Goal: Information Seeking & Learning: Check status

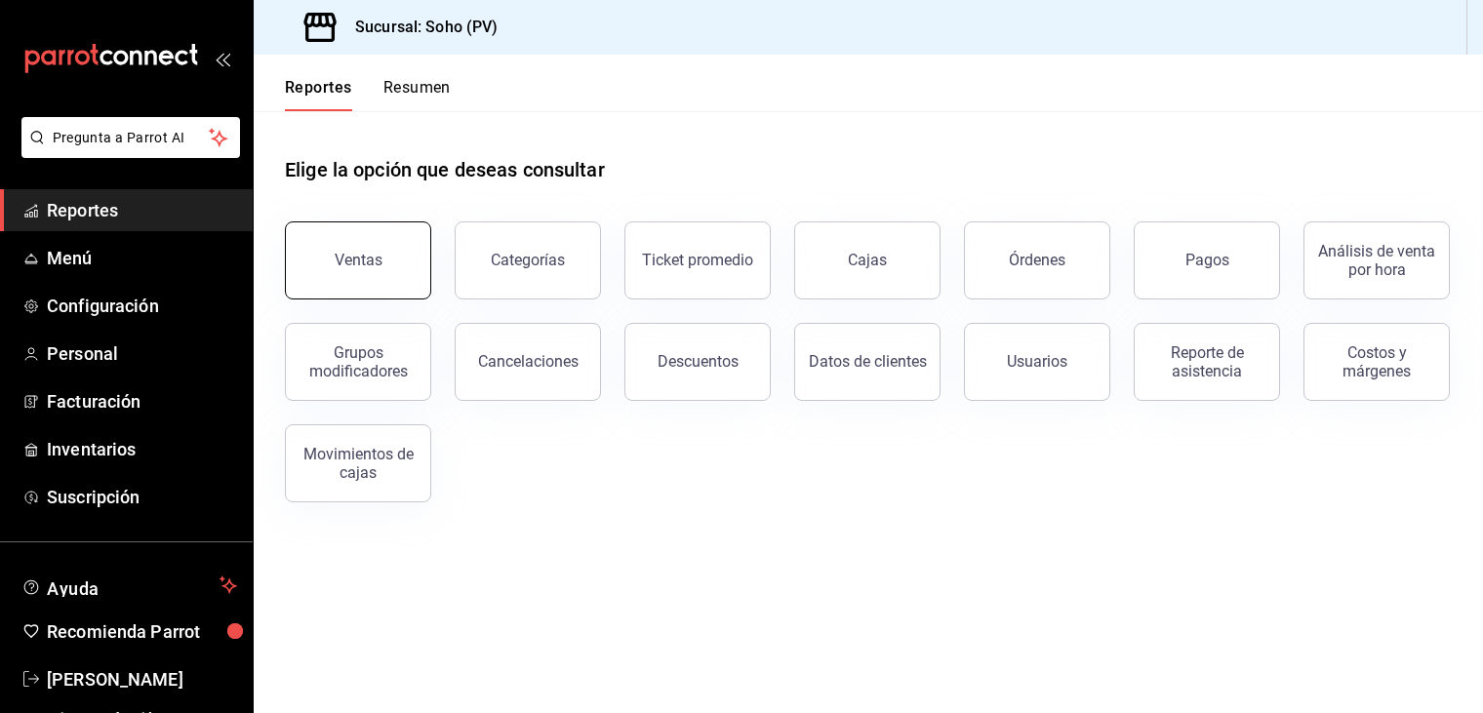
click at [399, 285] on button "Ventas" at bounding box center [358, 261] width 146 height 78
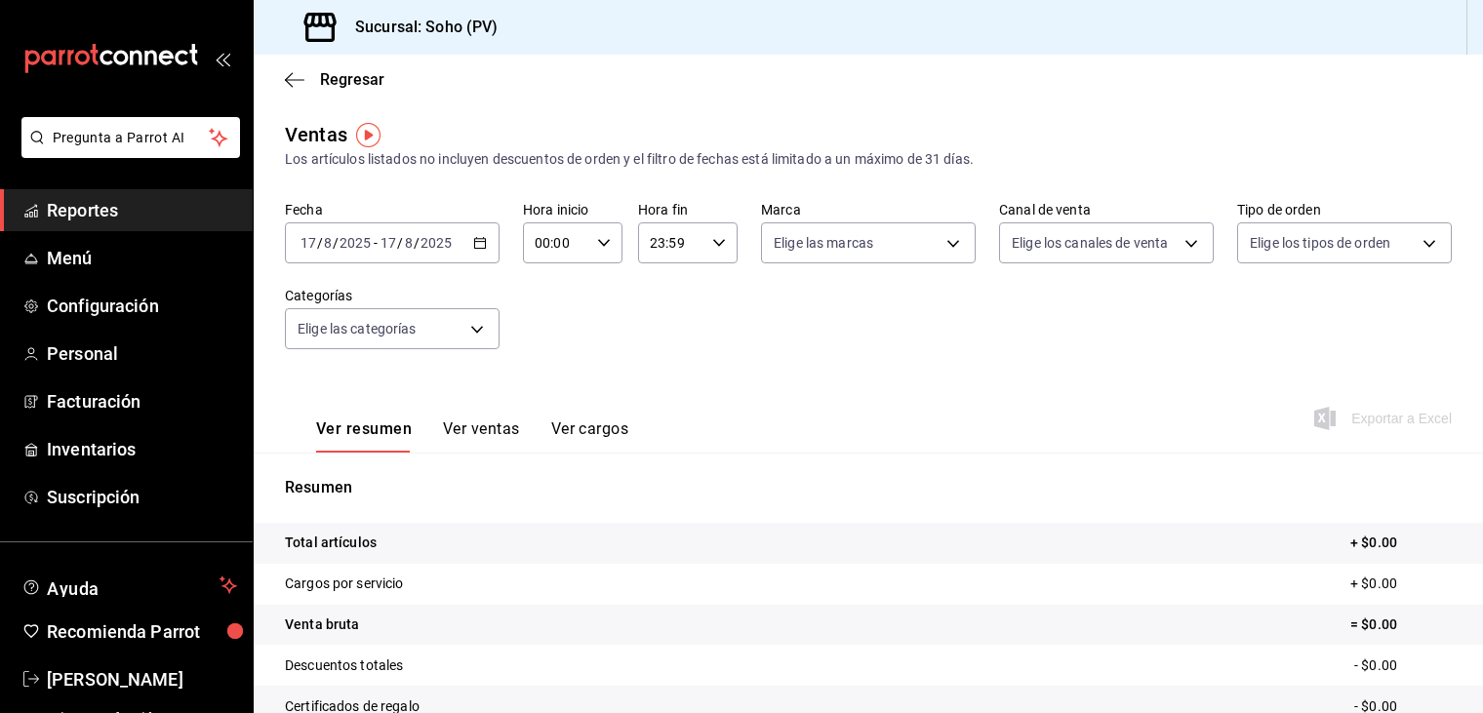
click at [481, 239] on \(Stroke\) "button" at bounding box center [480, 243] width 12 height 11
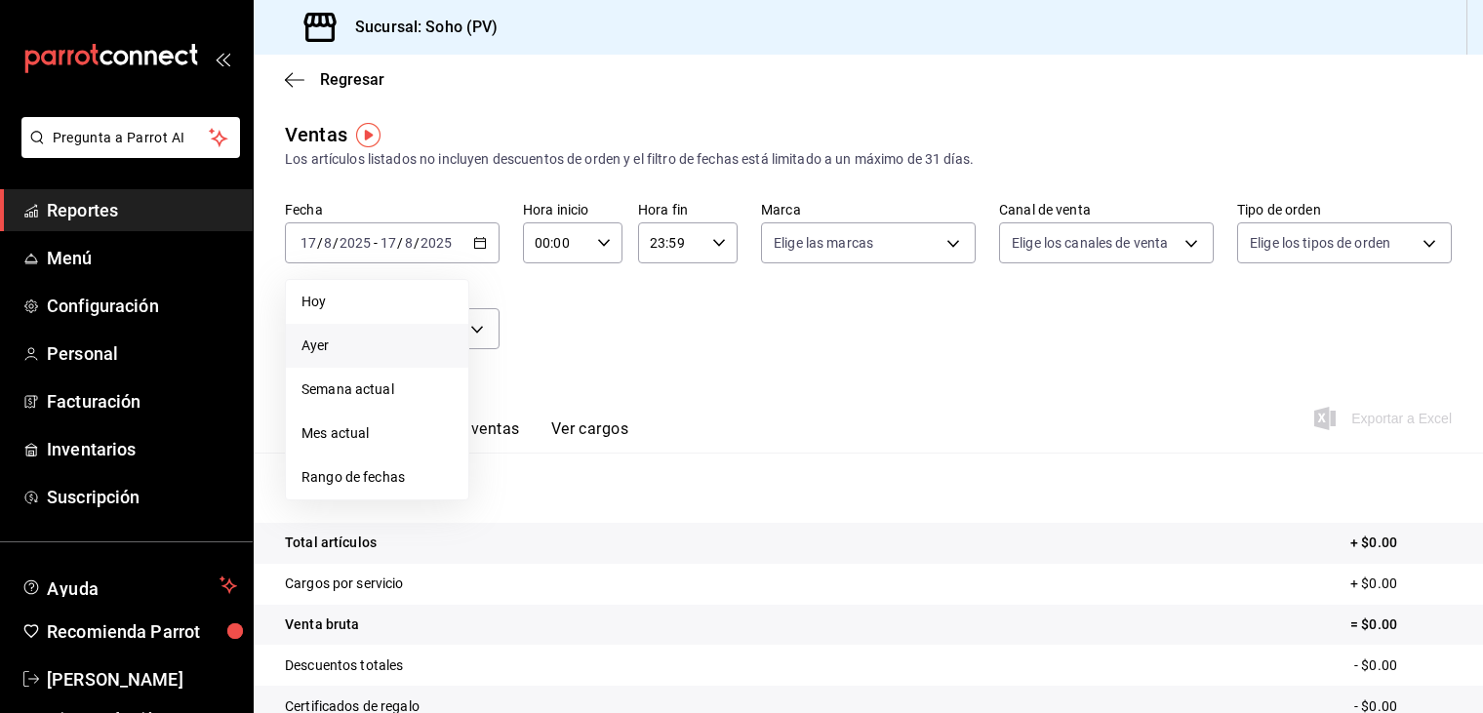
click at [347, 345] on span "Ayer" at bounding box center [377, 346] width 151 height 20
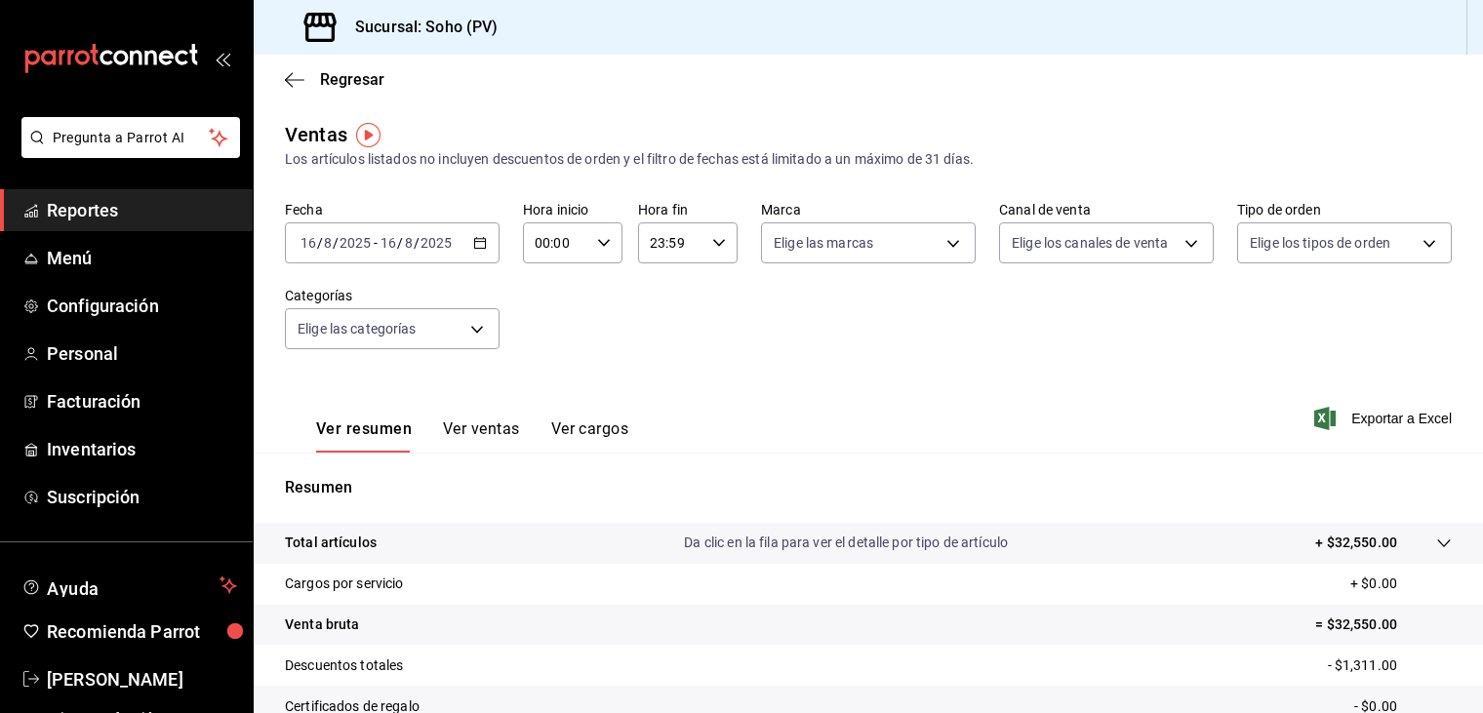
click at [754, 361] on div "Fecha [DATE] [DATE] - [DATE] [DATE] Hora inicio 00:00 Hora inicio Hora fin 23:5…" at bounding box center [868, 287] width 1167 height 172
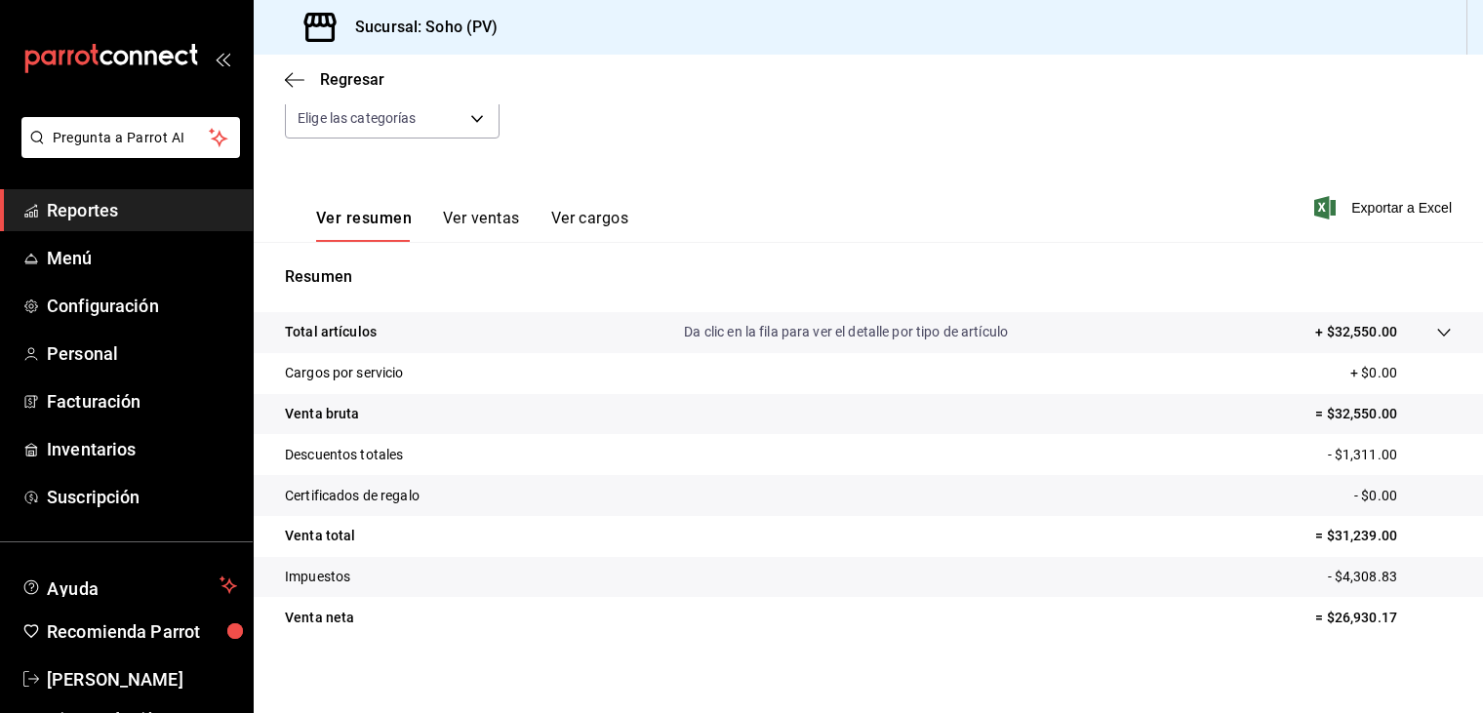
scroll to position [222, 0]
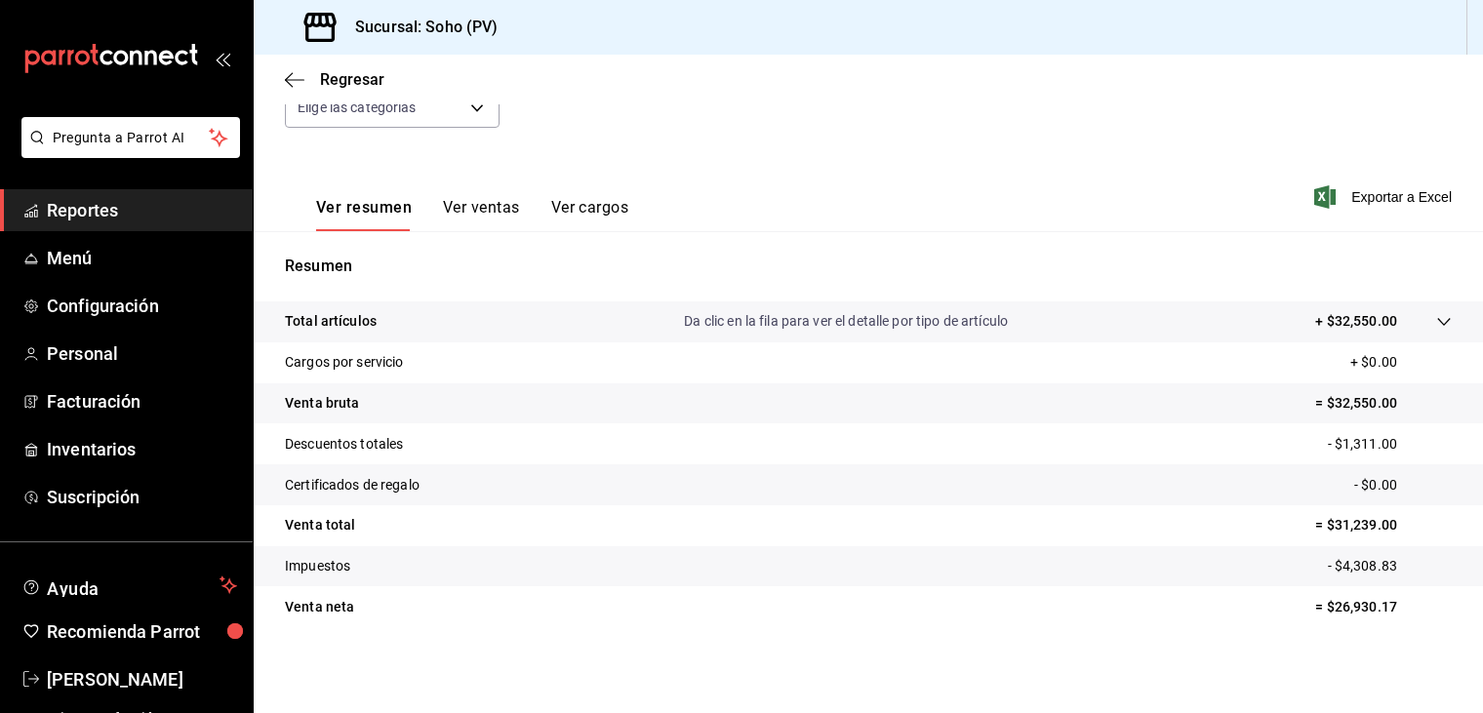
click at [471, 202] on button "Ver ventas" at bounding box center [481, 214] width 77 height 33
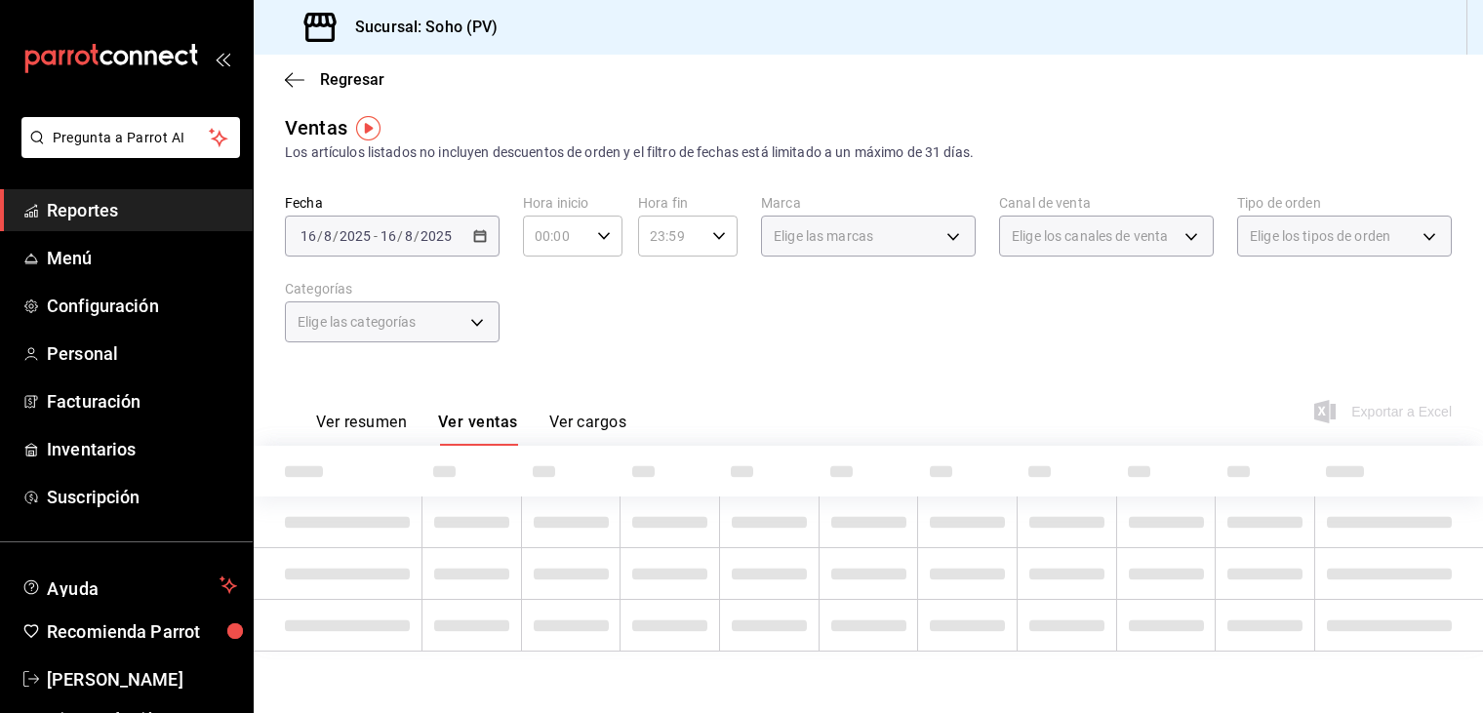
scroll to position [222, 0]
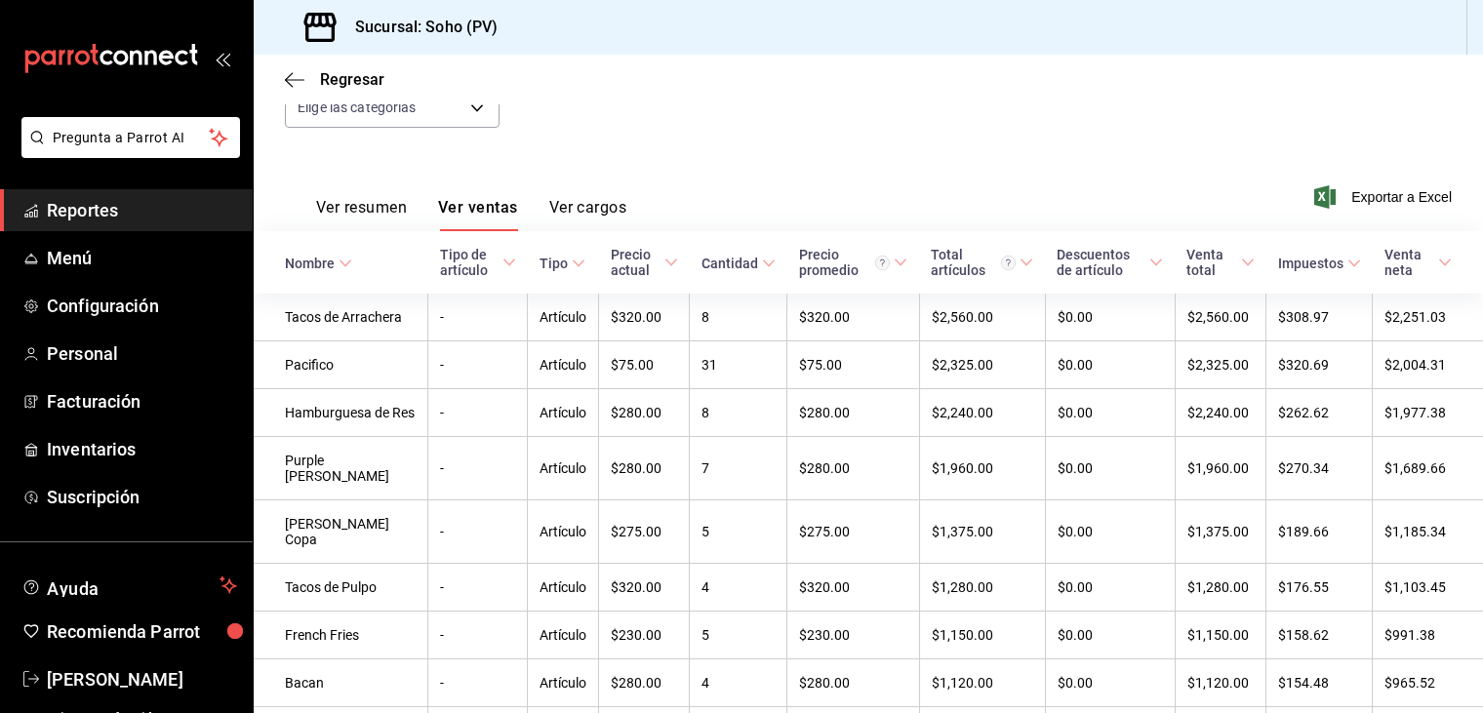
click at [121, 206] on span "Reportes" at bounding box center [142, 210] width 190 height 26
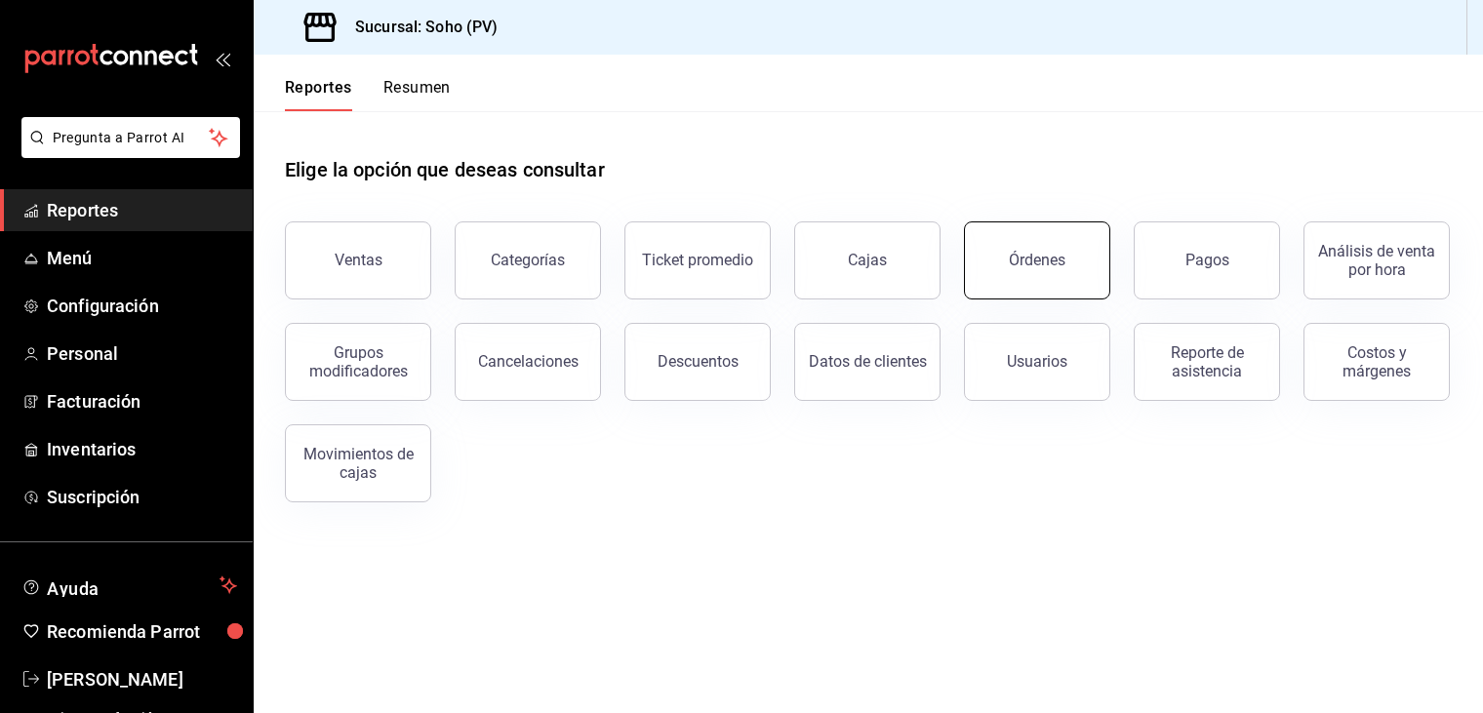
click at [999, 249] on button "Órdenes" at bounding box center [1037, 261] width 146 height 78
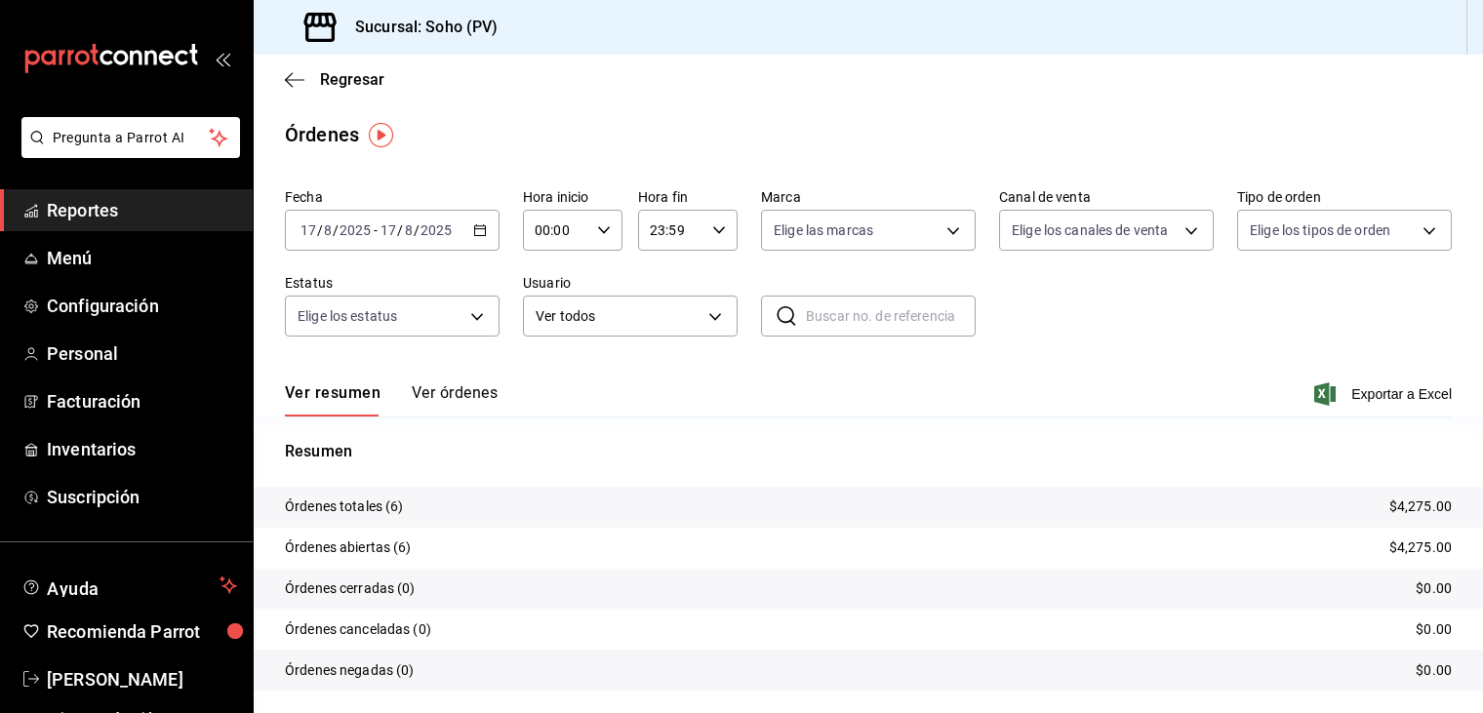
click at [815, 141] on div "Órdenes" at bounding box center [868, 134] width 1229 height 29
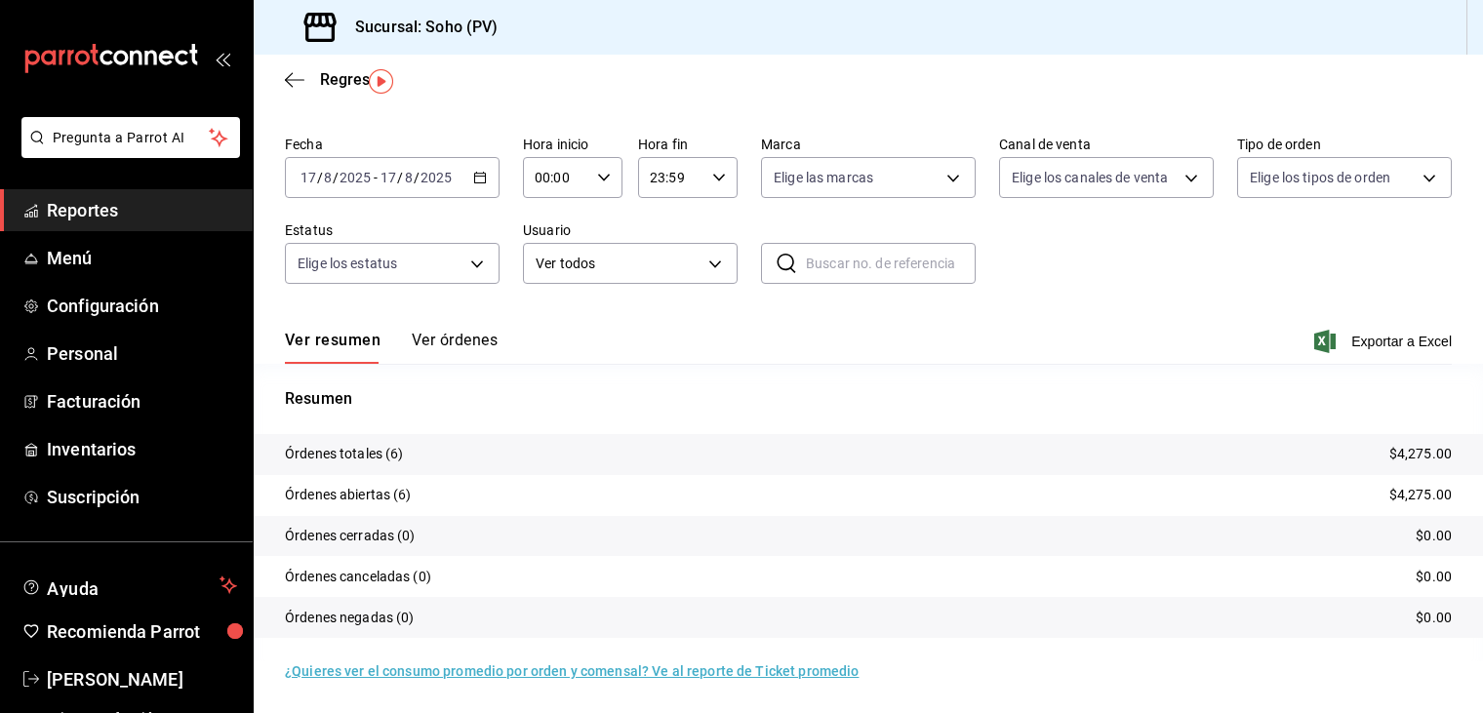
click at [454, 342] on button "Ver órdenes" at bounding box center [455, 347] width 86 height 33
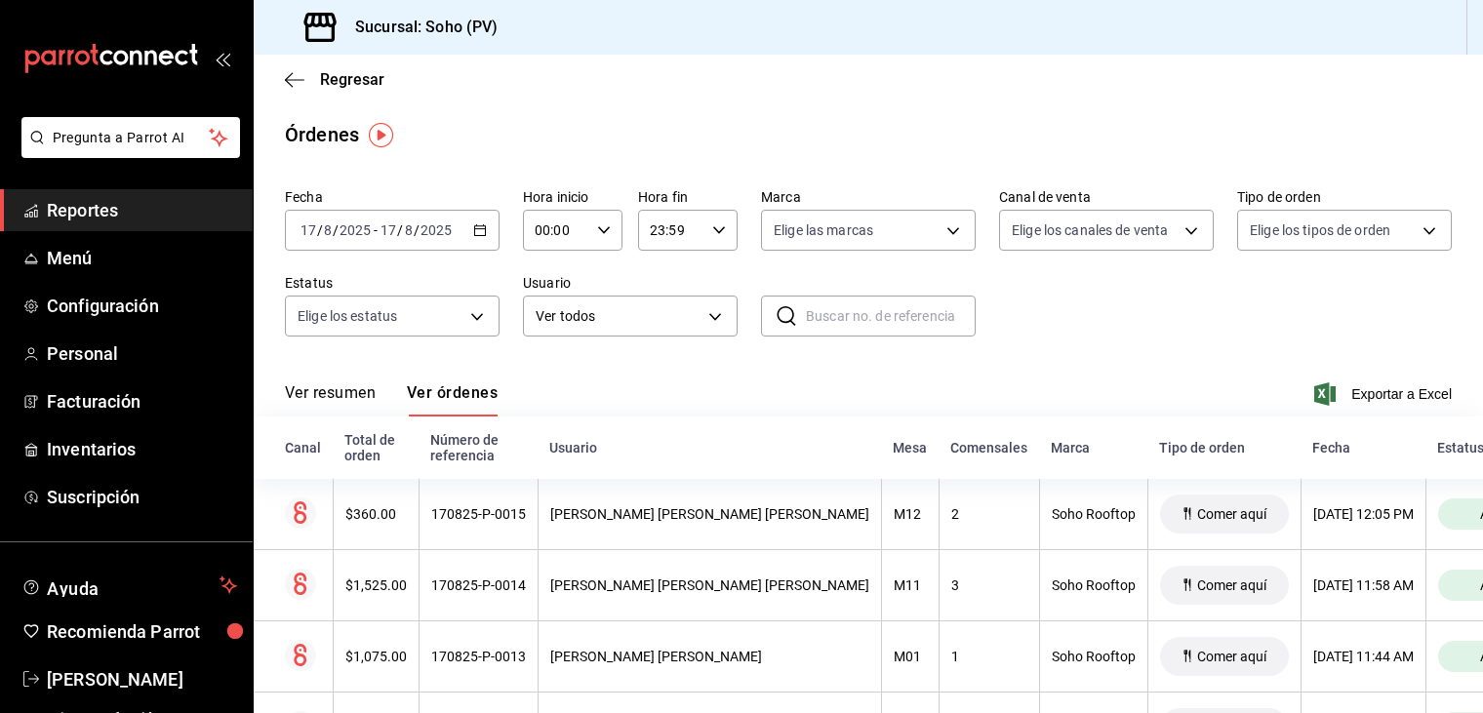
click at [74, 213] on span "Reportes" at bounding box center [142, 210] width 190 height 26
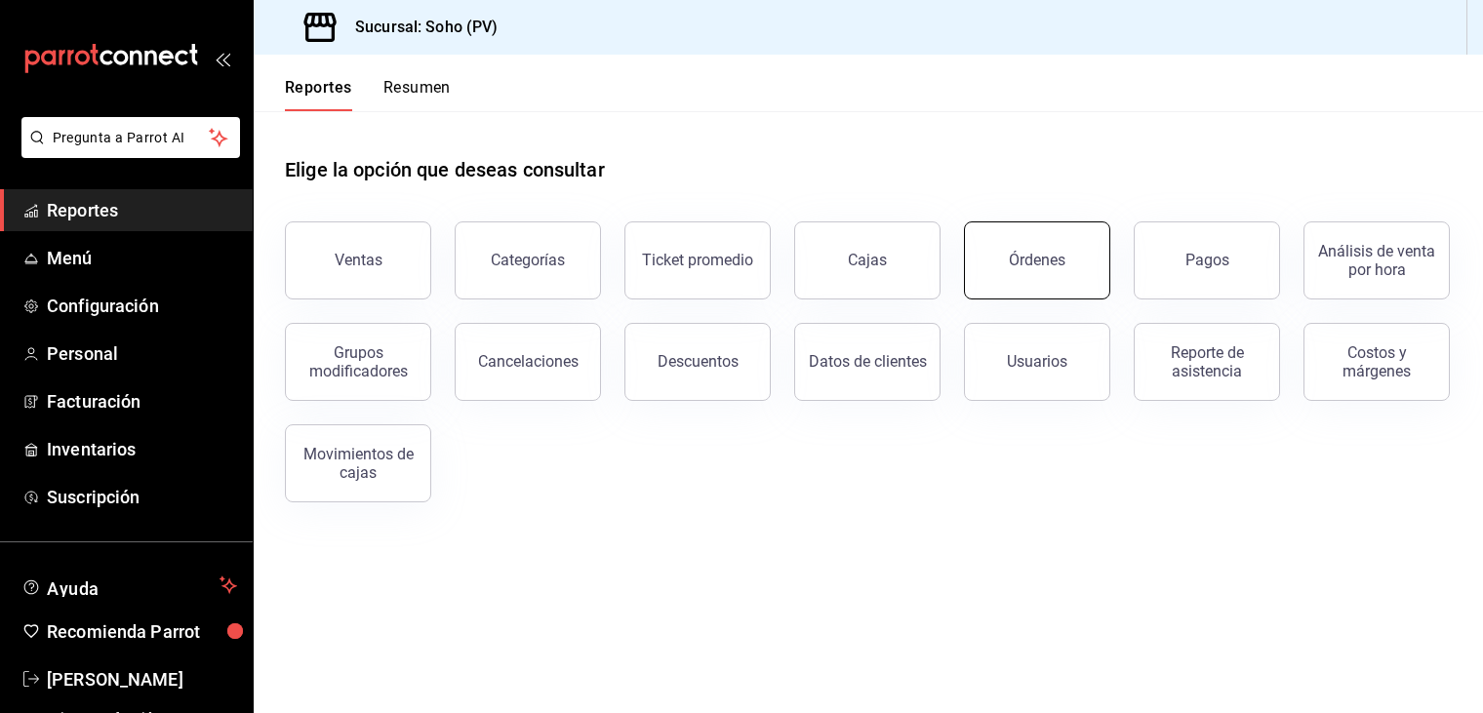
click at [1012, 263] on div "Órdenes" at bounding box center [1037, 260] width 57 height 19
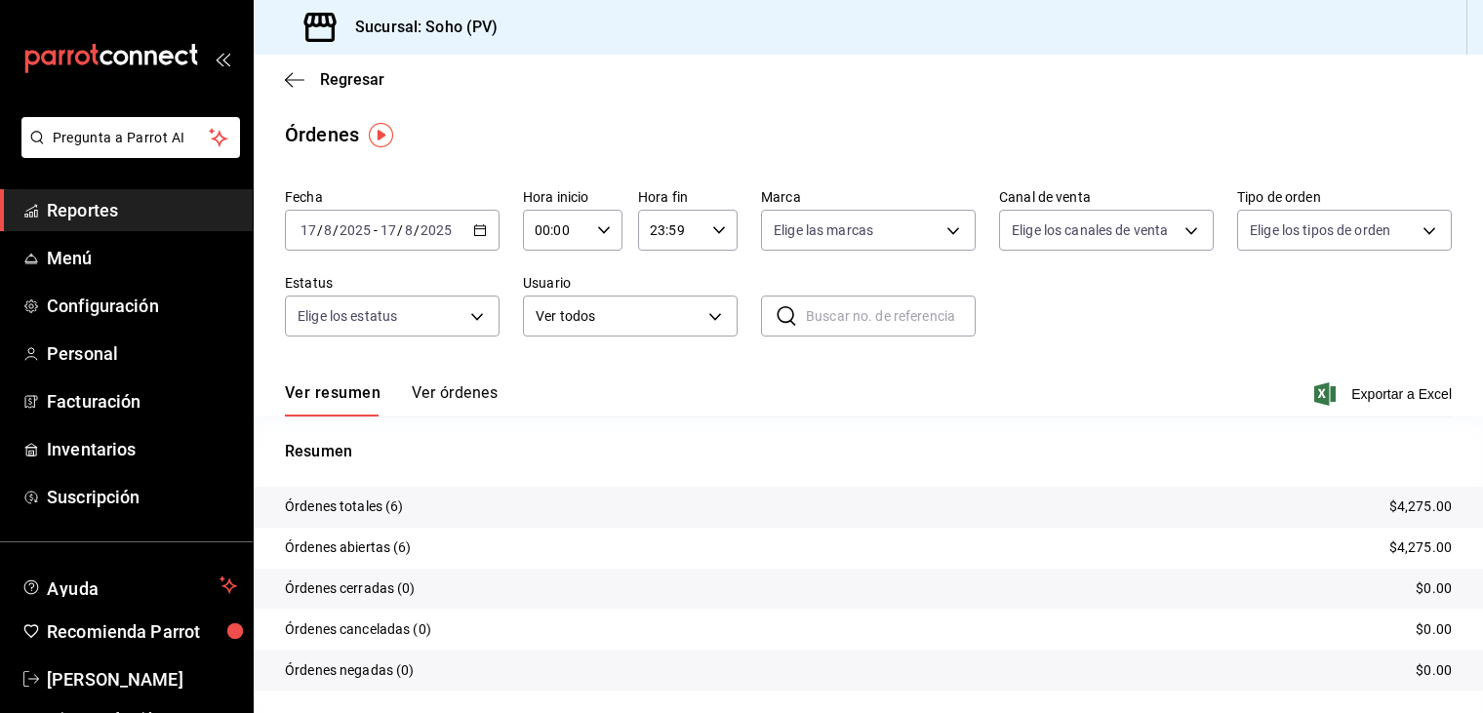
click at [479, 229] on \(Stroke\) "button" at bounding box center [480, 228] width 11 height 1
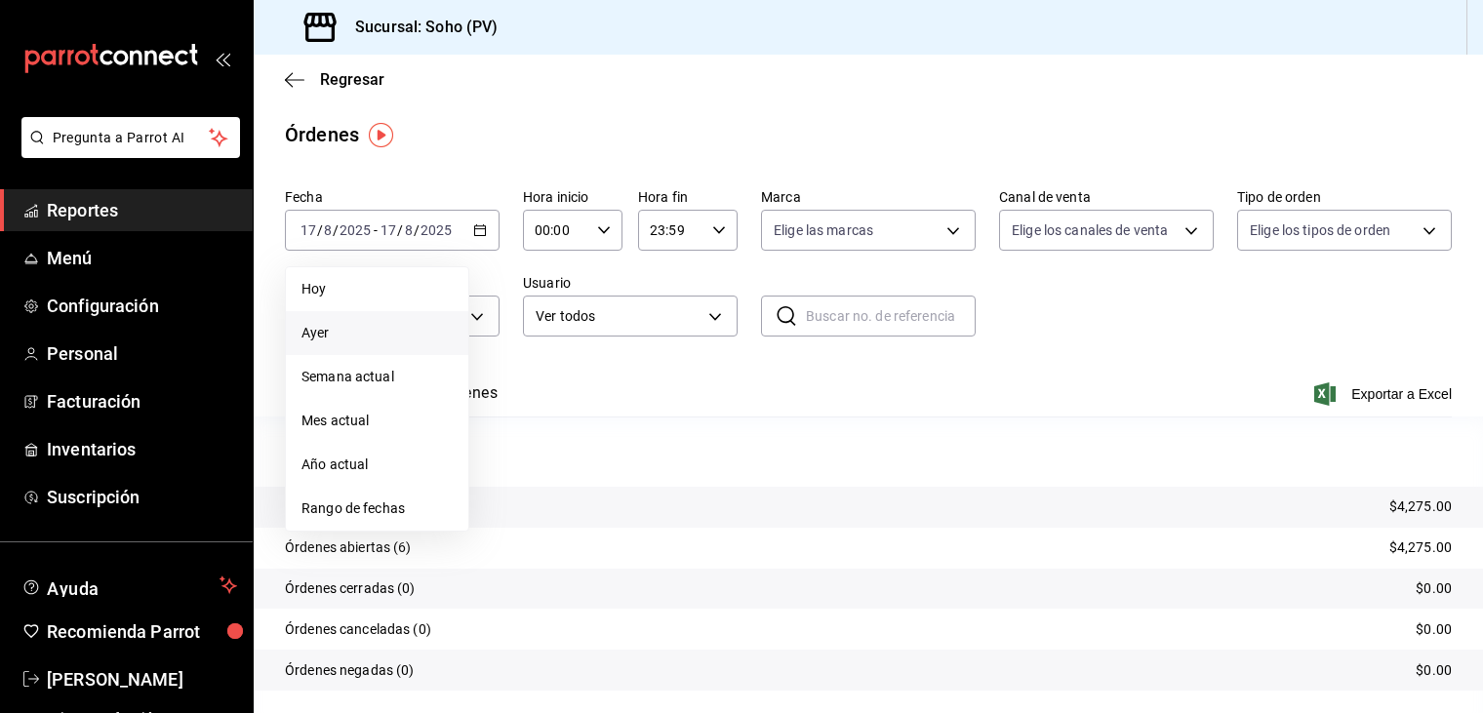
click at [377, 337] on span "Ayer" at bounding box center [377, 333] width 151 height 20
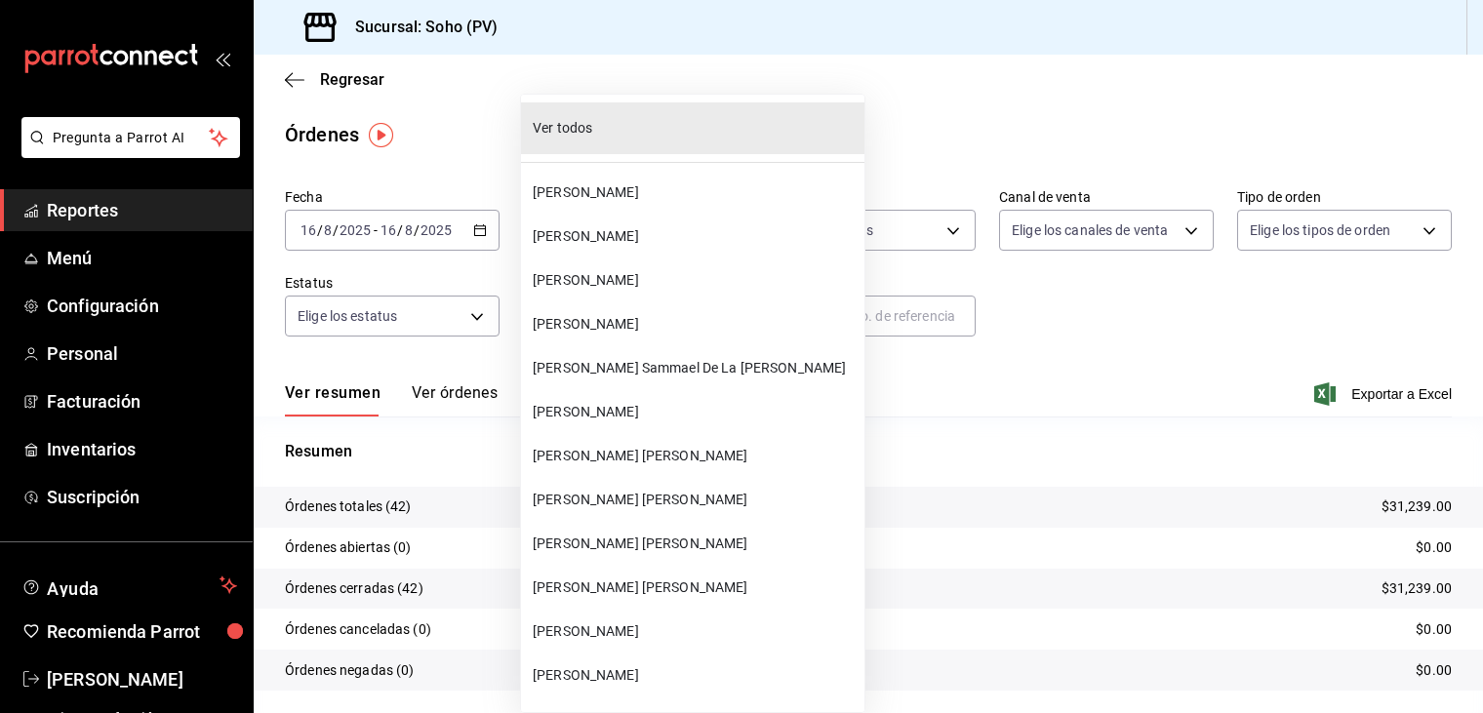
click at [695, 322] on body "Pregunta a Parrot AI Reportes Menú Configuración Personal Facturación Inventari…" at bounding box center [741, 356] width 1483 height 713
click at [660, 409] on span "[PERSON_NAME]" at bounding box center [695, 412] width 324 height 20
type input "2dfe12cf-ba41-4a7b-8b30-25049eec9029"
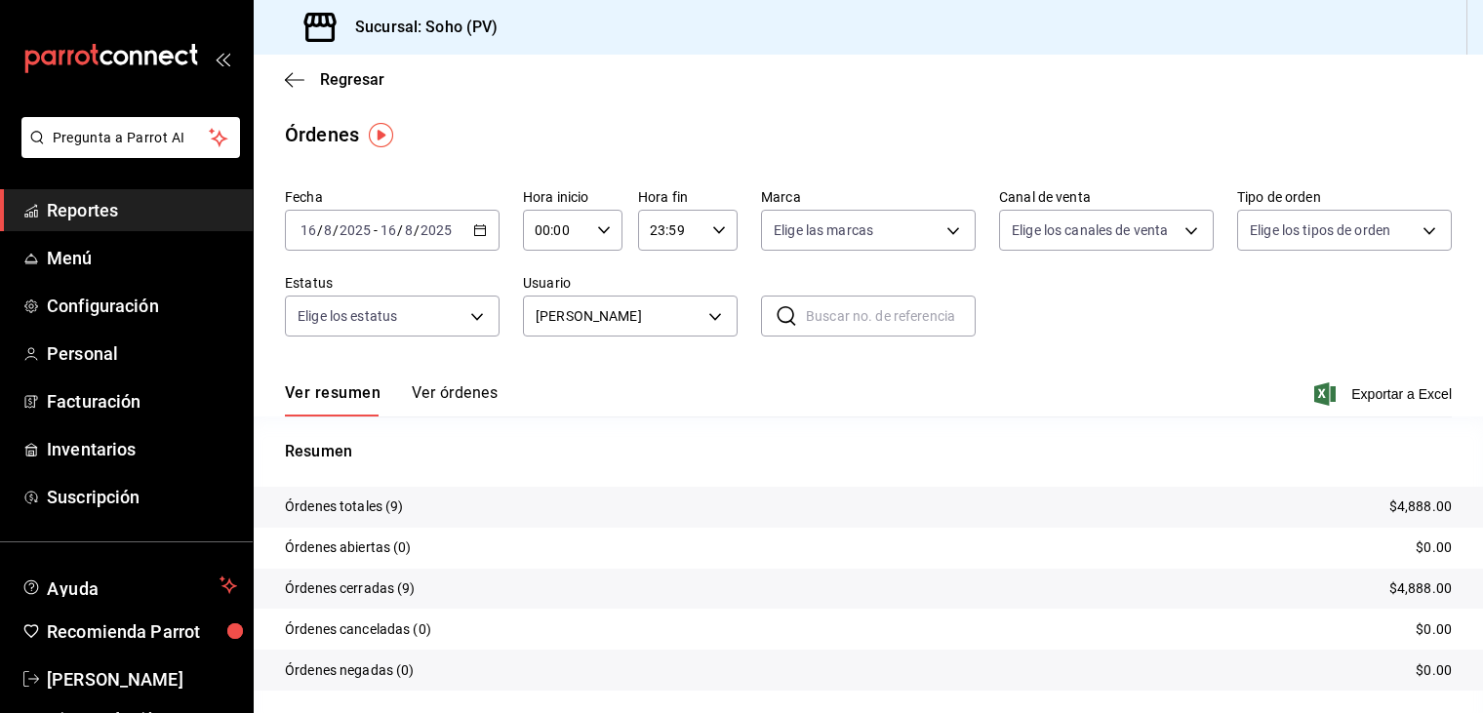
click at [464, 396] on button "Ver órdenes" at bounding box center [455, 399] width 86 height 33
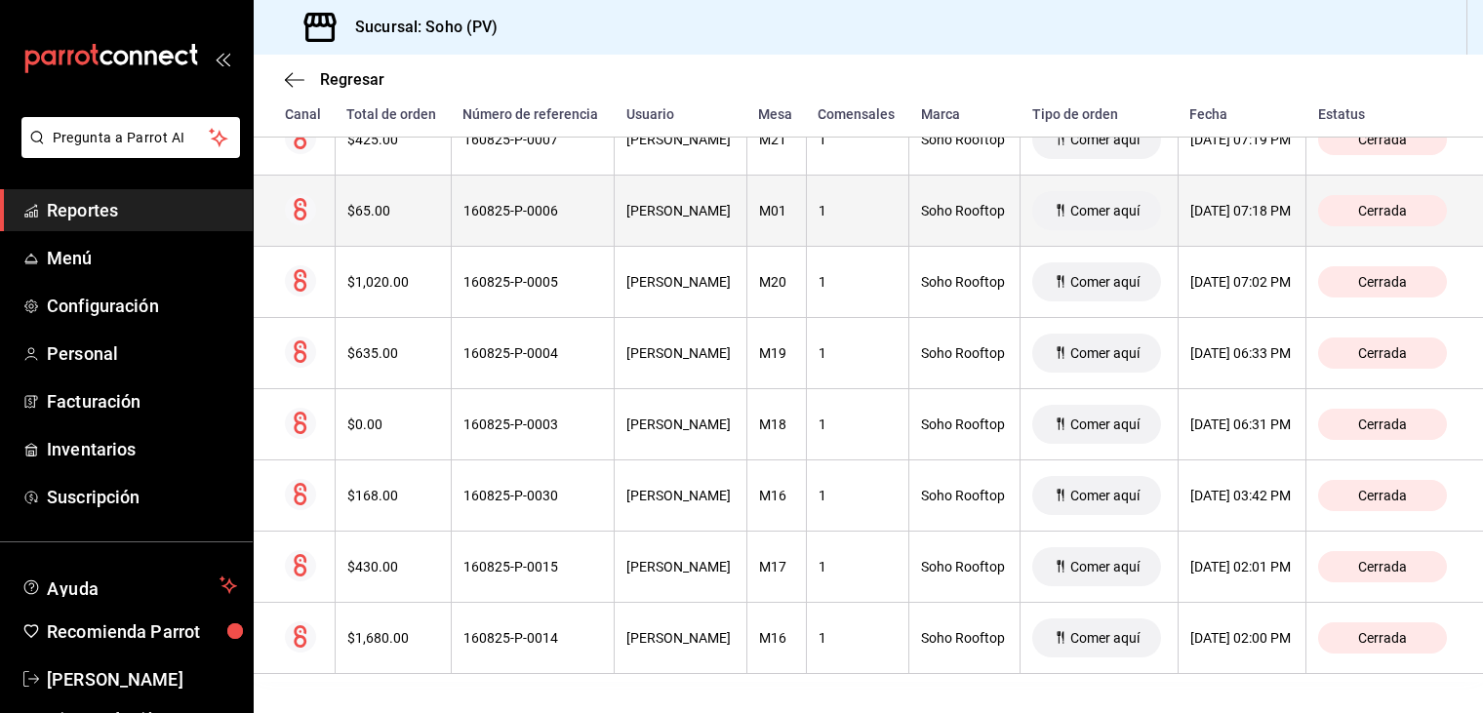
scroll to position [481, 0]
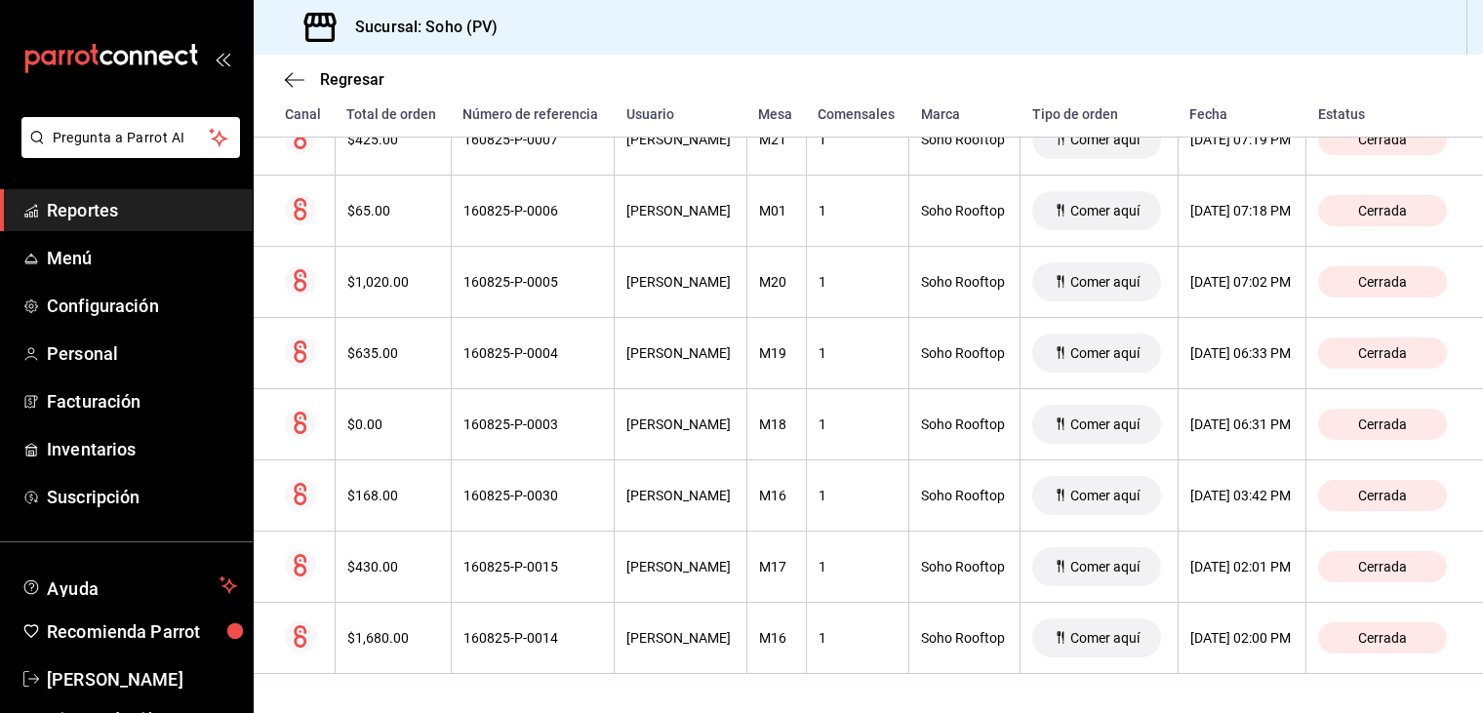
click at [906, 93] on div "Regresar" at bounding box center [868, 80] width 1229 height 50
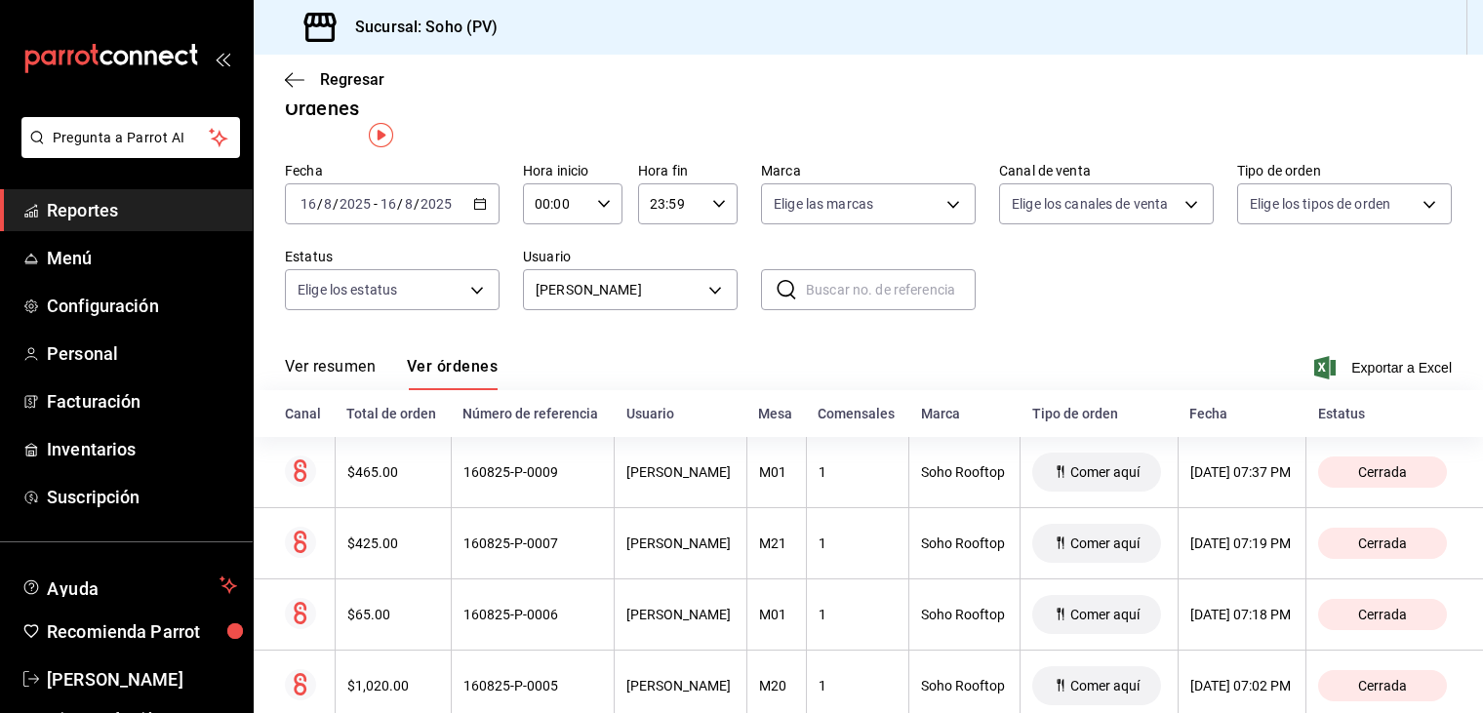
scroll to position [0, 0]
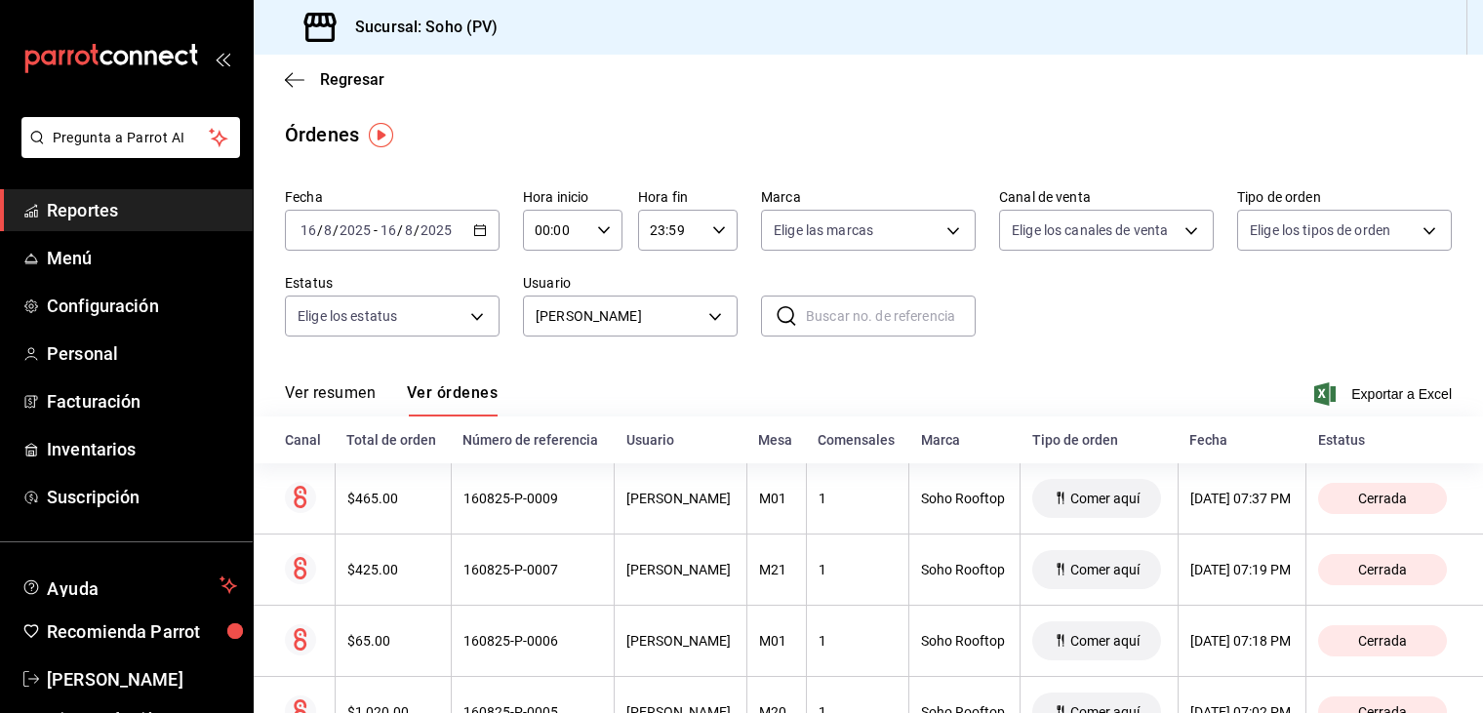
click at [917, 124] on div "Órdenes" at bounding box center [868, 134] width 1229 height 29
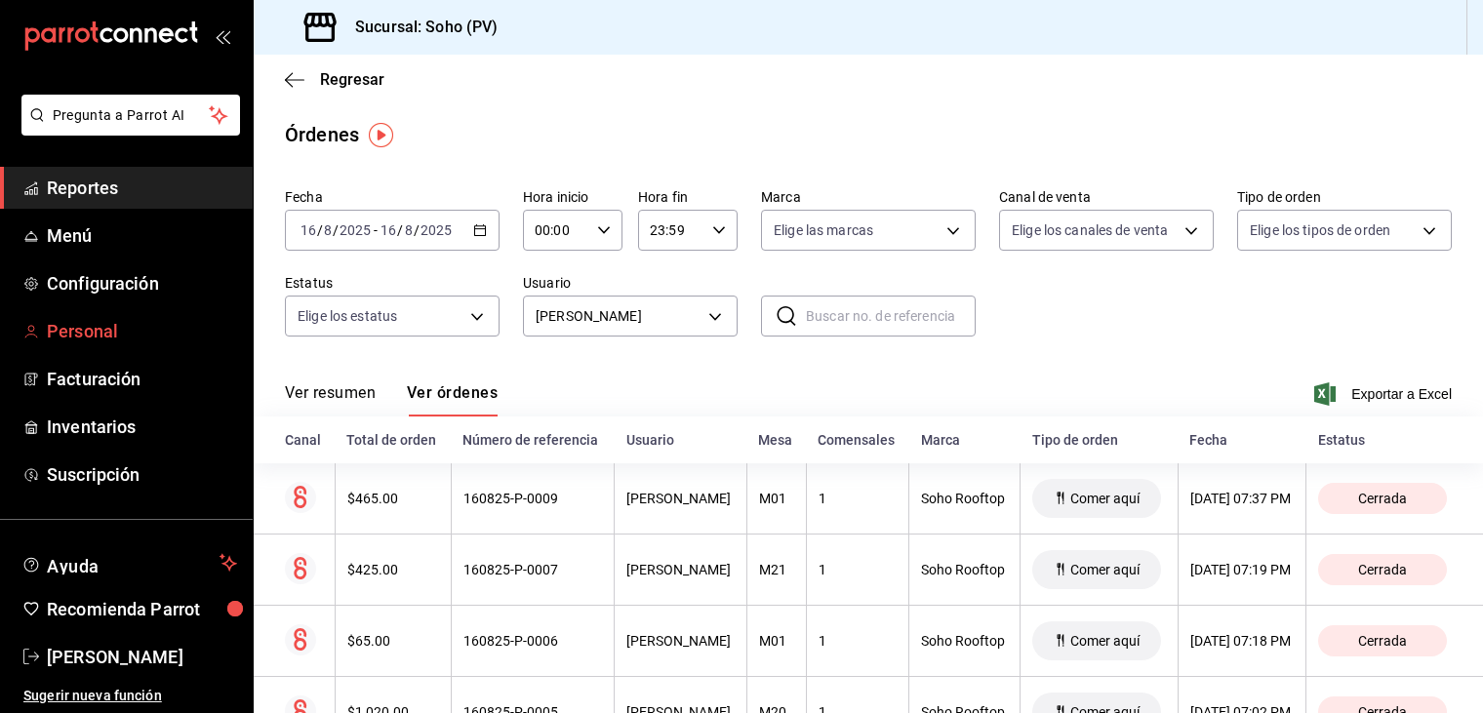
click at [129, 326] on span "Personal" at bounding box center [142, 331] width 190 height 26
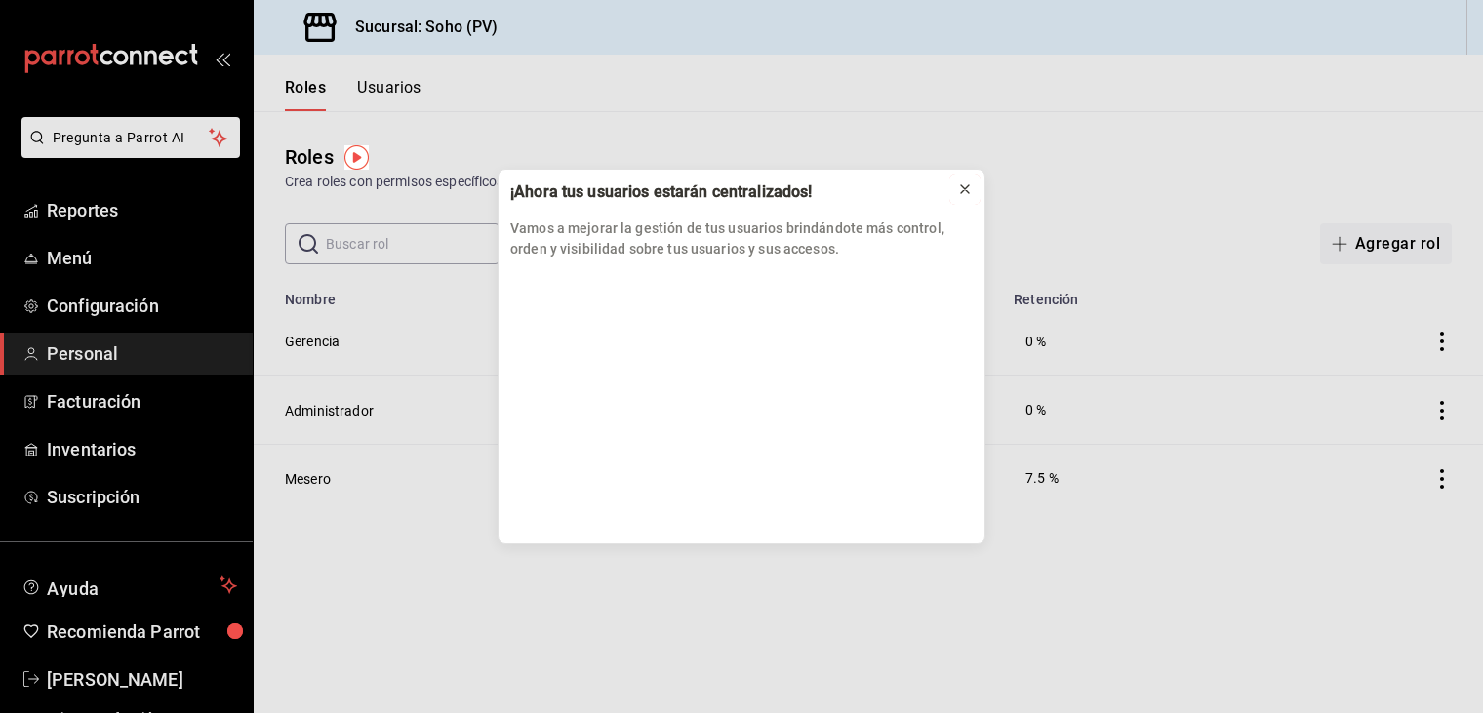
click at [968, 190] on icon at bounding box center [965, 189] width 16 height 16
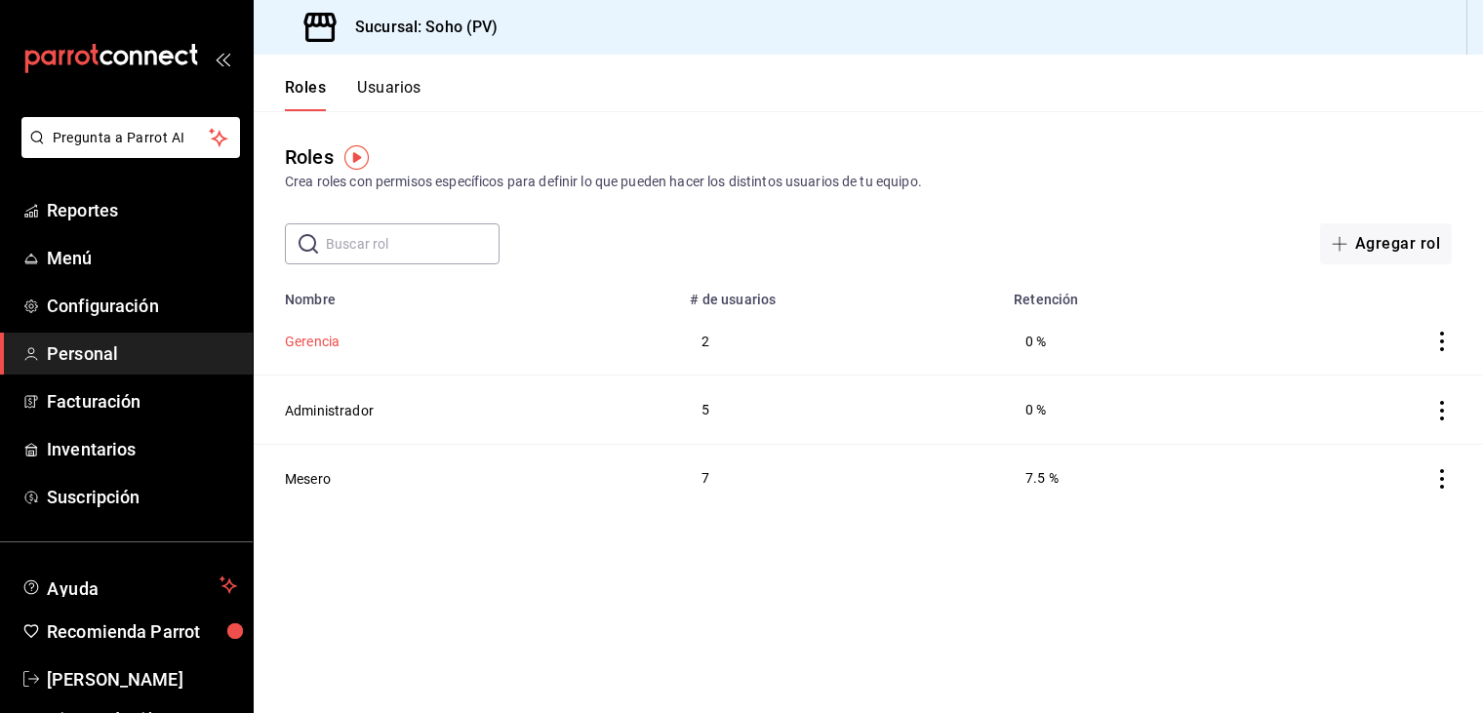
click at [332, 342] on button "Gerencia" at bounding box center [312, 342] width 55 height 20
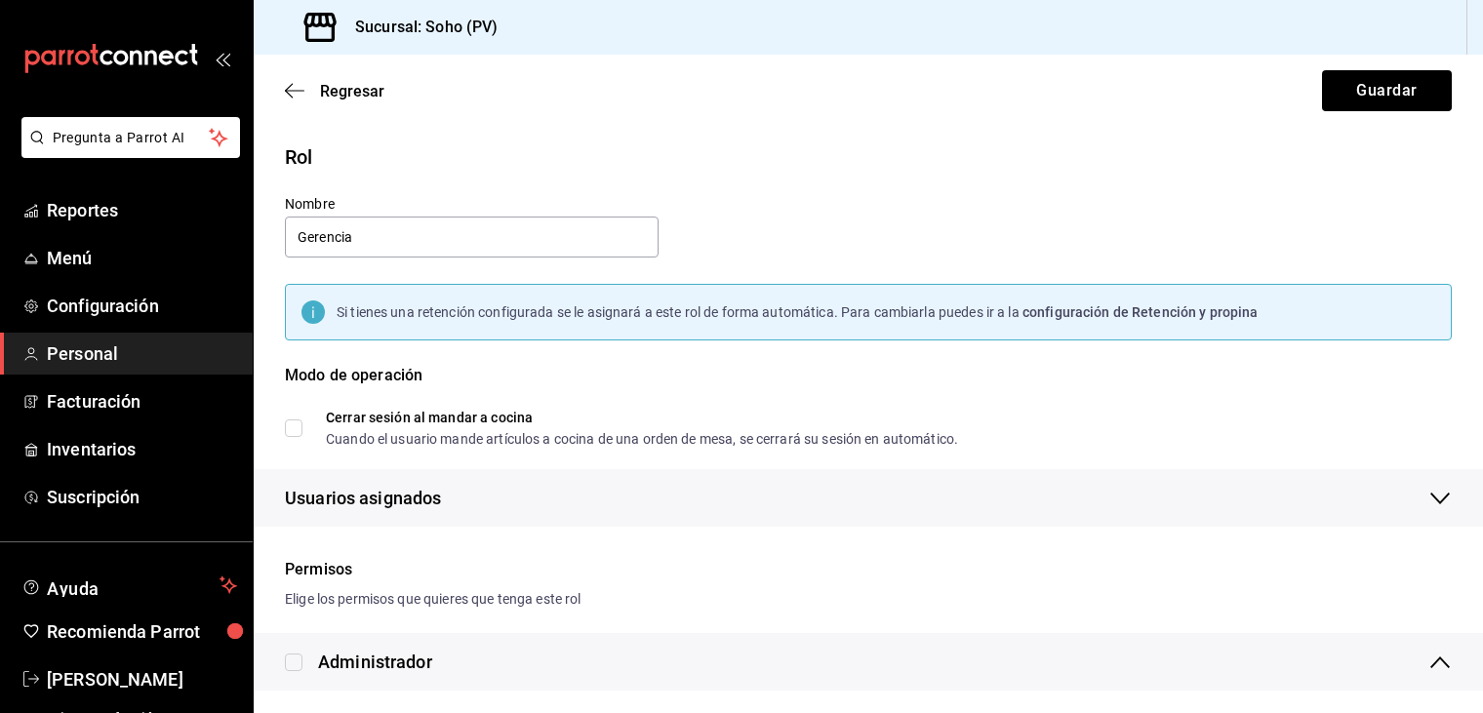
checkbox input "true"
click at [291, 92] on icon "button" at bounding box center [295, 91] width 20 height 18
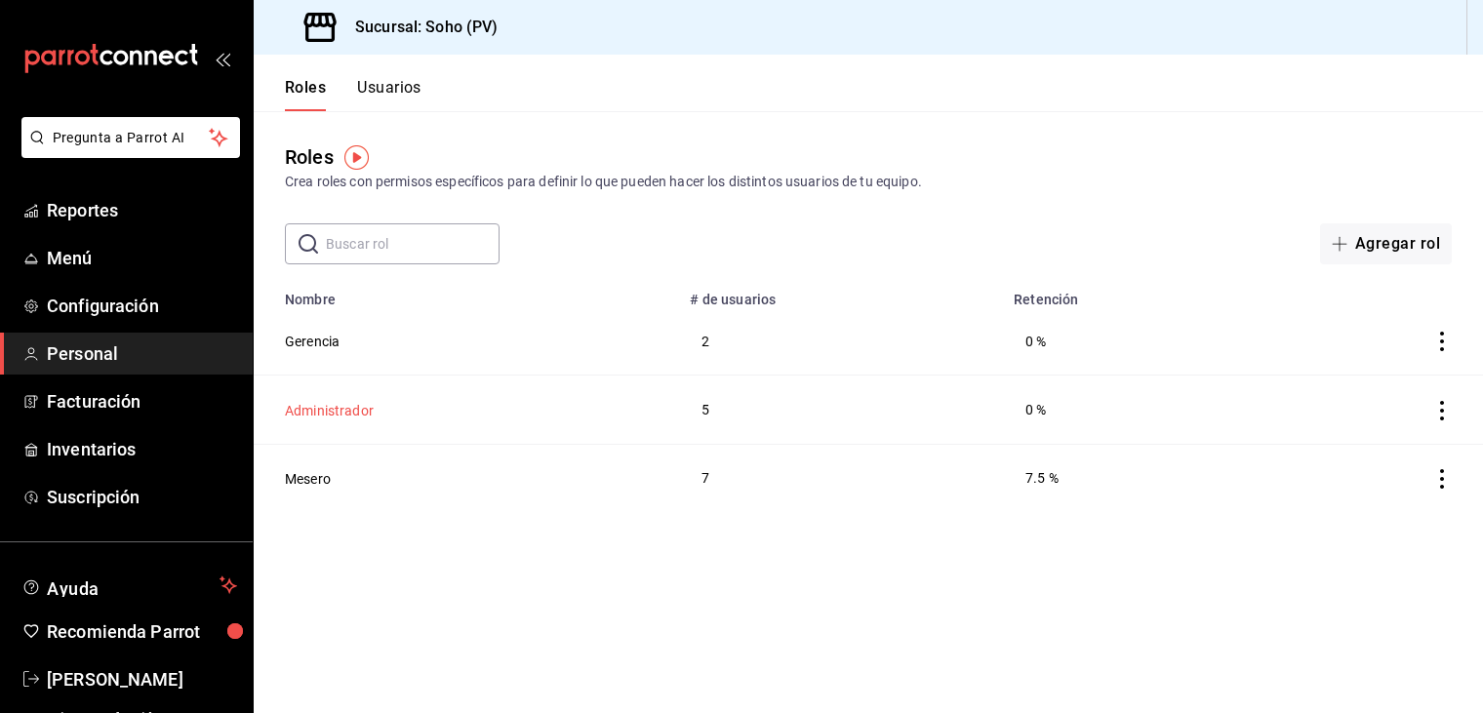
click at [342, 407] on button "Administrador" at bounding box center [329, 411] width 89 height 20
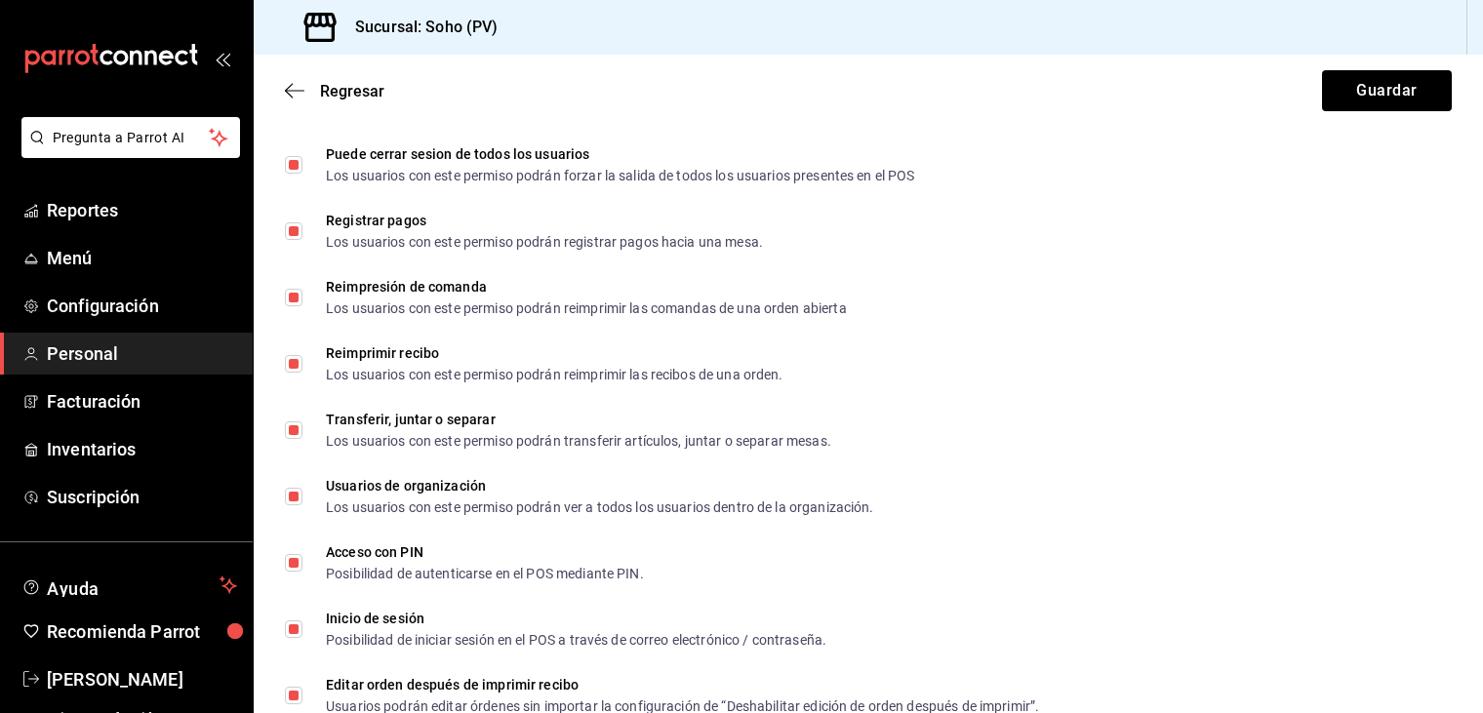
scroll to position [3316, 0]
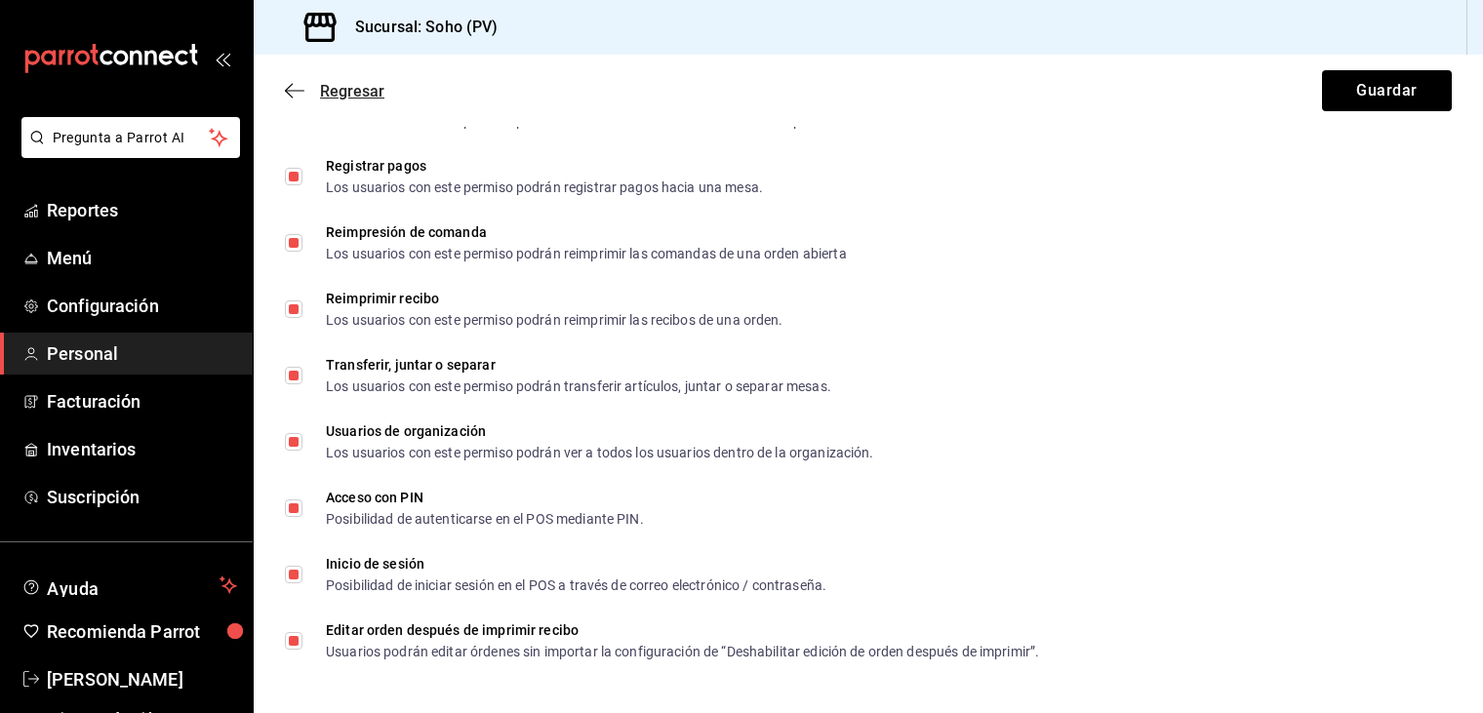
click at [293, 82] on icon "button" at bounding box center [295, 91] width 20 height 18
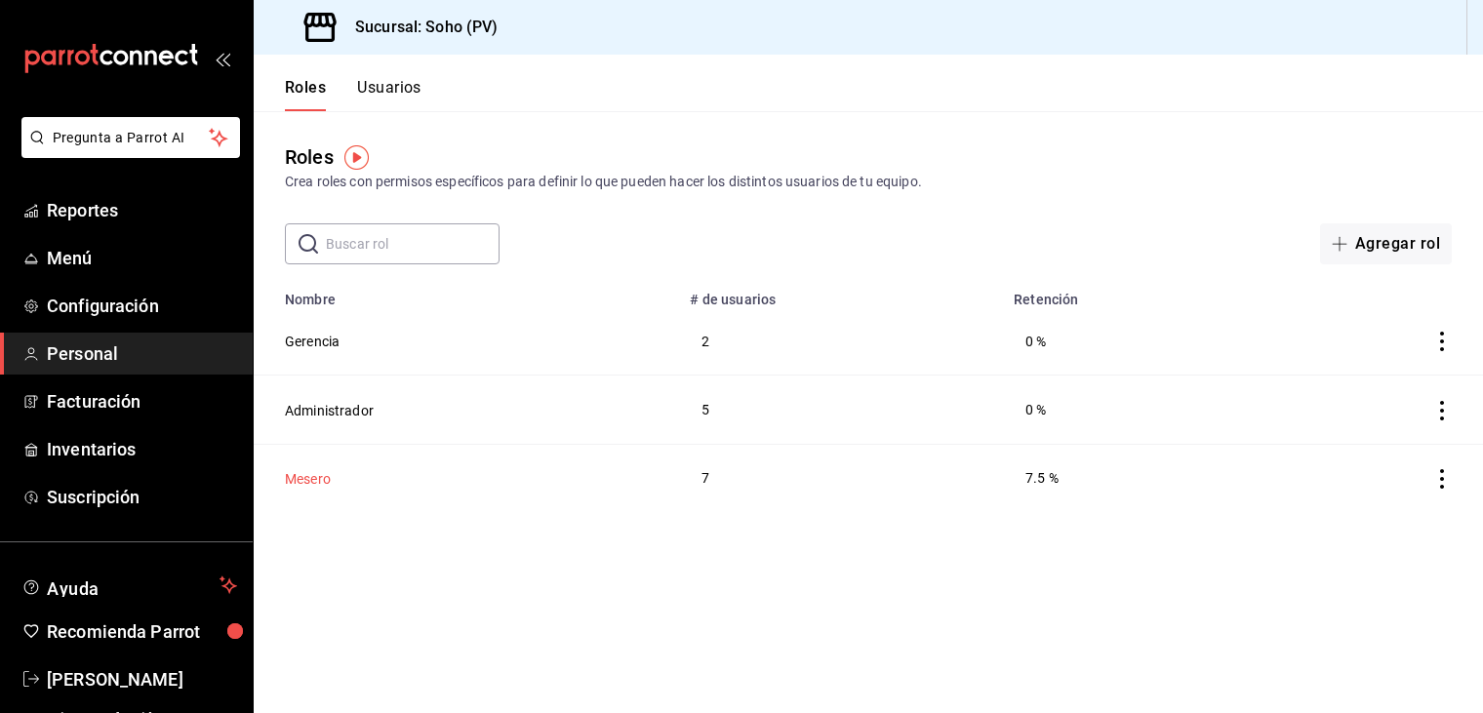
click at [304, 479] on button "Mesero" at bounding box center [308, 479] width 46 height 20
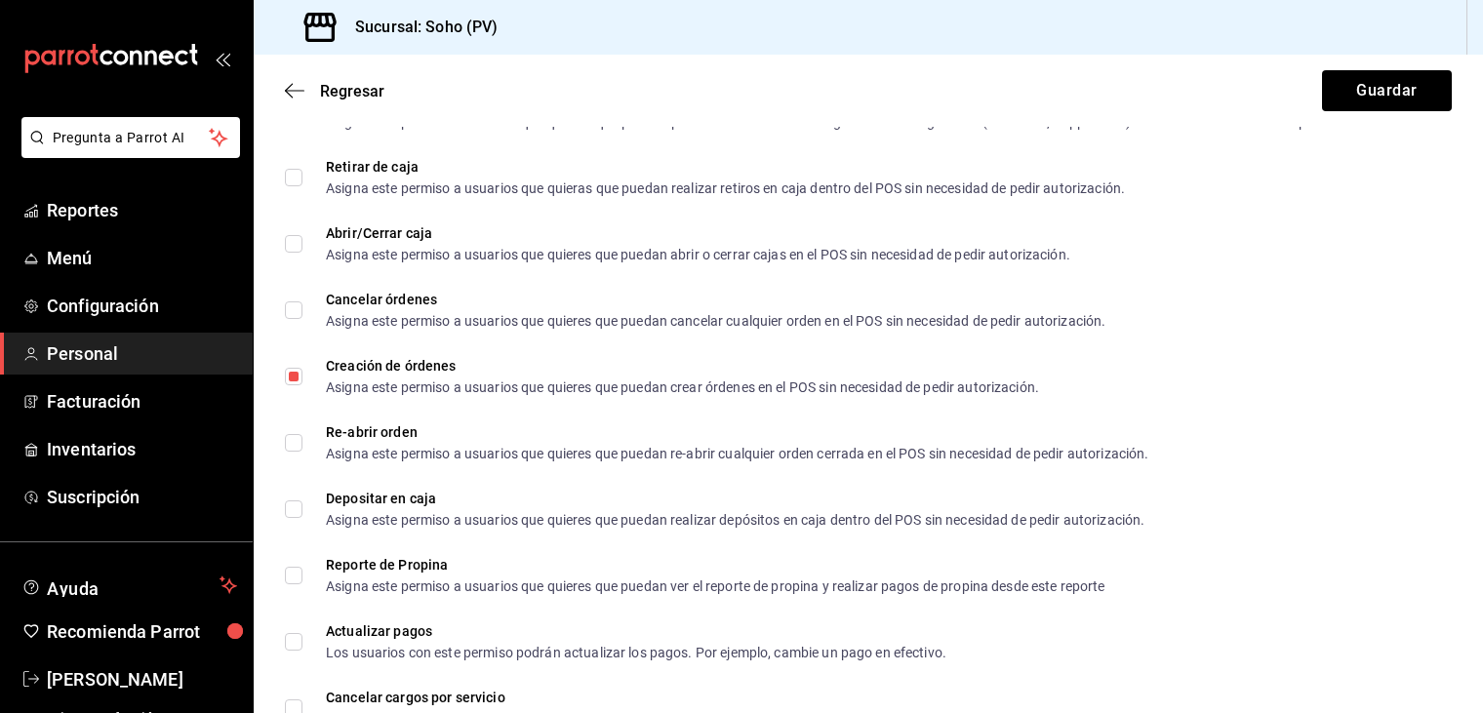
scroll to position [2049, 0]
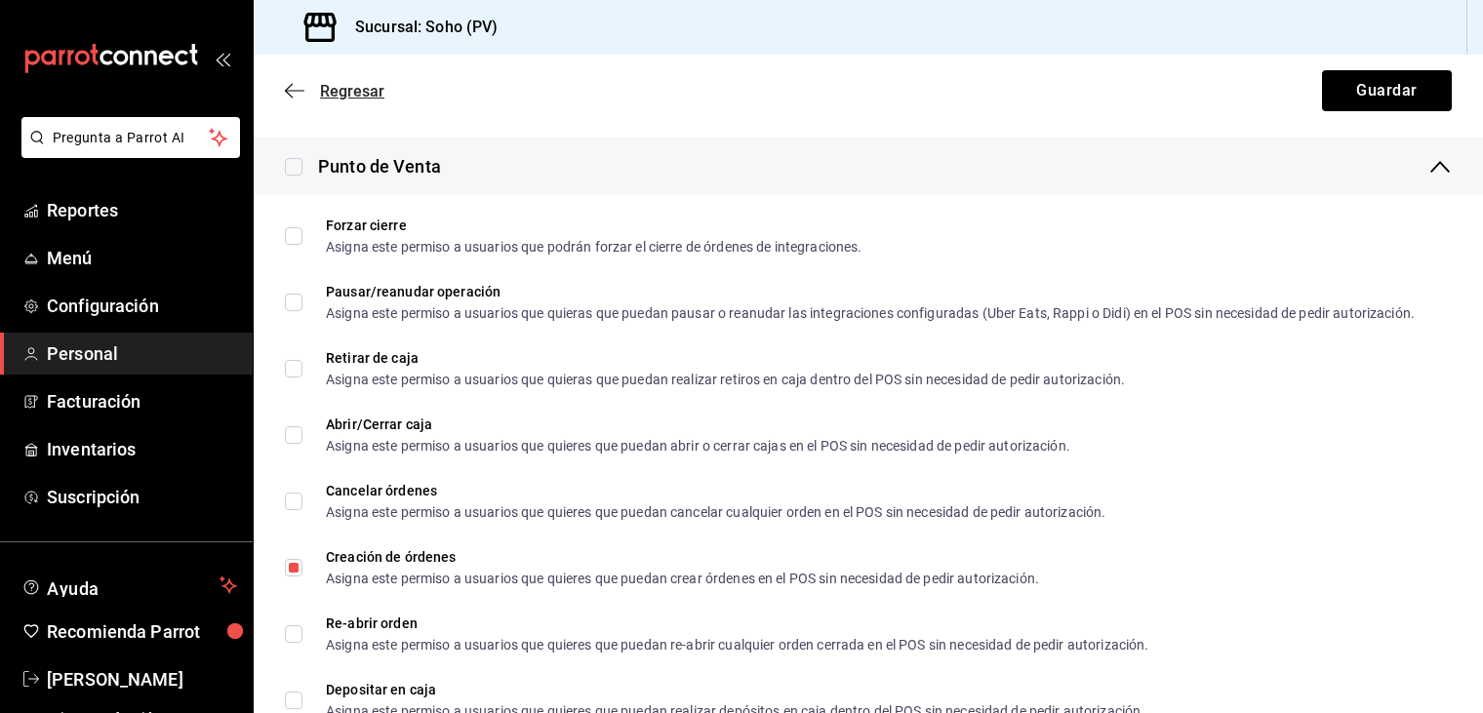
click at [359, 88] on span "Regresar" at bounding box center [352, 91] width 64 height 19
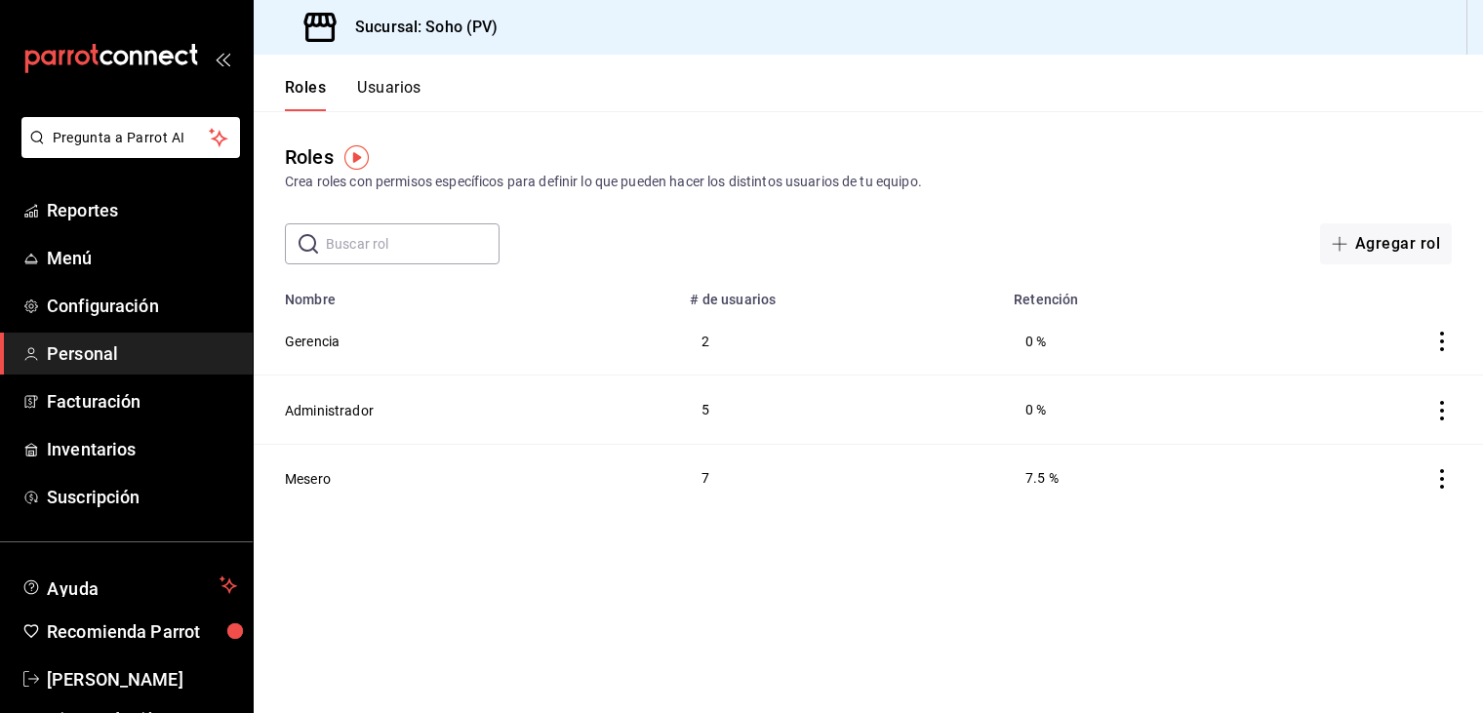
click at [386, 88] on button "Usuarios" at bounding box center [389, 94] width 64 height 33
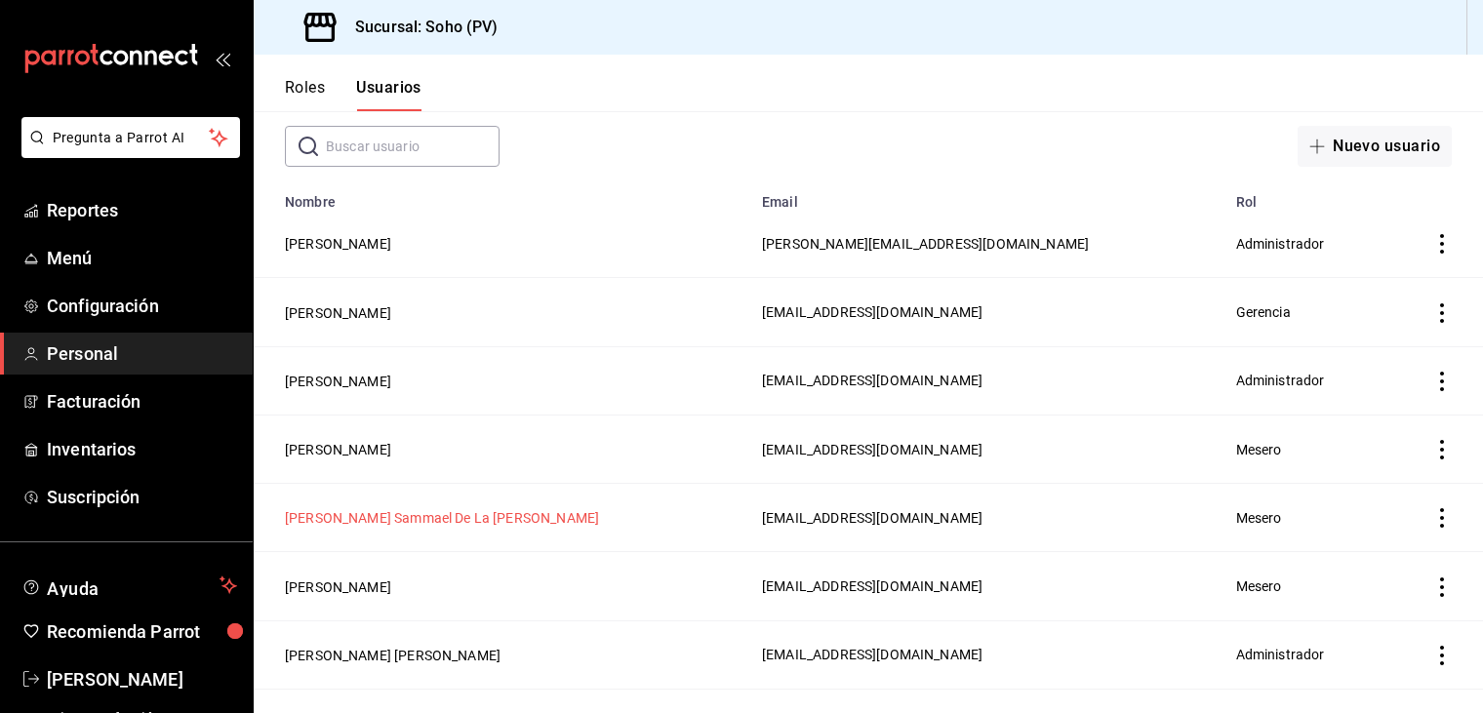
scroll to position [195, 0]
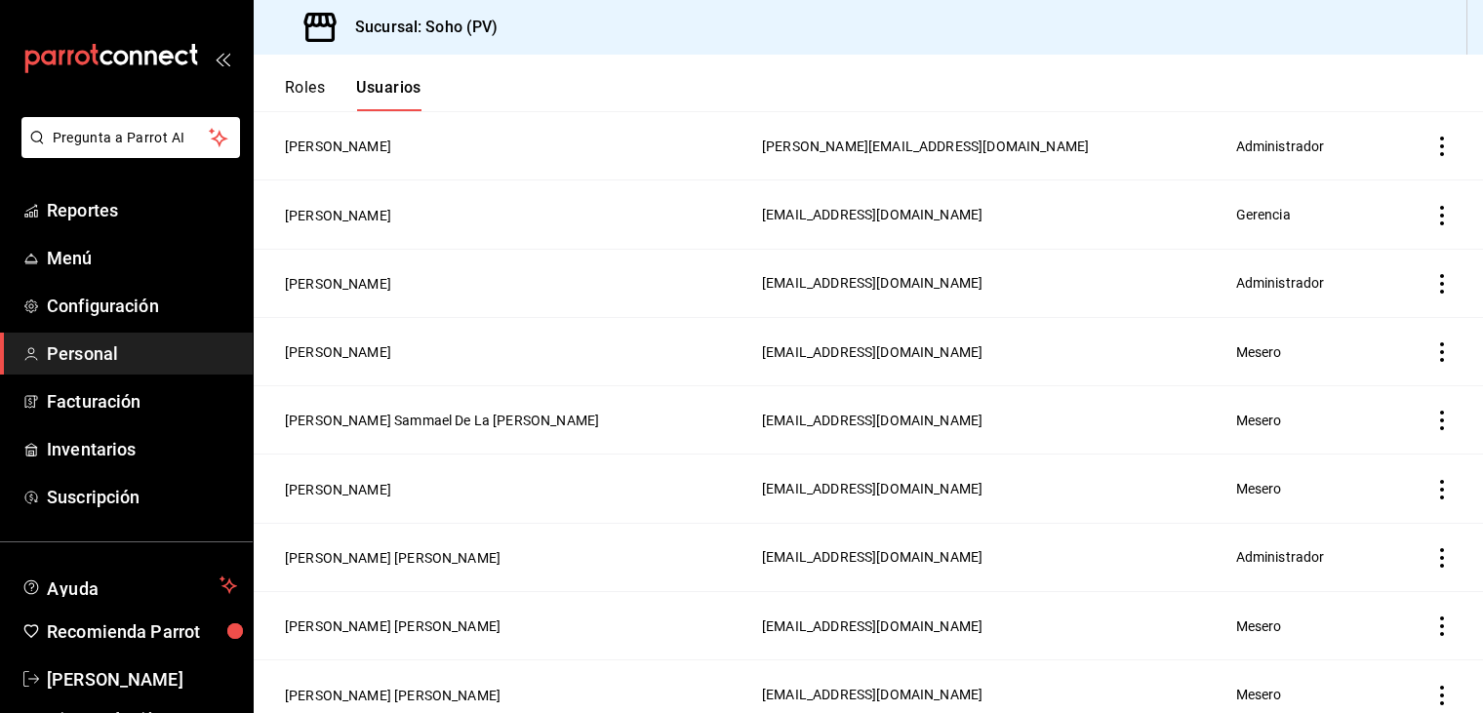
click at [1432, 281] on icon "actions" at bounding box center [1442, 284] width 20 height 20
click at [367, 284] on div at bounding box center [741, 356] width 1483 height 713
click at [330, 289] on button "[PERSON_NAME]" at bounding box center [338, 284] width 106 height 20
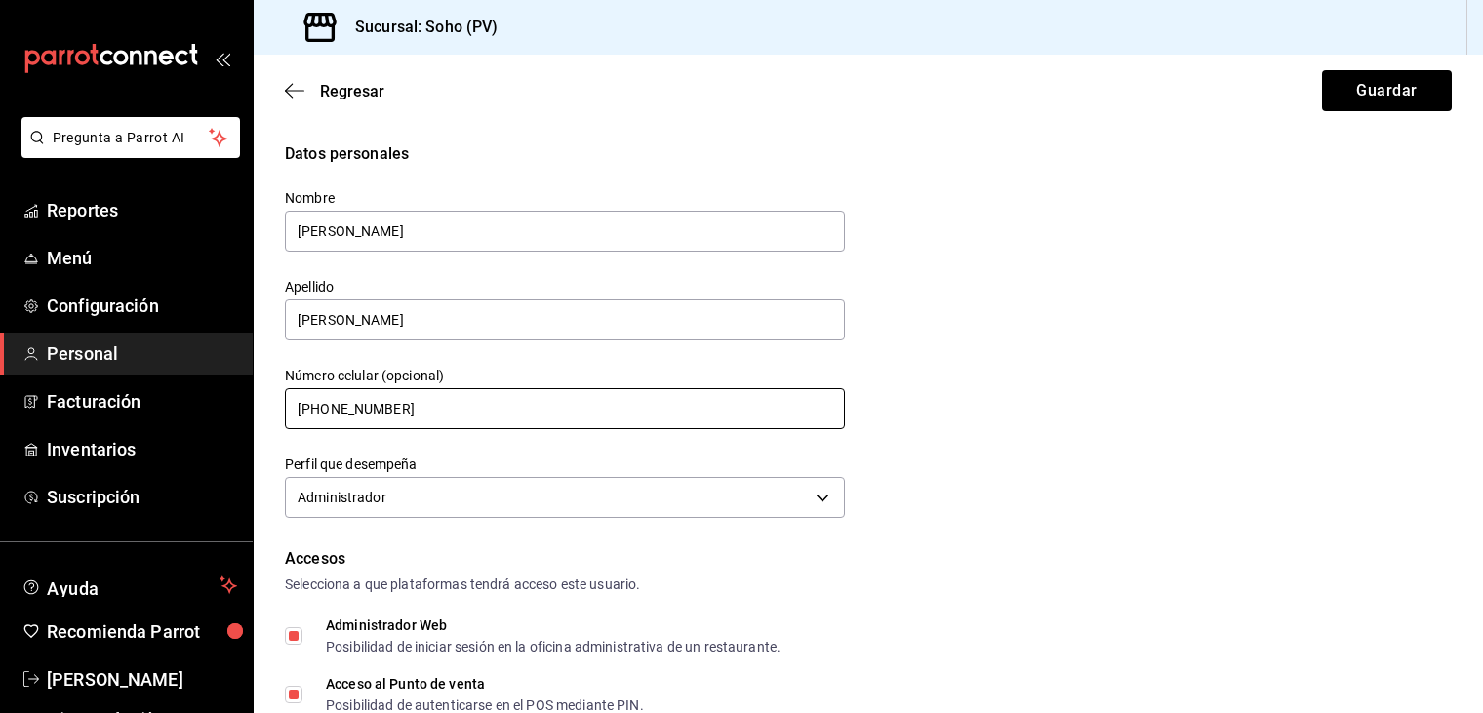
click at [418, 406] on input "[PHONE_NUMBER]" at bounding box center [565, 408] width 560 height 41
type input "[PHONE_NUMBER]"
click at [730, 423] on input "[PHONE_NUMBER]" at bounding box center [565, 408] width 560 height 41
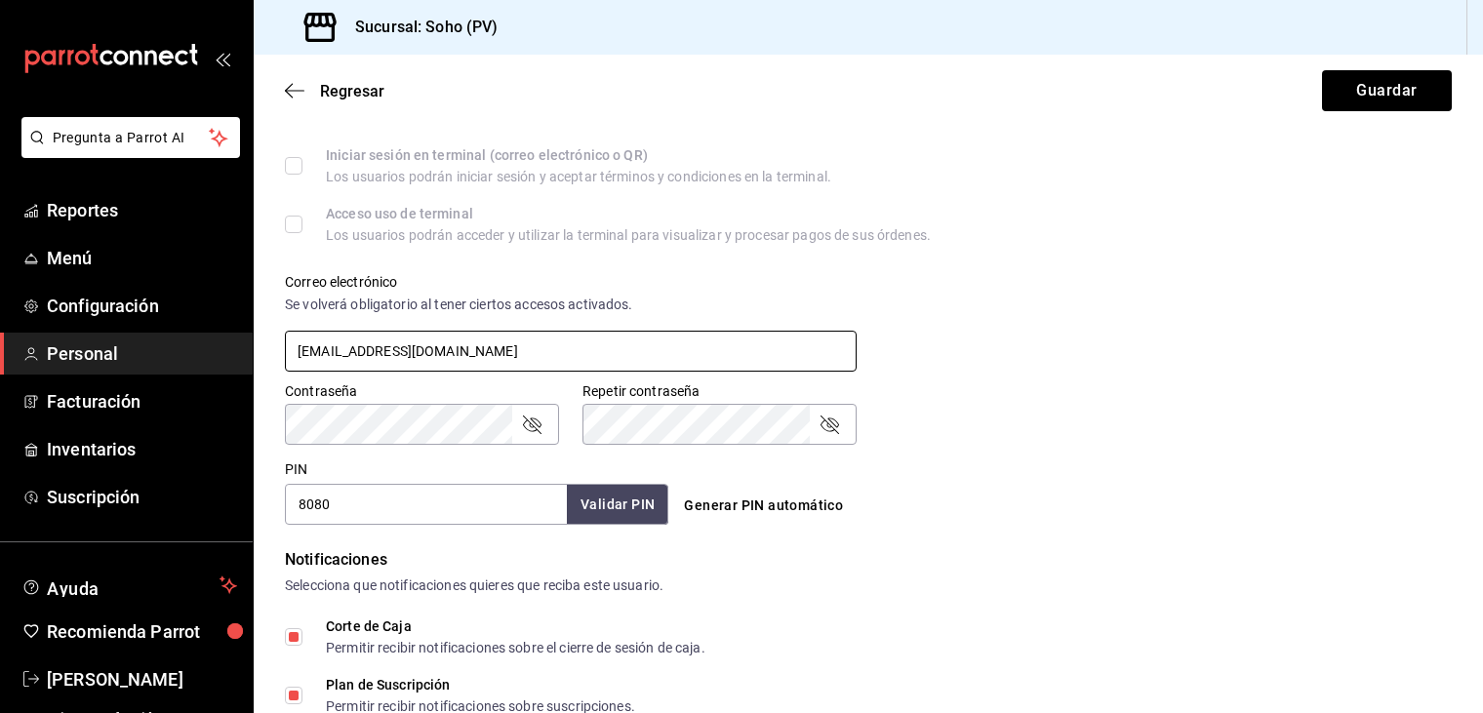
scroll to position [585, 0]
click at [420, 515] on input "8080" at bounding box center [426, 506] width 282 height 41
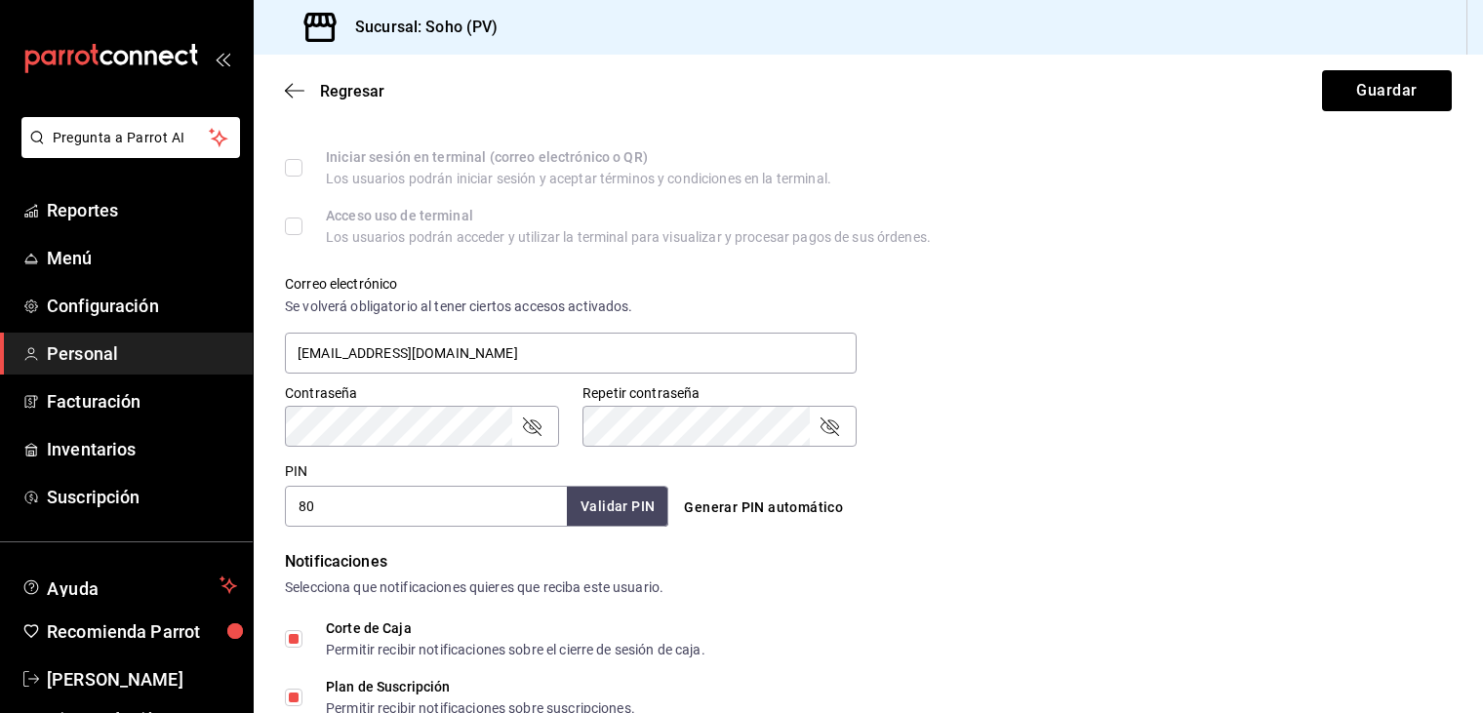
type input "8"
type input "1417"
click at [611, 506] on button "Validar PIN" at bounding box center [616, 507] width 103 height 42
click at [1377, 91] on button "Guardar" at bounding box center [1387, 90] width 130 height 41
click at [1378, 89] on button "Guardar" at bounding box center [1387, 90] width 130 height 41
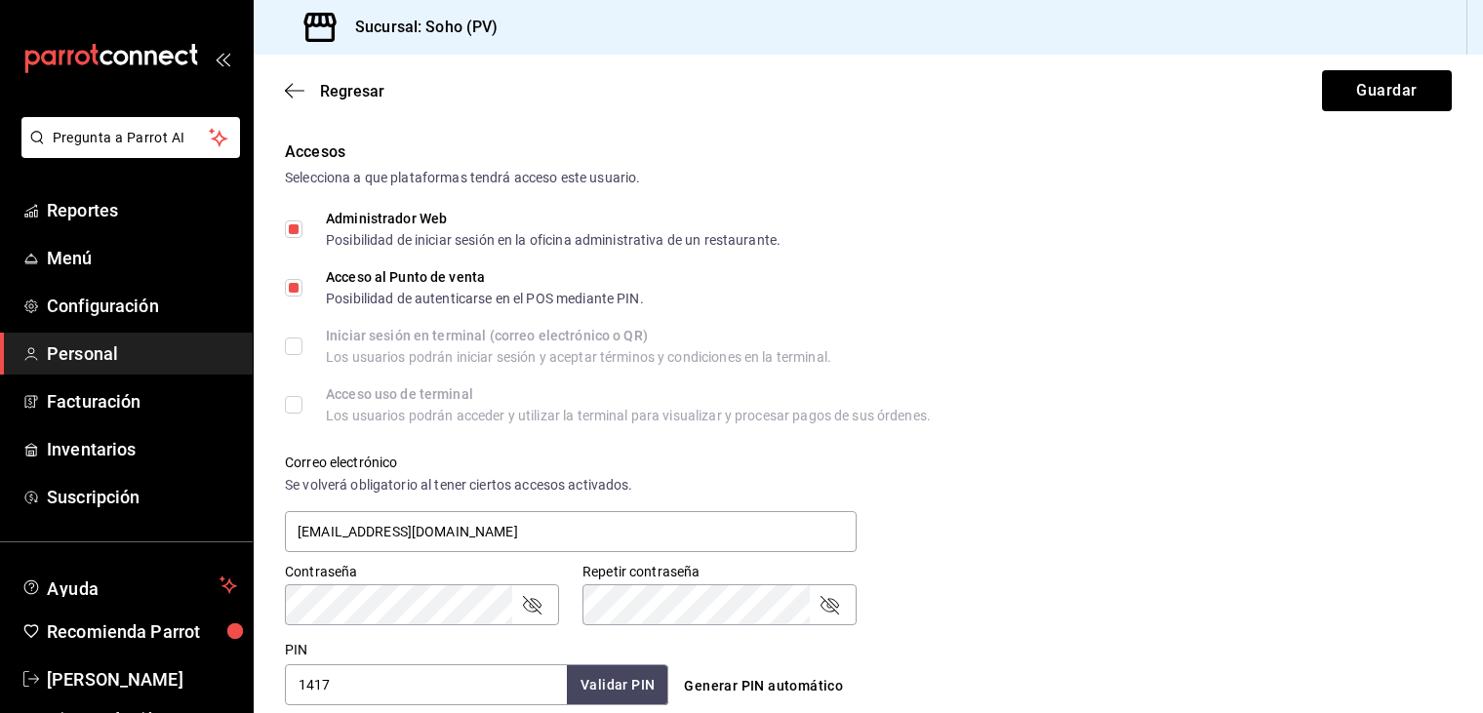
scroll to position [602, 0]
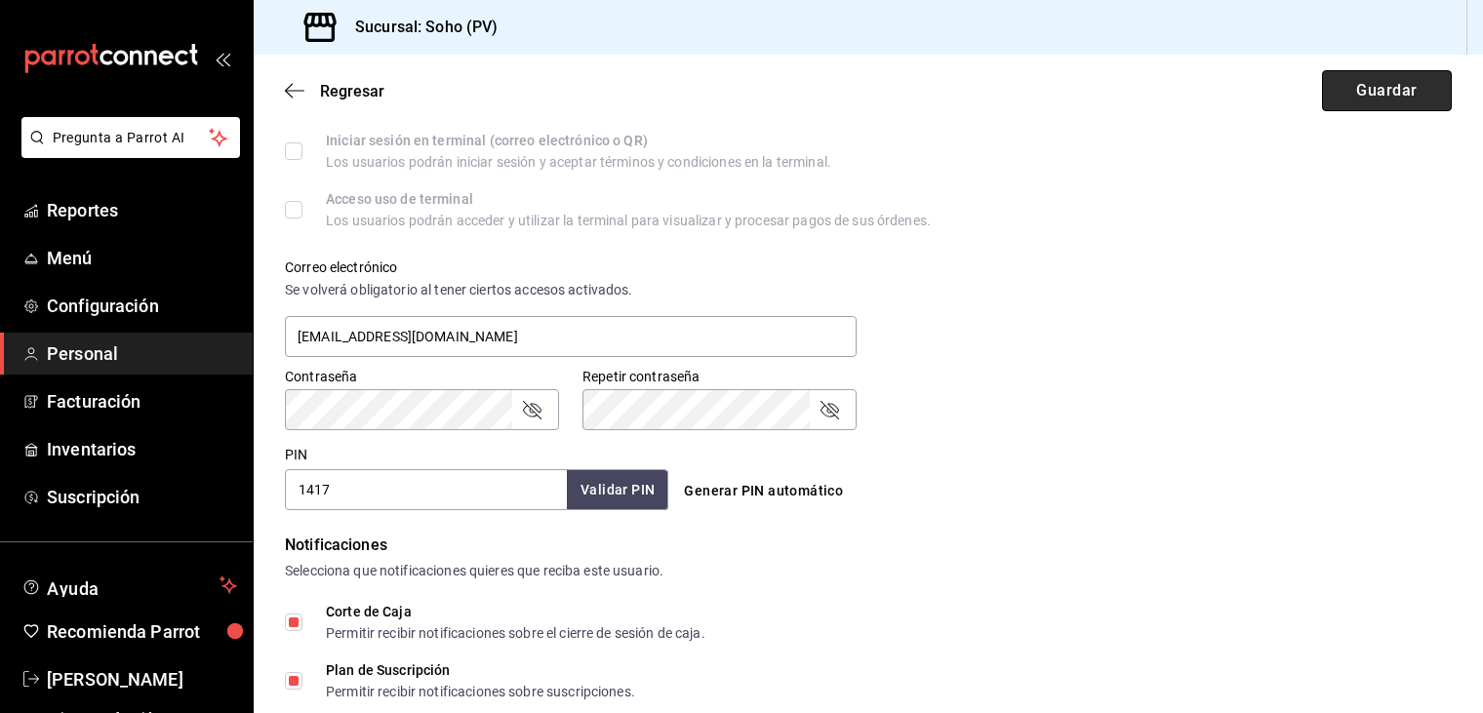
click at [1387, 89] on button "Guardar" at bounding box center [1387, 90] width 130 height 41
click at [488, 501] on input "1417" at bounding box center [426, 489] width 282 height 41
click at [1188, 314] on div "Correo electrónico Se volverá obligatorio [PERSON_NAME] ciertos accesos activad…" at bounding box center [857, 297] width 1190 height 125
click at [1373, 92] on button "Guardar" at bounding box center [1387, 90] width 130 height 41
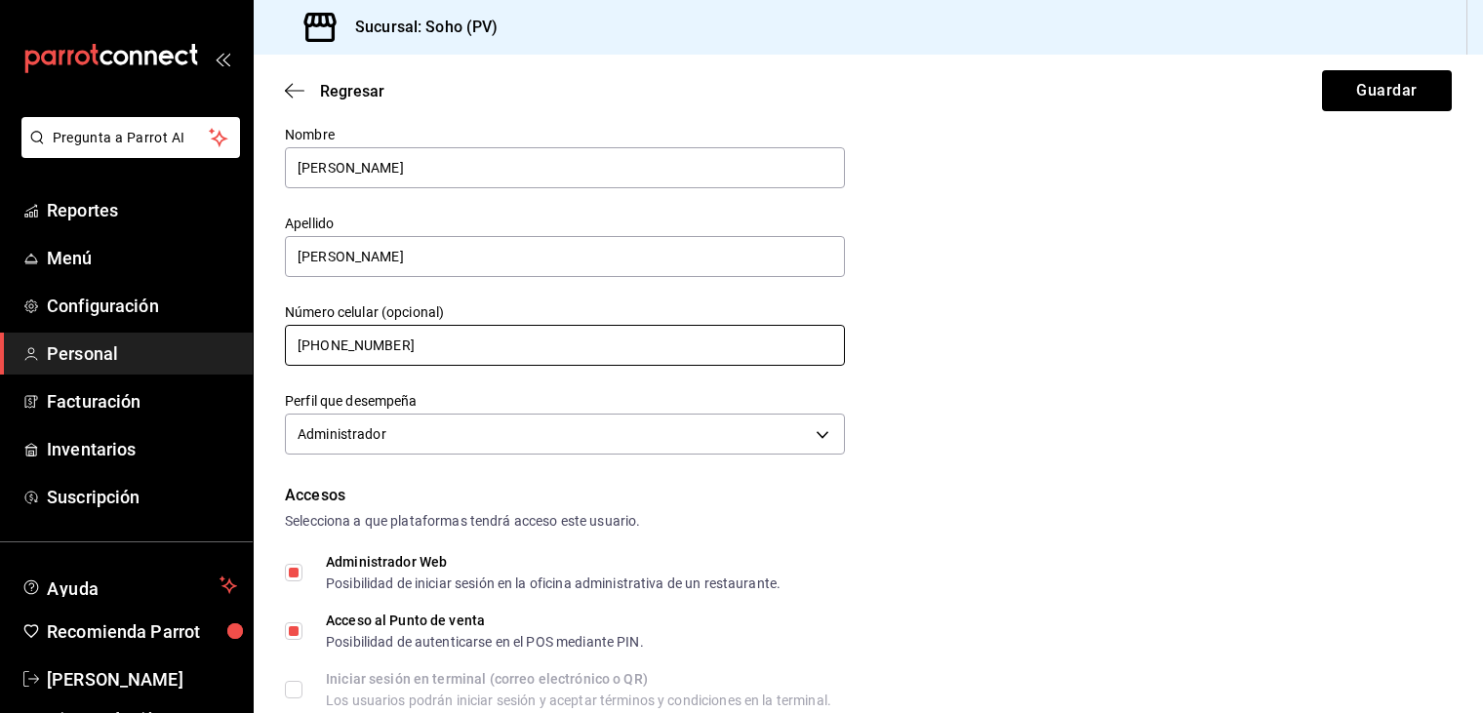
scroll to position [98, 0]
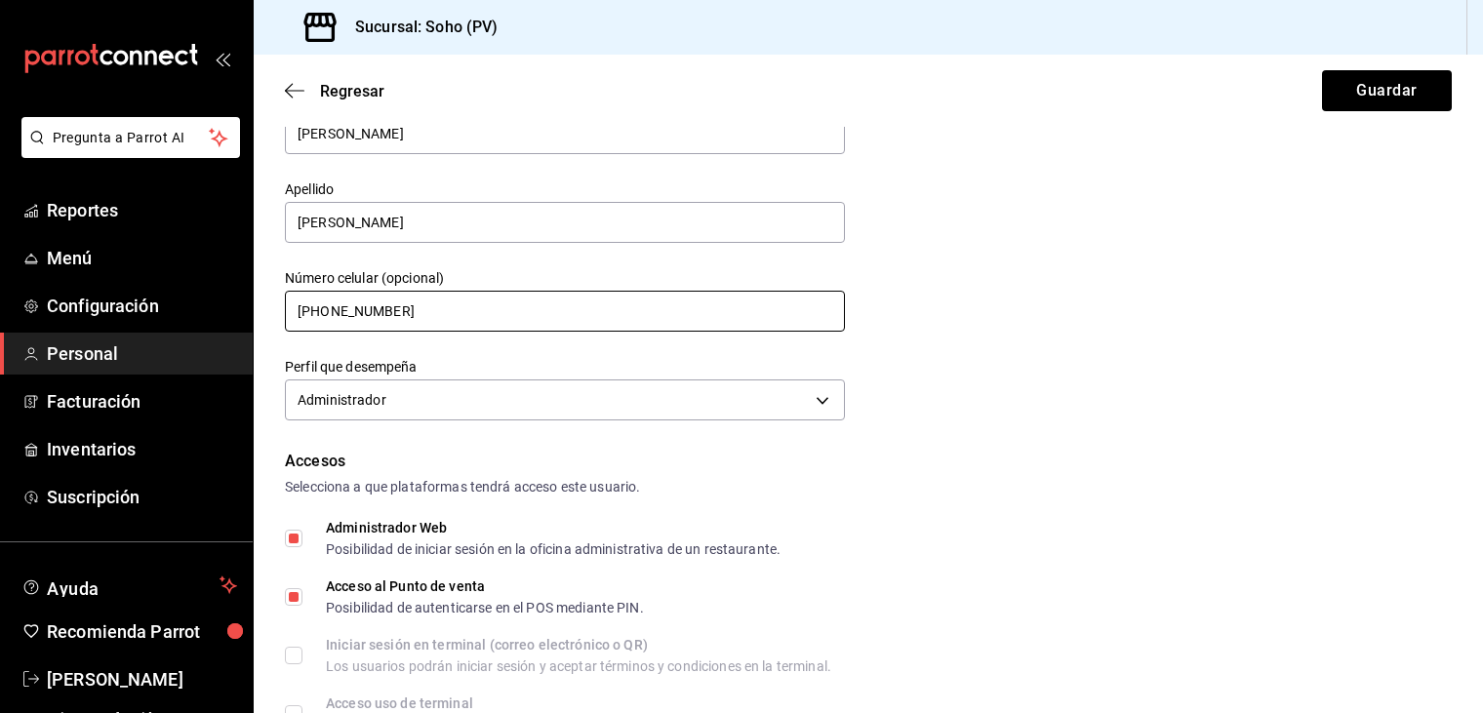
click at [468, 327] on input "[PHONE_NUMBER]" at bounding box center [565, 311] width 560 height 41
type input "[PHONE_NUMBER]"
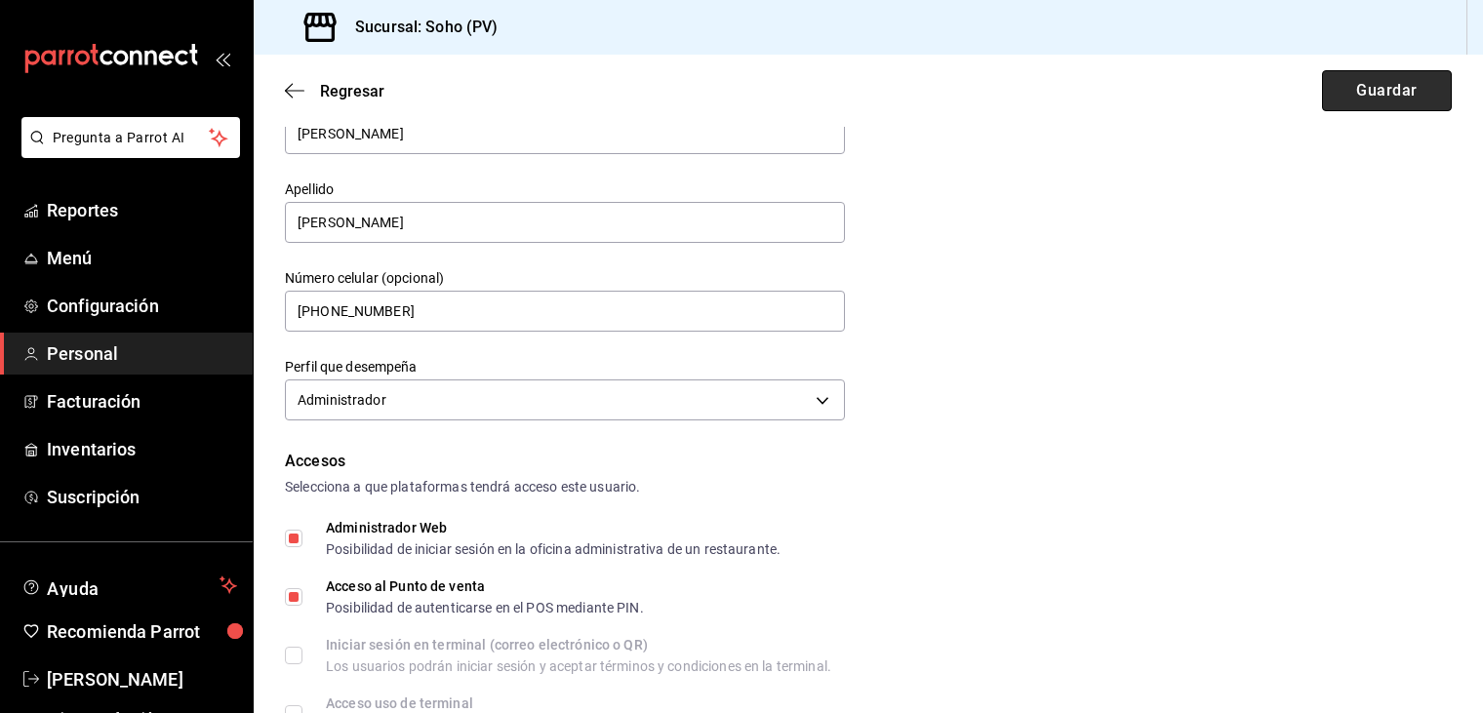
click at [1342, 77] on button "Guardar" at bounding box center [1387, 90] width 130 height 41
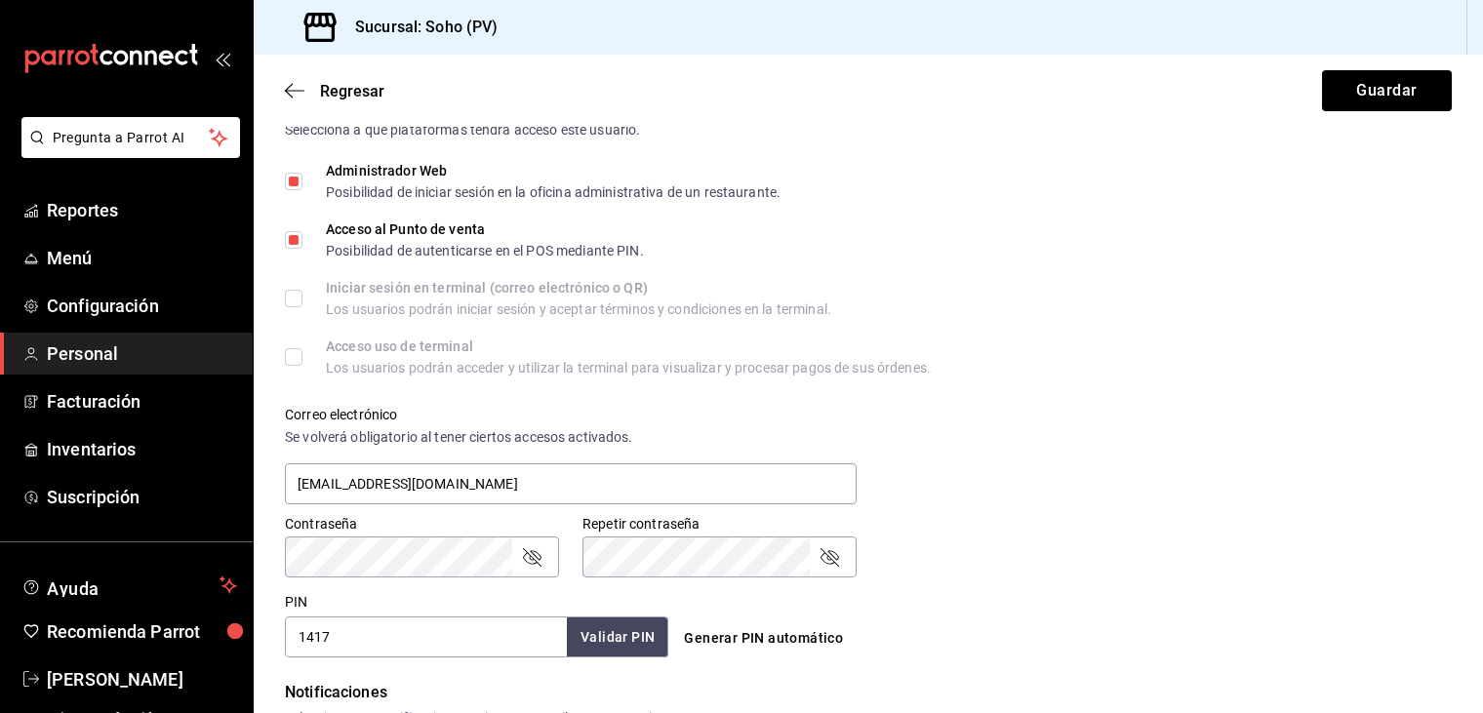
scroll to position [488, 0]
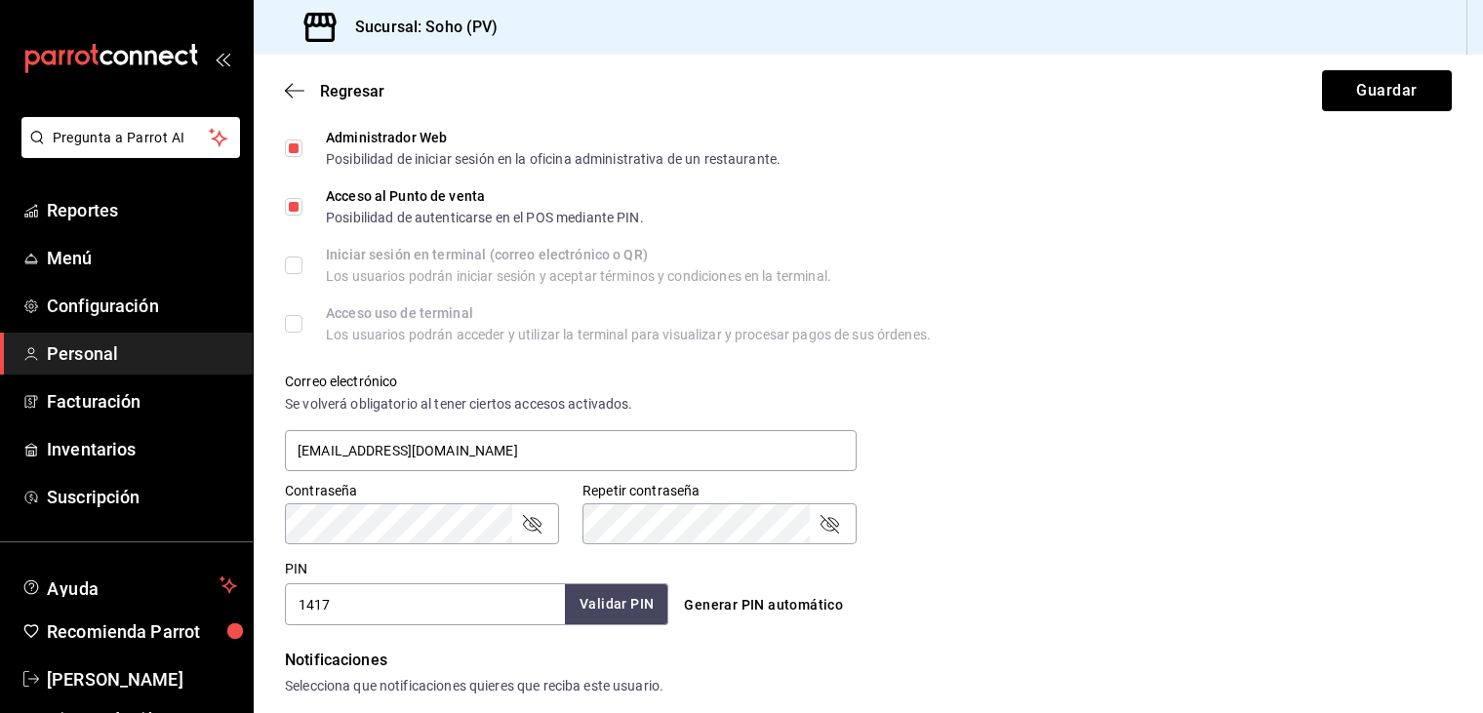
click at [601, 615] on button "Validar PIN" at bounding box center [616, 605] width 103 height 42
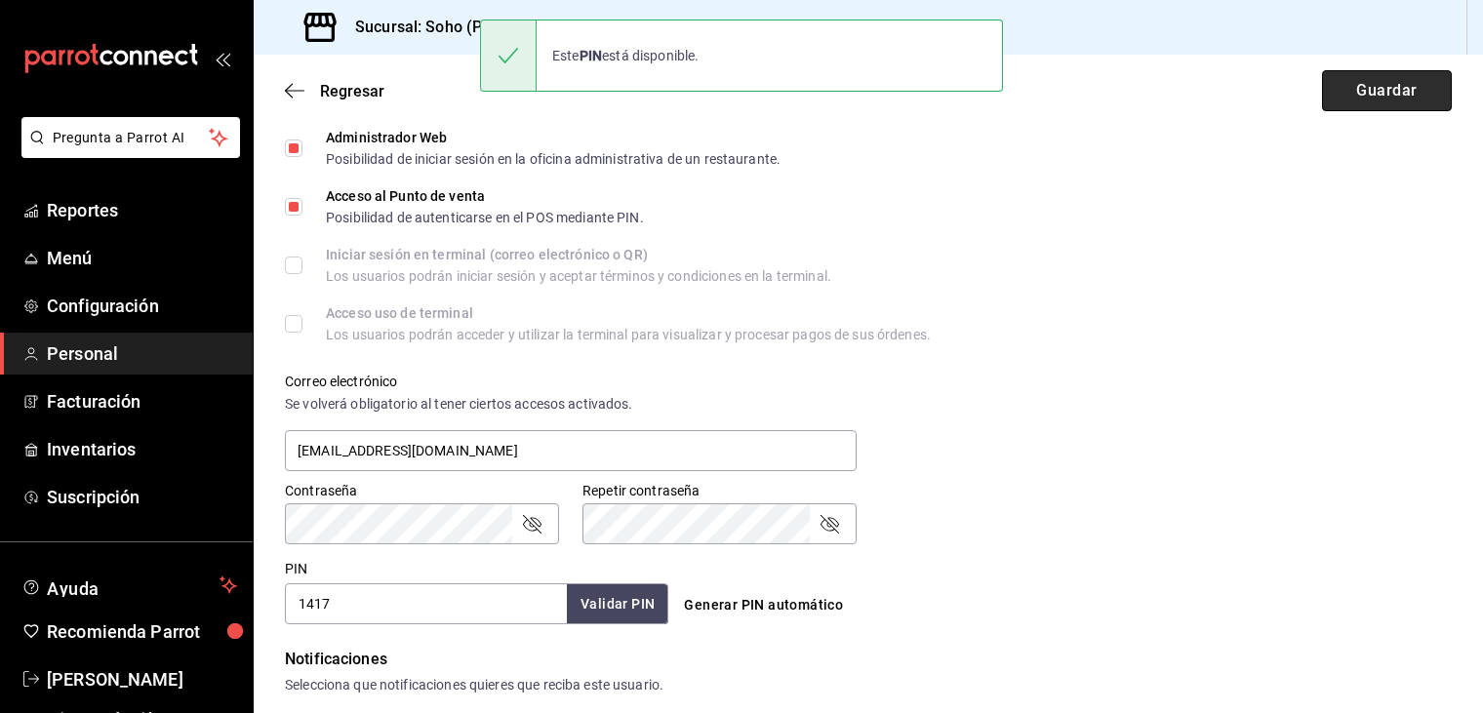
click at [1381, 95] on button "Guardar" at bounding box center [1387, 90] width 130 height 41
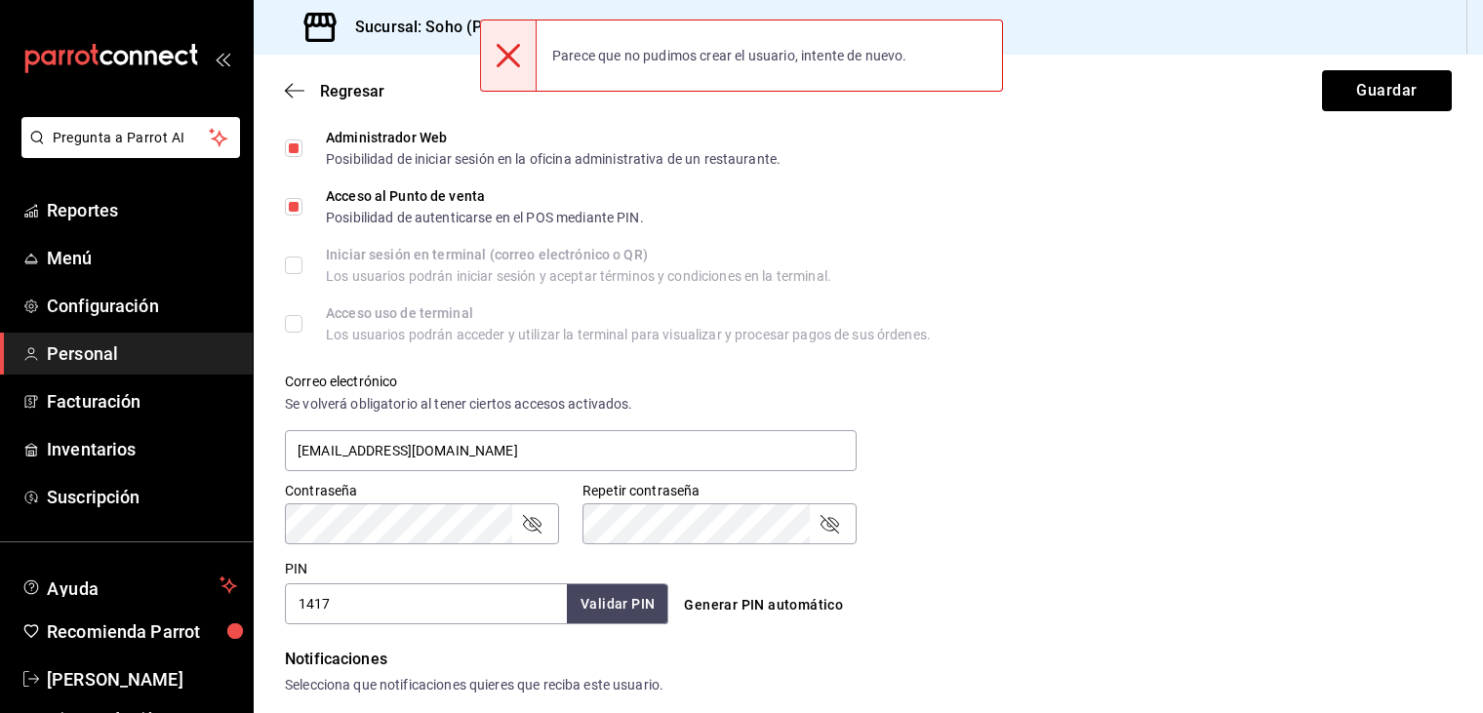
click at [363, 603] on input "1417" at bounding box center [426, 604] width 282 height 41
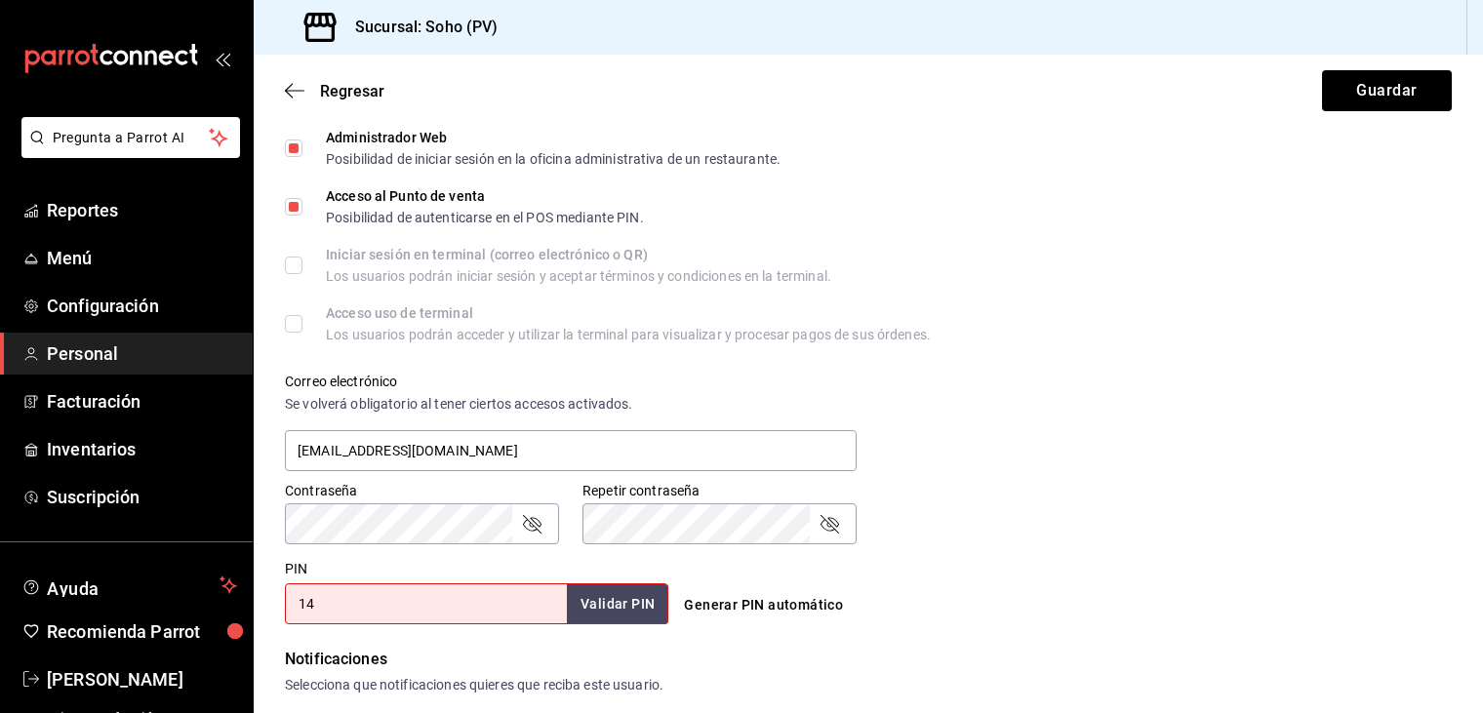
type input "1"
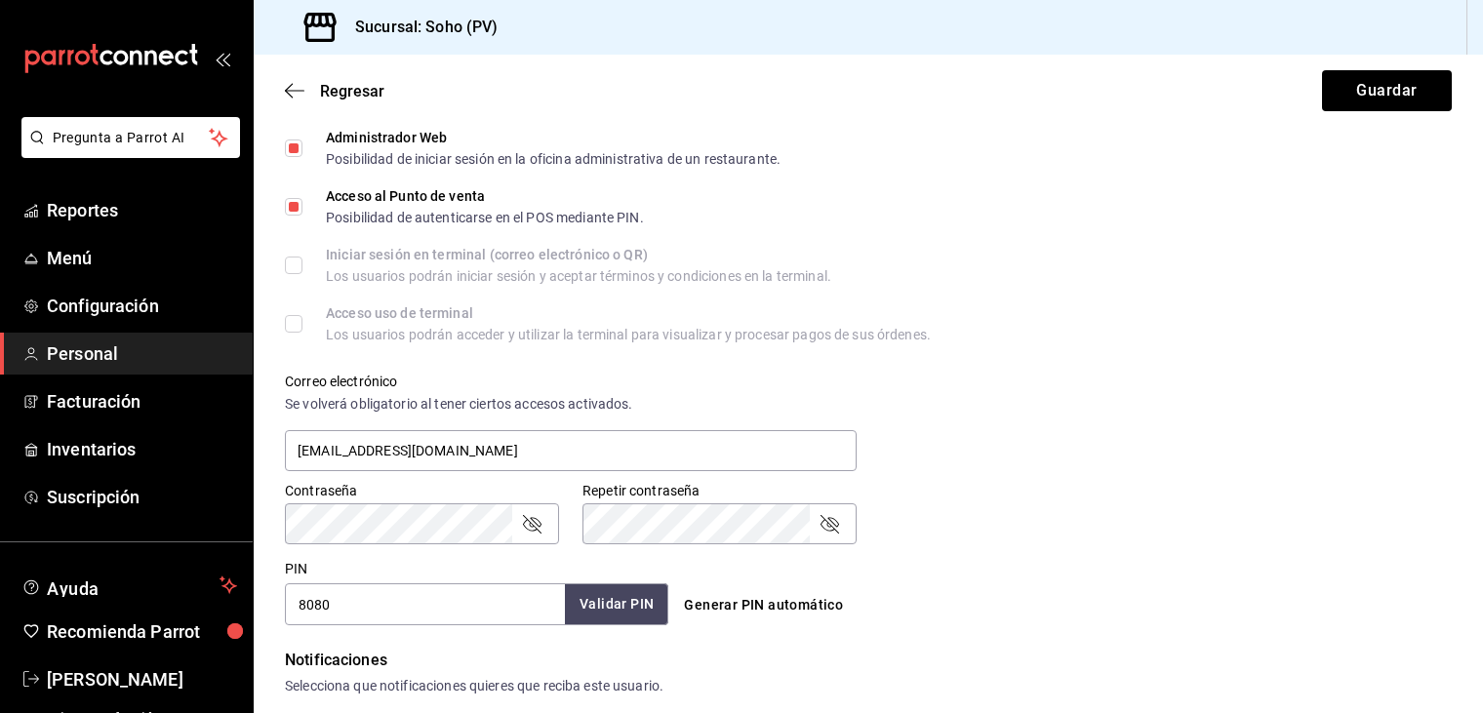
click at [627, 594] on button "Validar PIN" at bounding box center [616, 605] width 103 height 42
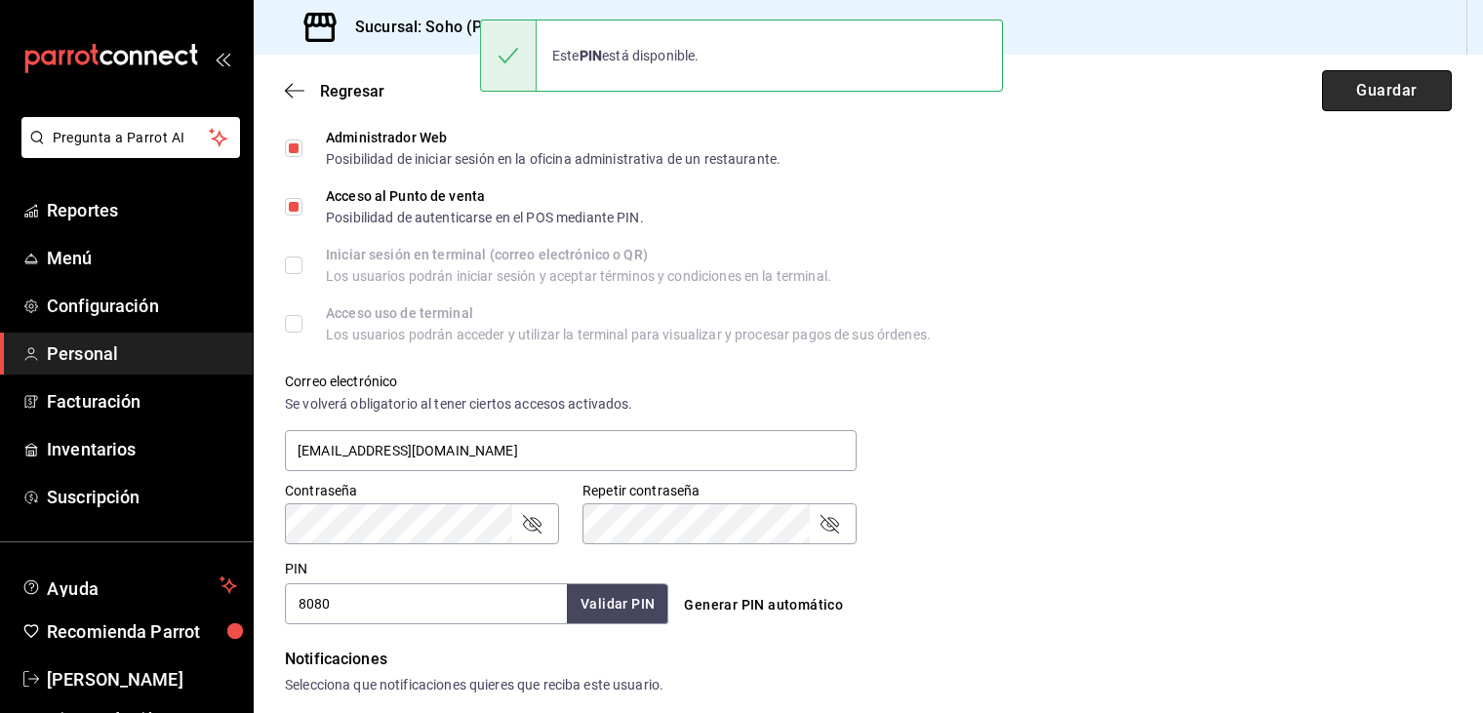
click at [1374, 98] on button "Guardar" at bounding box center [1387, 90] width 130 height 41
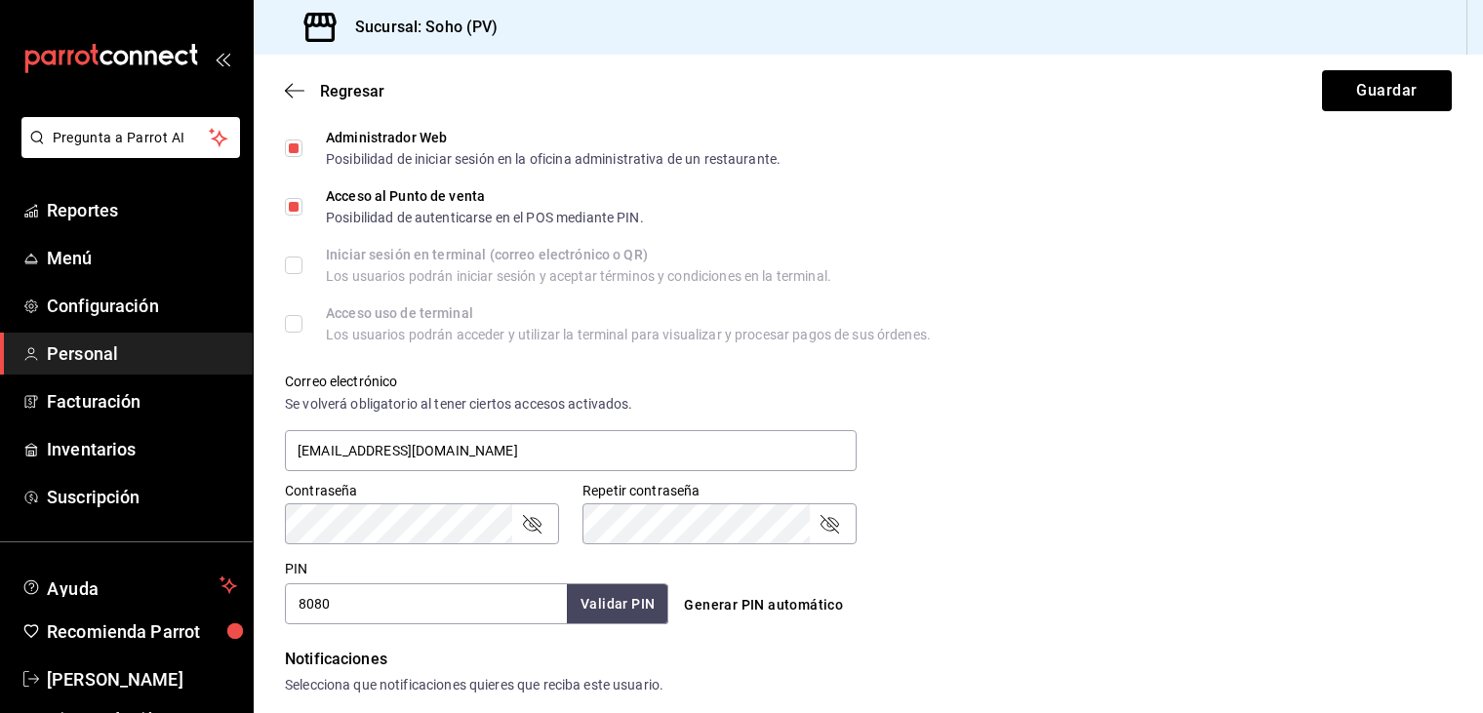
click at [456, 596] on input "8080" at bounding box center [426, 604] width 282 height 41
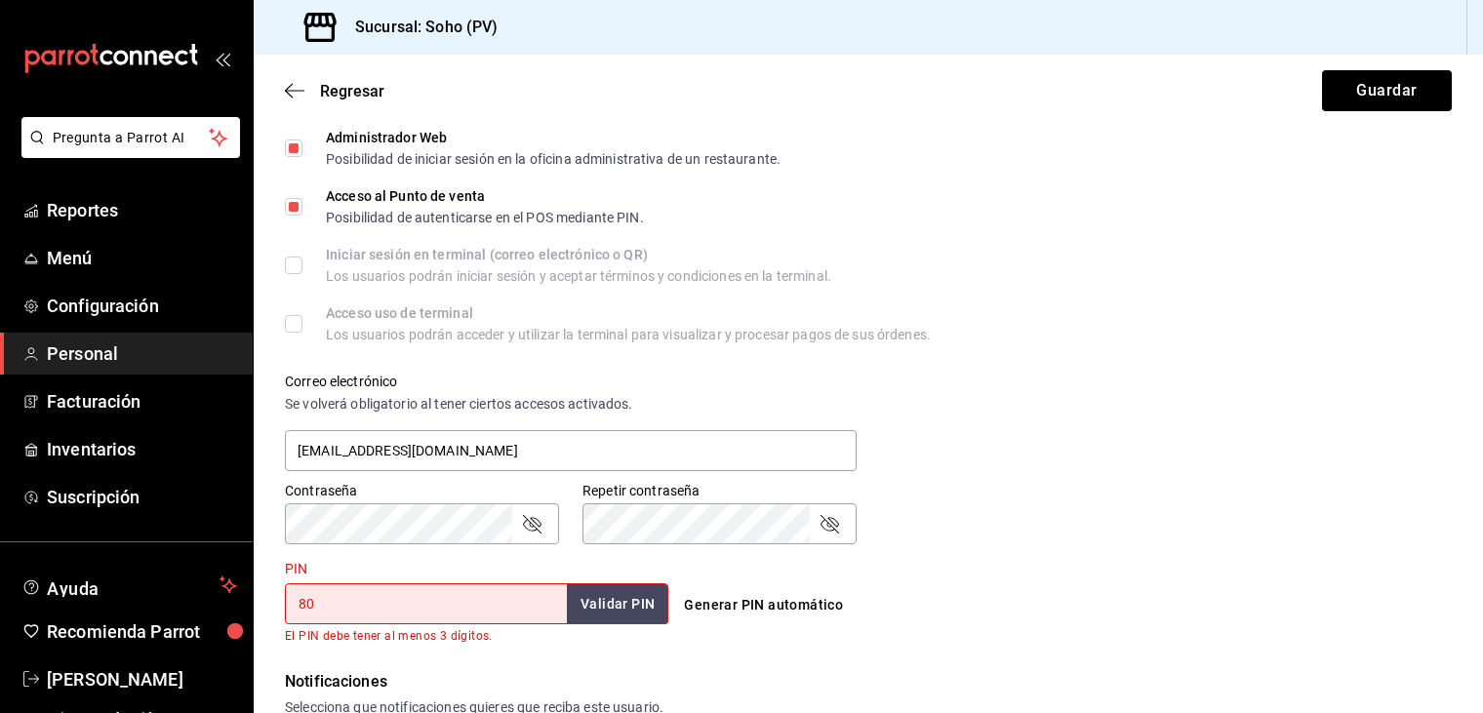
type input "8"
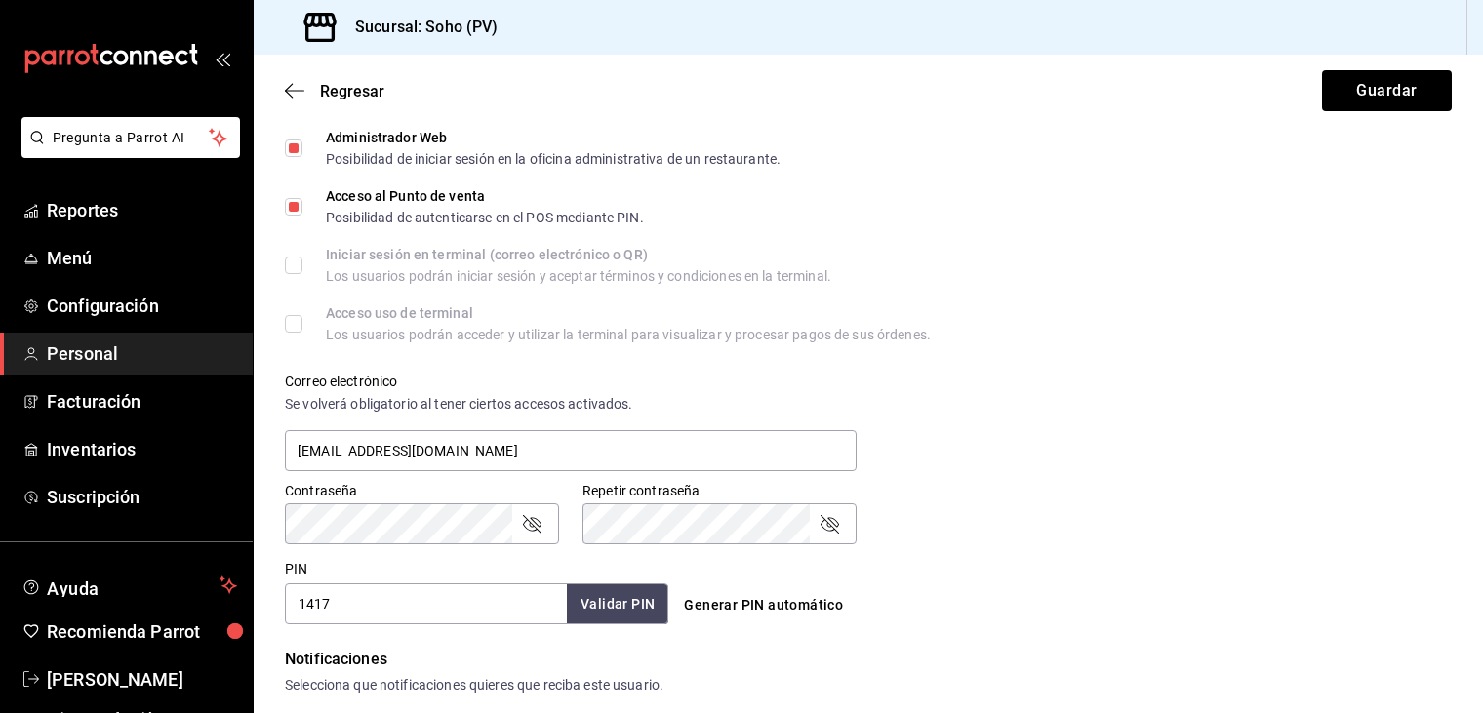
type input "1417"
click at [596, 609] on button "Validar PIN" at bounding box center [616, 605] width 103 height 42
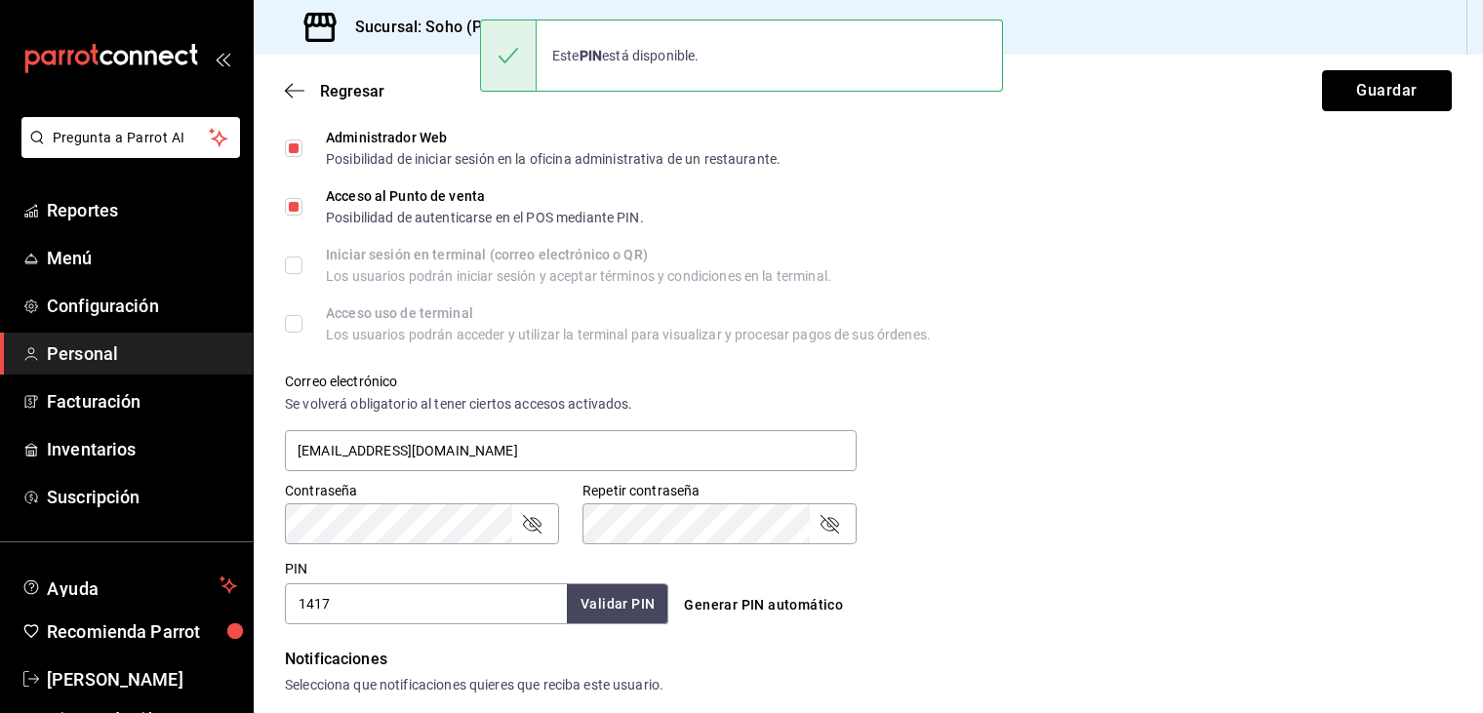
click at [1350, 97] on button "Guardar" at bounding box center [1387, 90] width 130 height 41
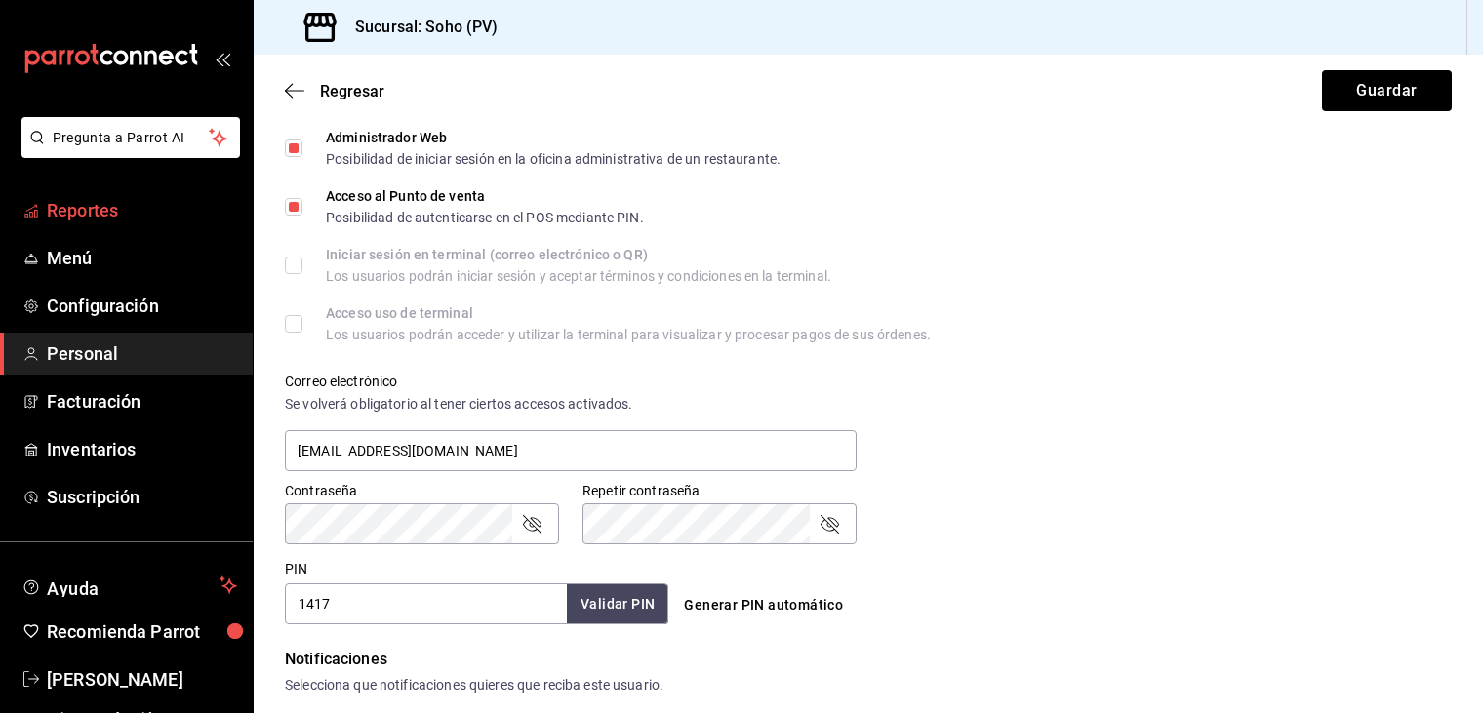
click at [148, 209] on span "Reportes" at bounding box center [142, 210] width 190 height 26
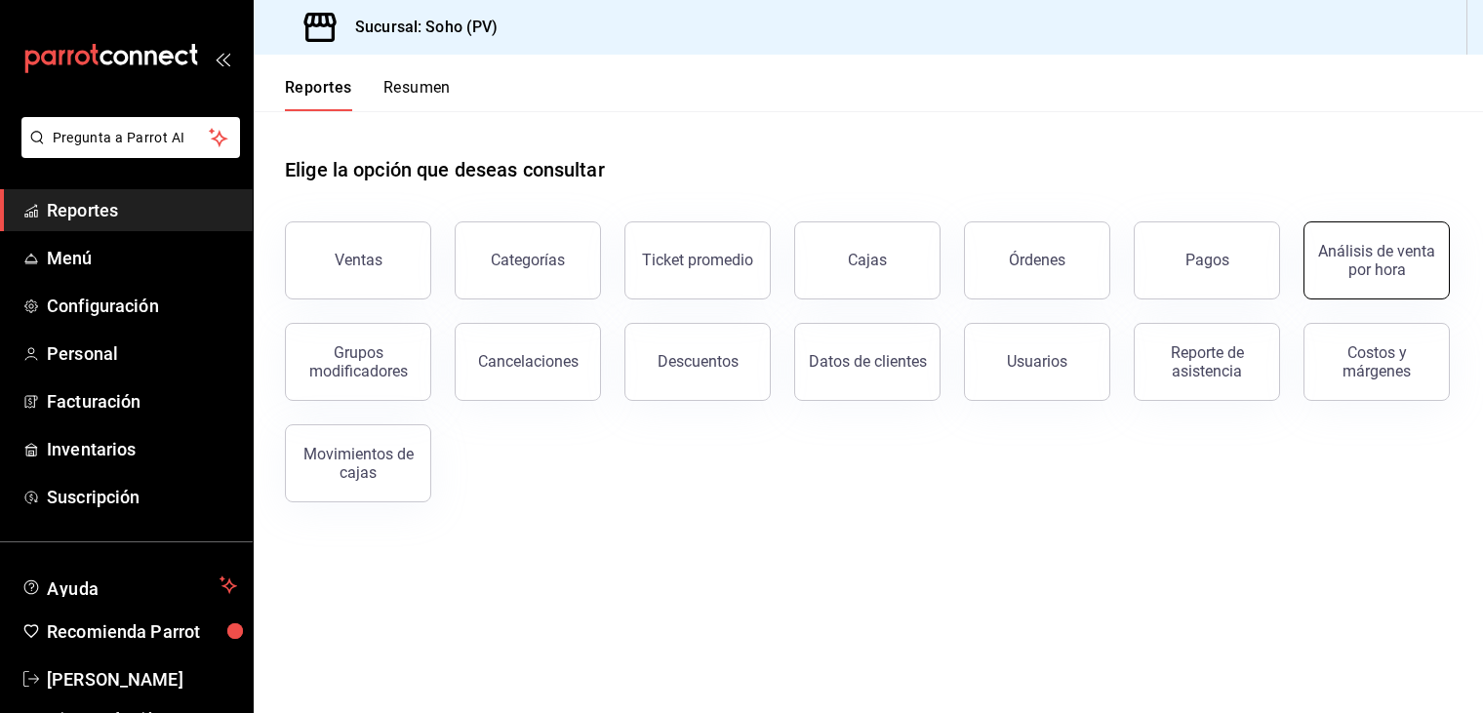
click at [1402, 261] on div "Análisis de venta por hora" at bounding box center [1376, 260] width 121 height 37
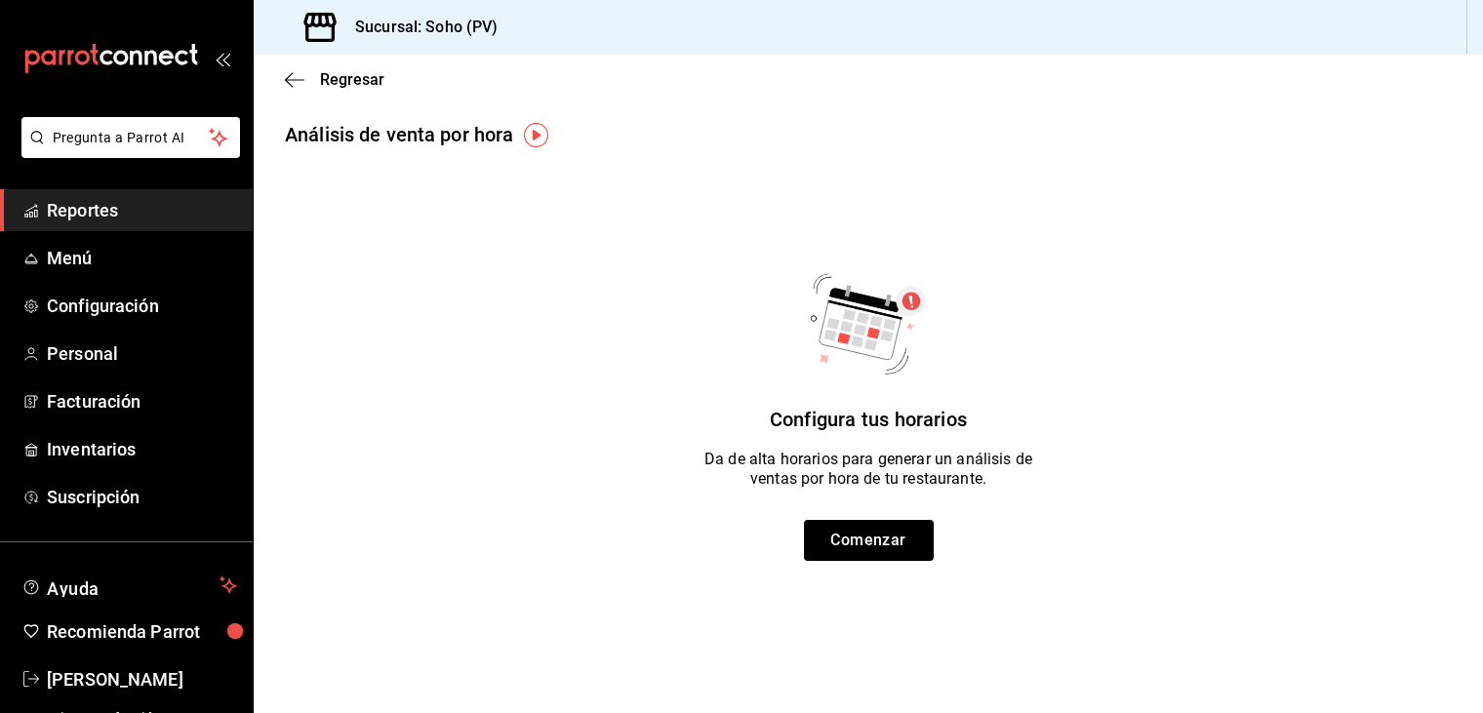
click at [74, 202] on span "Reportes" at bounding box center [142, 210] width 190 height 26
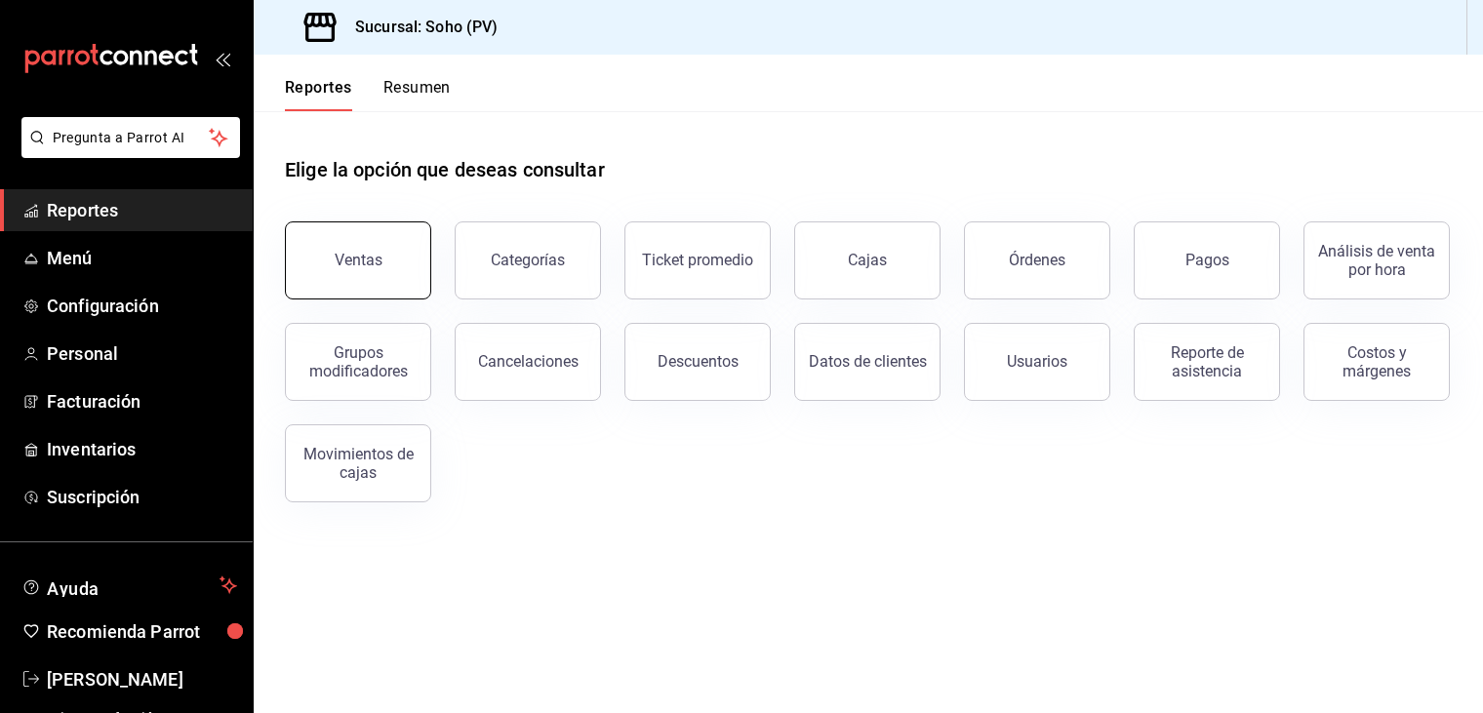
click at [402, 285] on button "Ventas" at bounding box center [358, 261] width 146 height 78
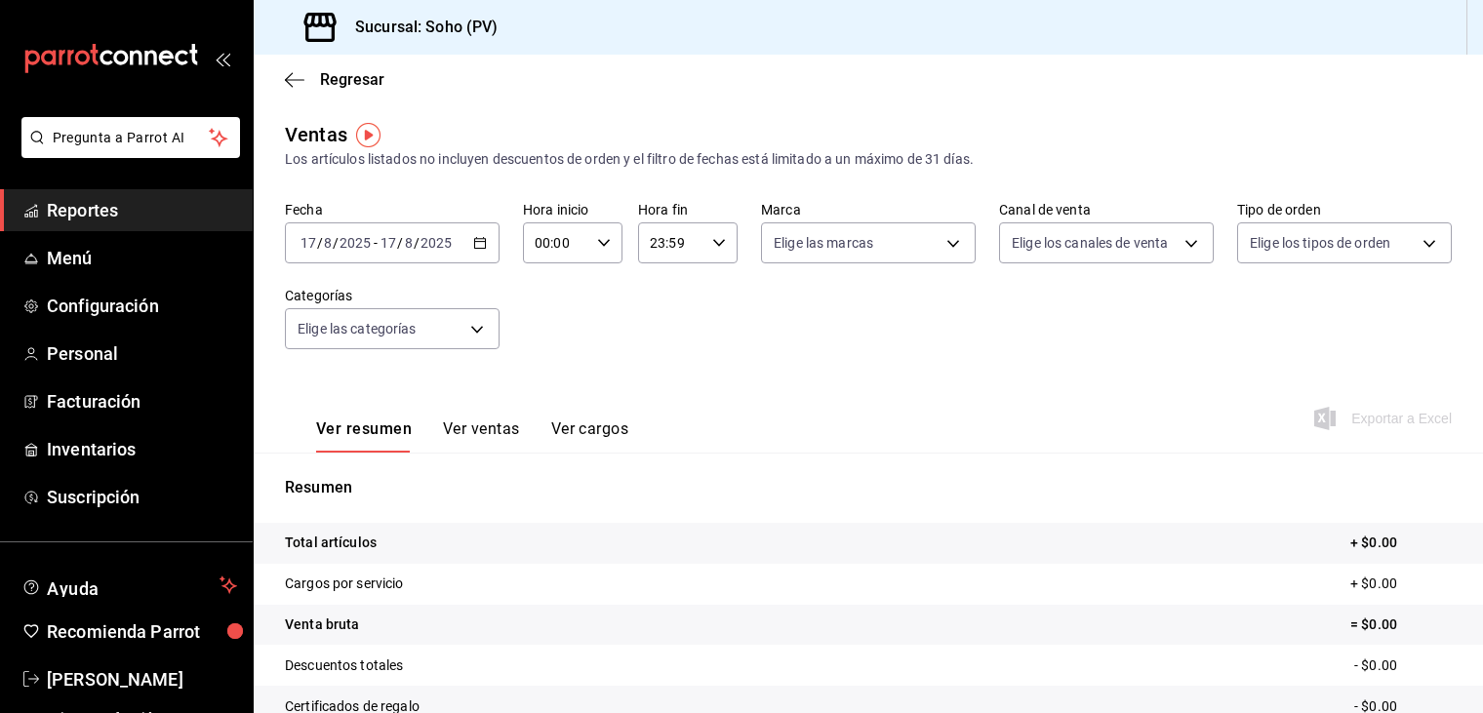
click at [474, 238] on \(Stroke\) "button" at bounding box center [480, 243] width 12 height 11
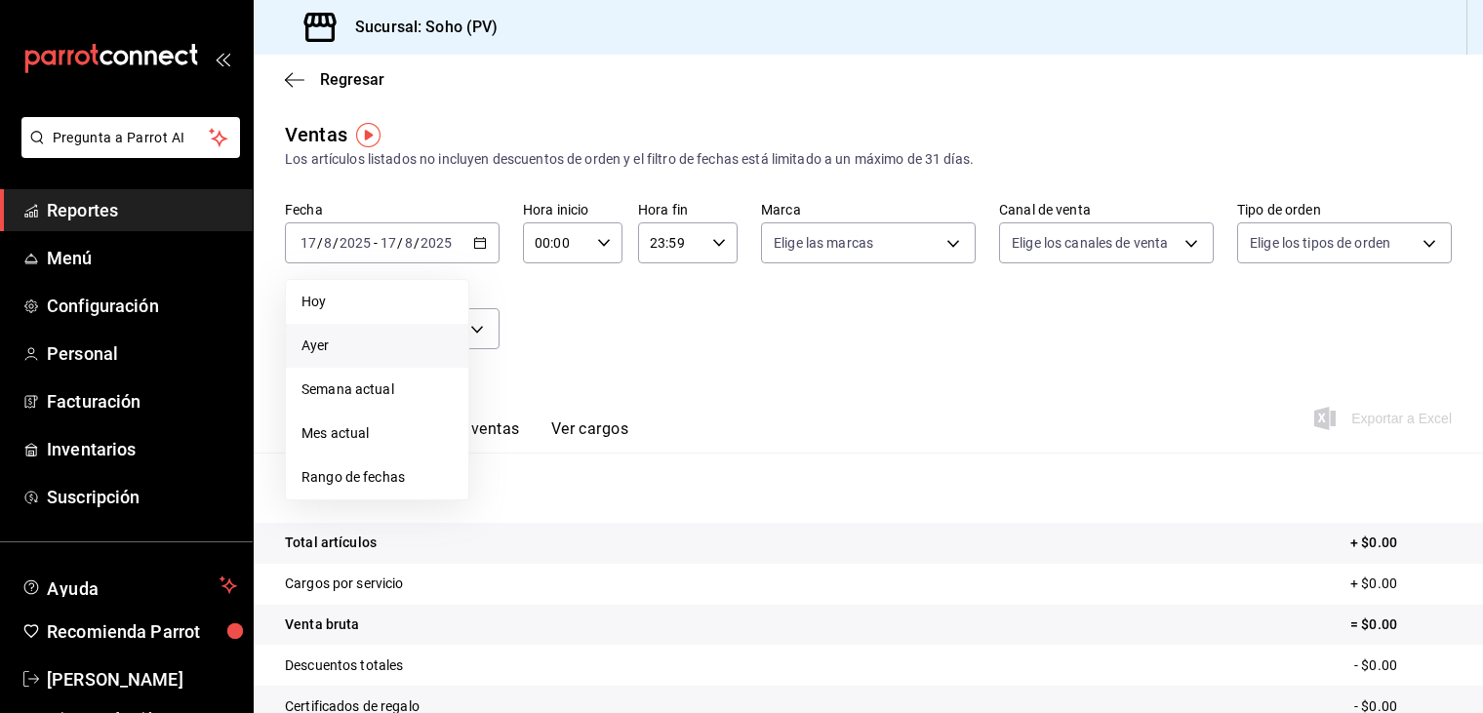
click at [326, 341] on span "Ayer" at bounding box center [377, 346] width 151 height 20
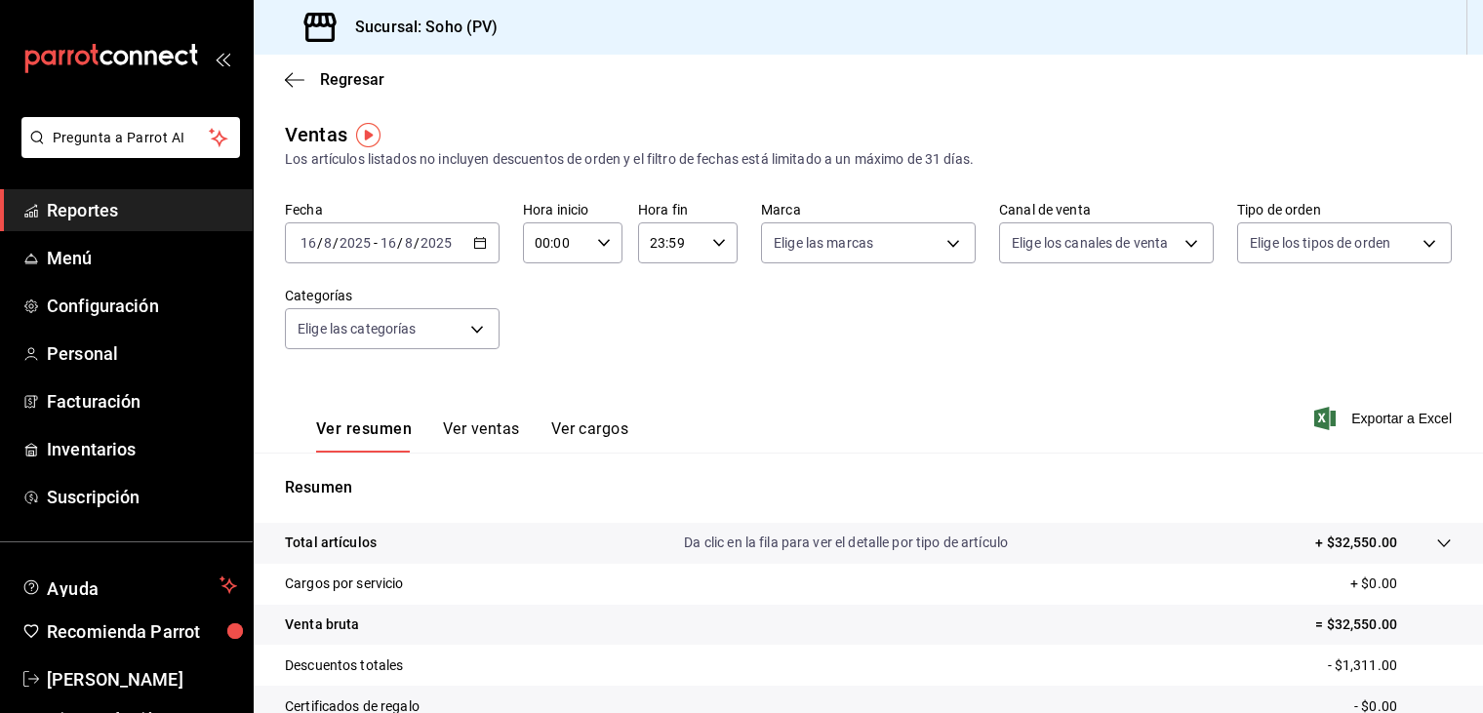
click at [476, 430] on button "Ver ventas" at bounding box center [481, 436] width 77 height 33
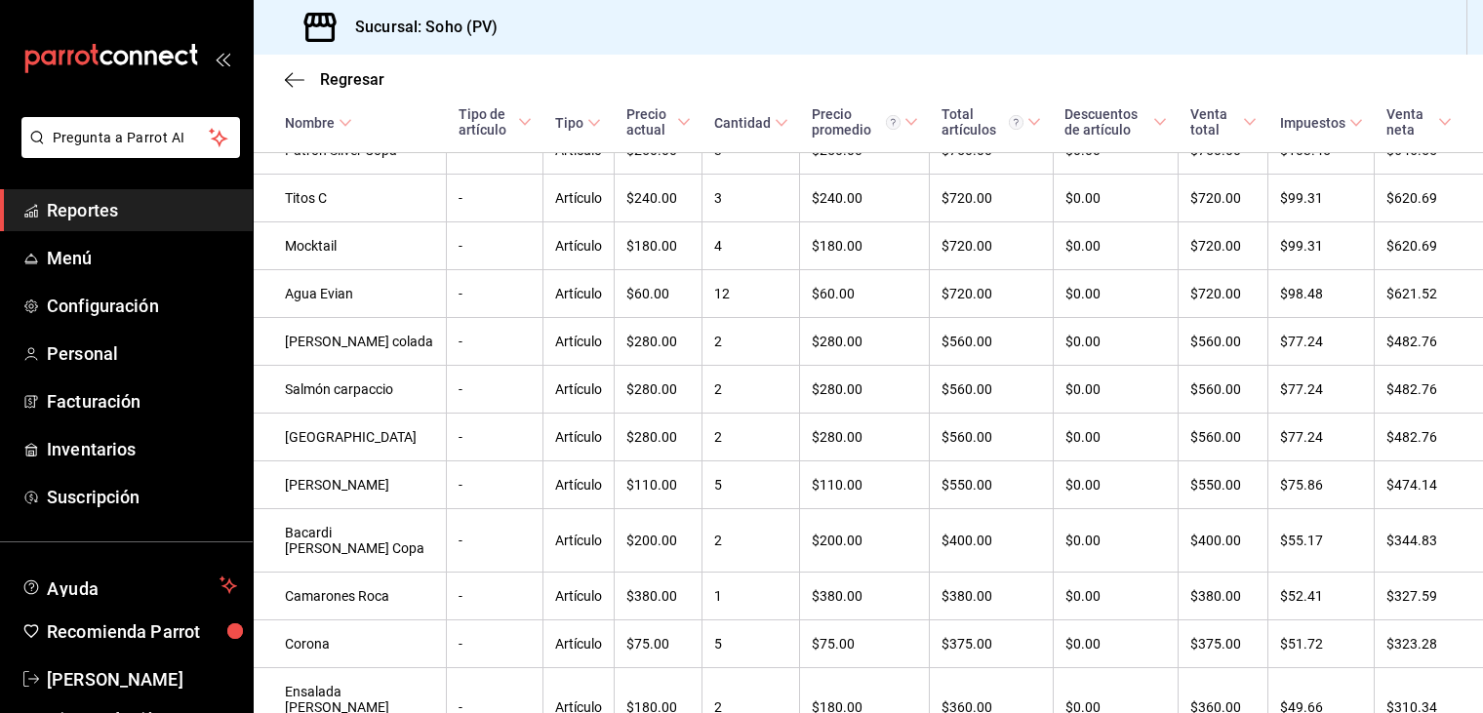
scroll to position [1366, 0]
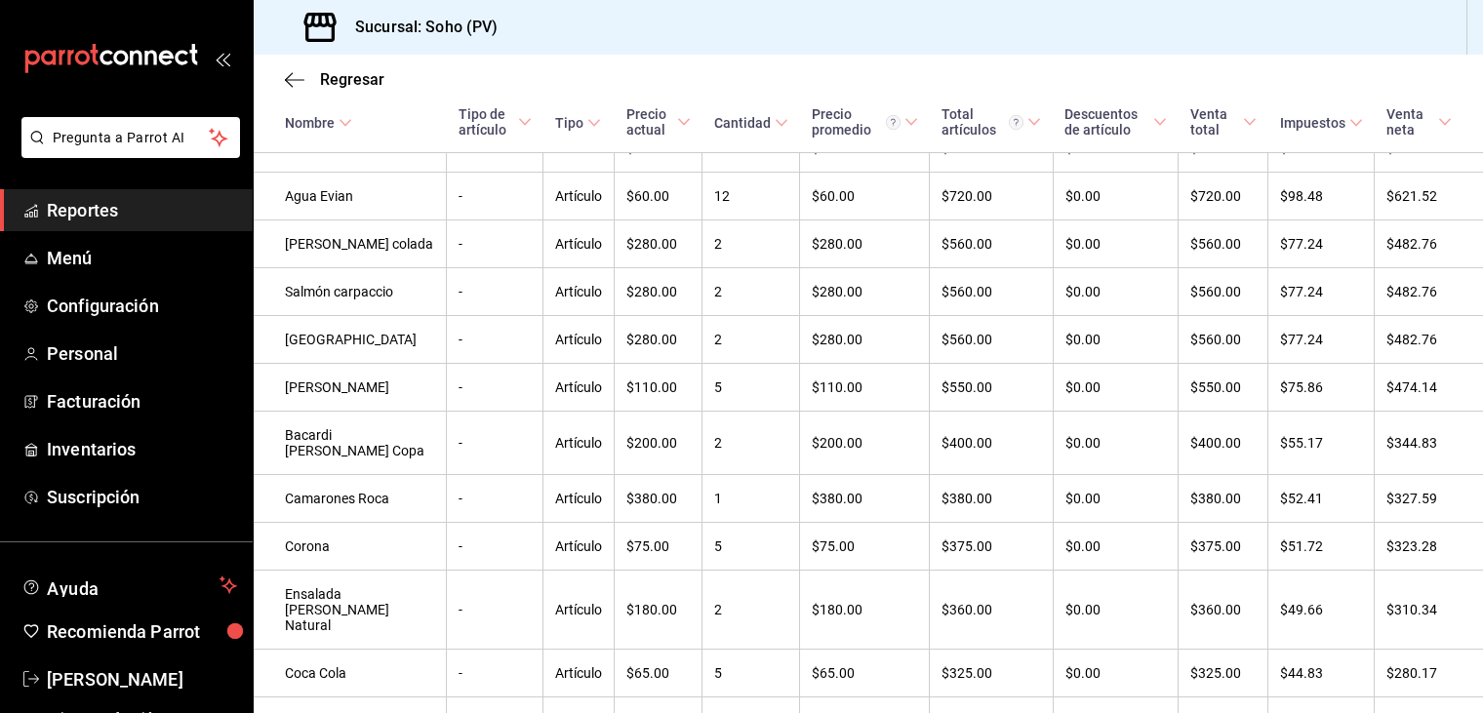
drag, startPoint x: 118, startPoint y: 204, endPoint x: 116, endPoint y: 217, distance: 12.8
click at [118, 204] on span "Reportes" at bounding box center [142, 210] width 190 height 26
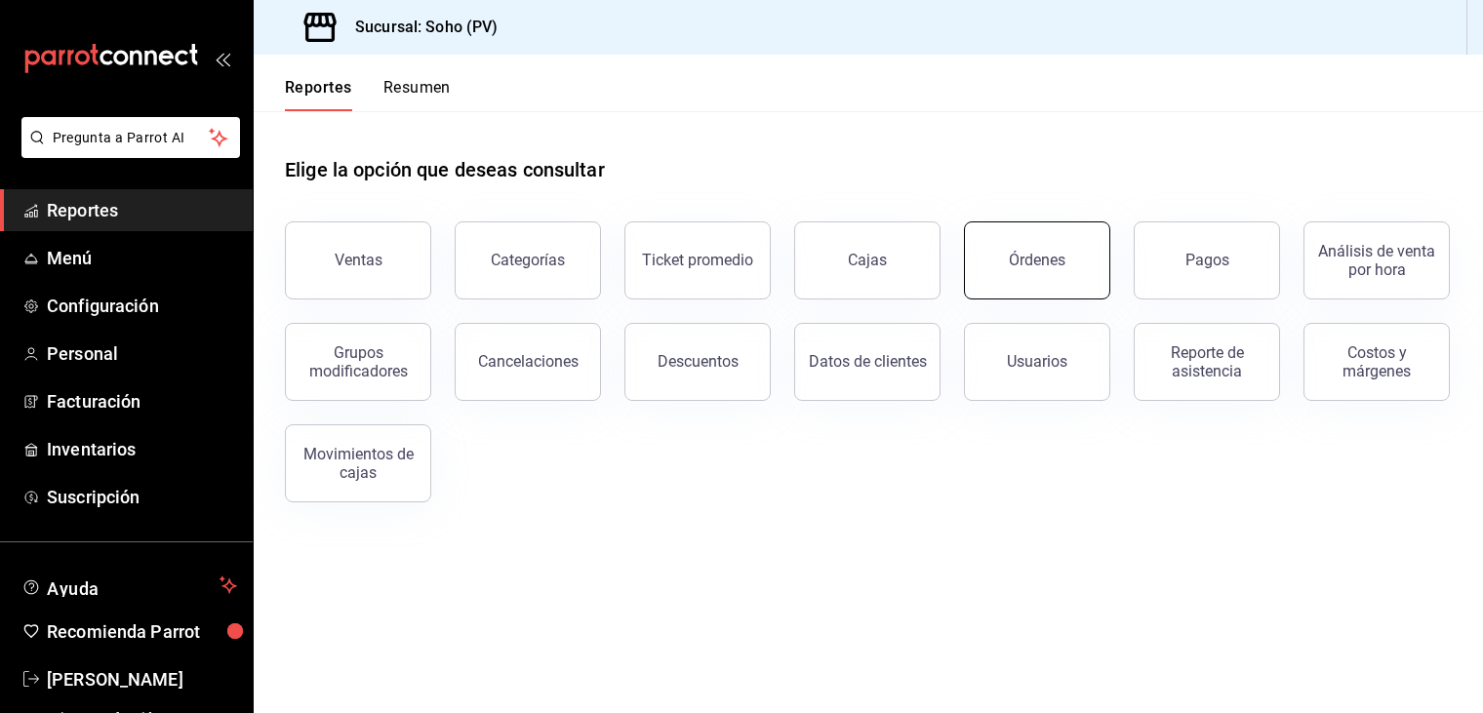
click at [1063, 274] on button "Órdenes" at bounding box center [1037, 261] width 146 height 78
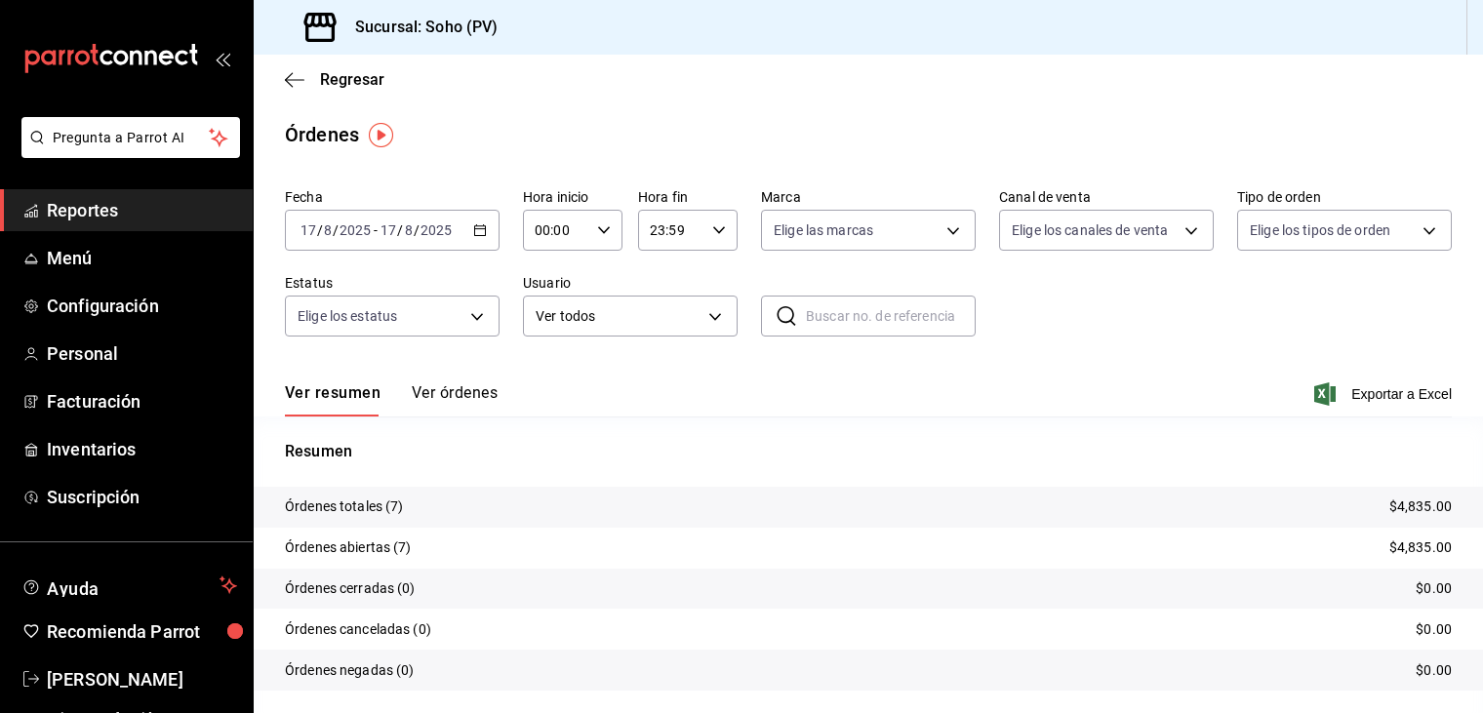
click at [473, 230] on icon "button" at bounding box center [480, 230] width 14 height 14
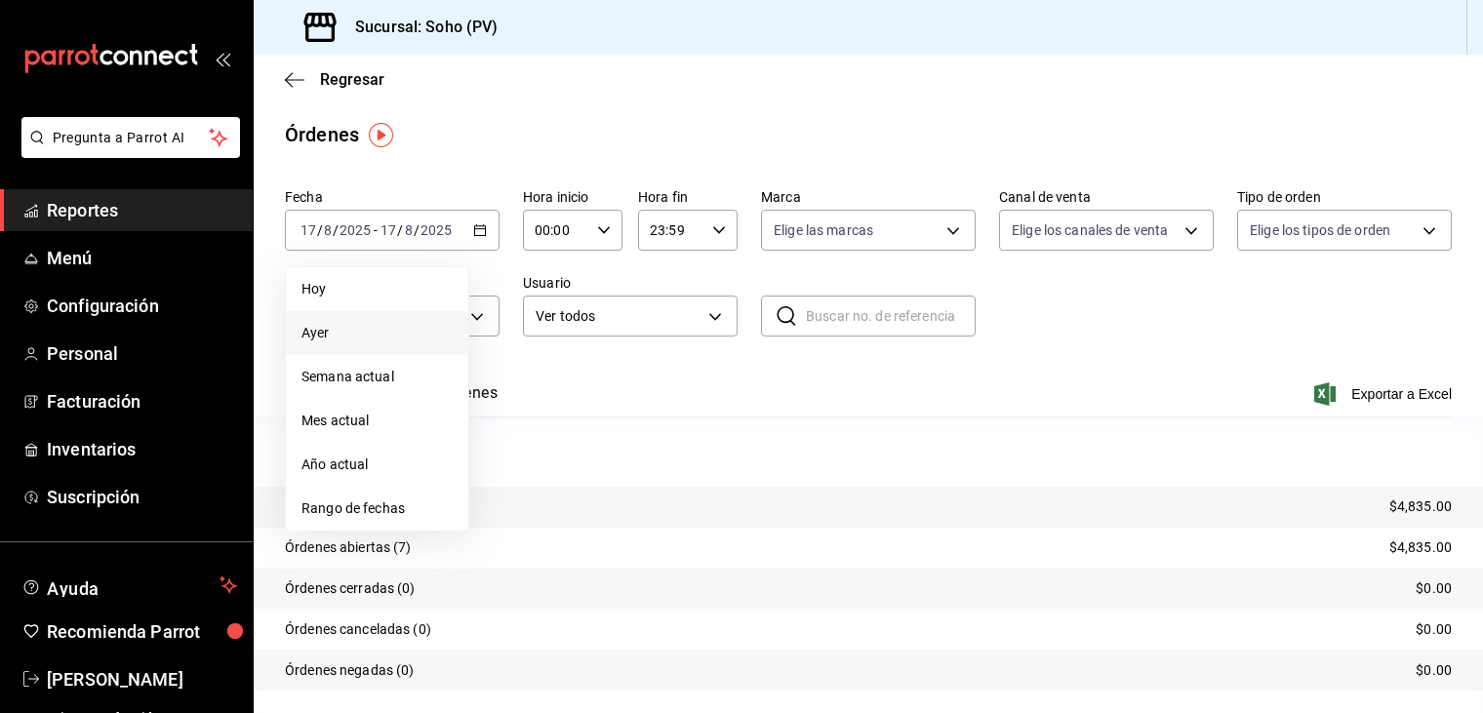
click at [328, 331] on span "Ayer" at bounding box center [377, 333] width 151 height 20
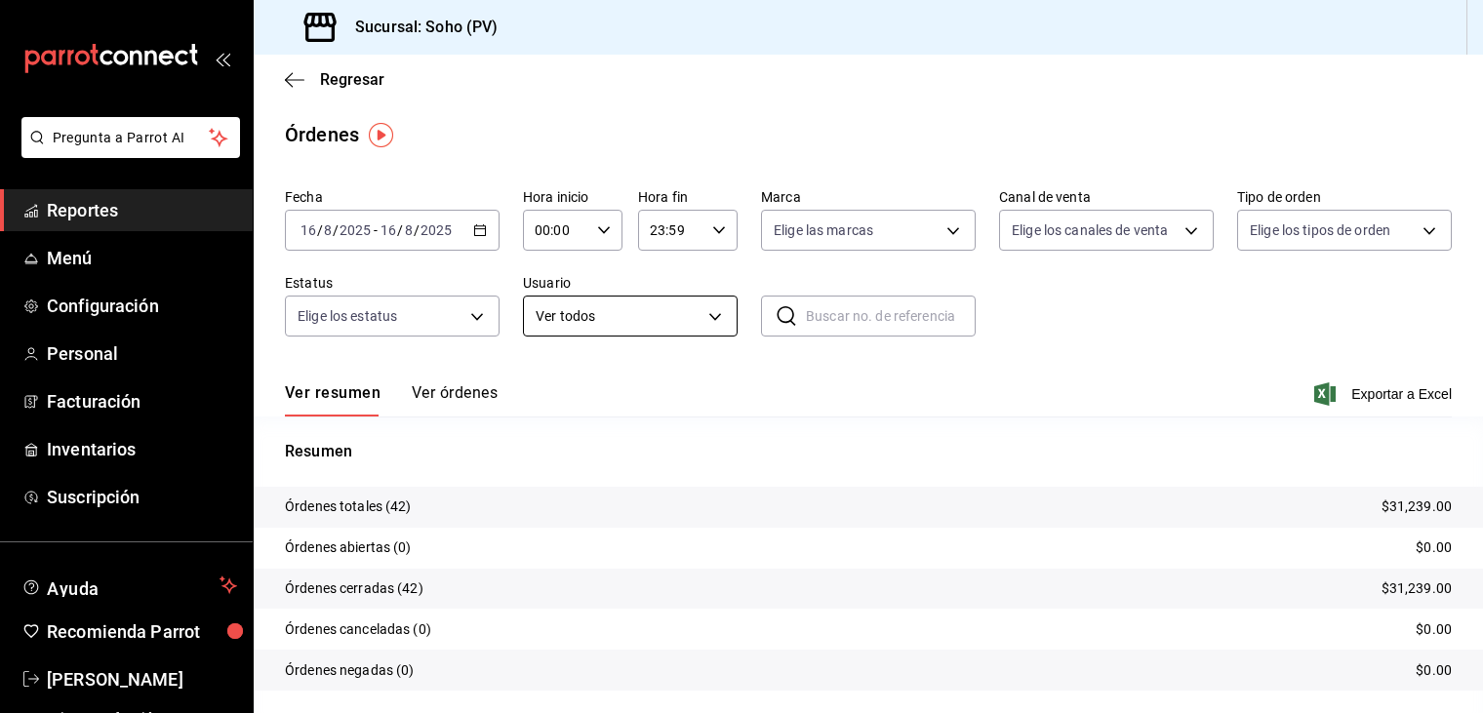
click at [719, 321] on body "Pregunta a Parrot AI Reportes Menú Configuración Personal Facturación Inventari…" at bounding box center [741, 356] width 1483 height 713
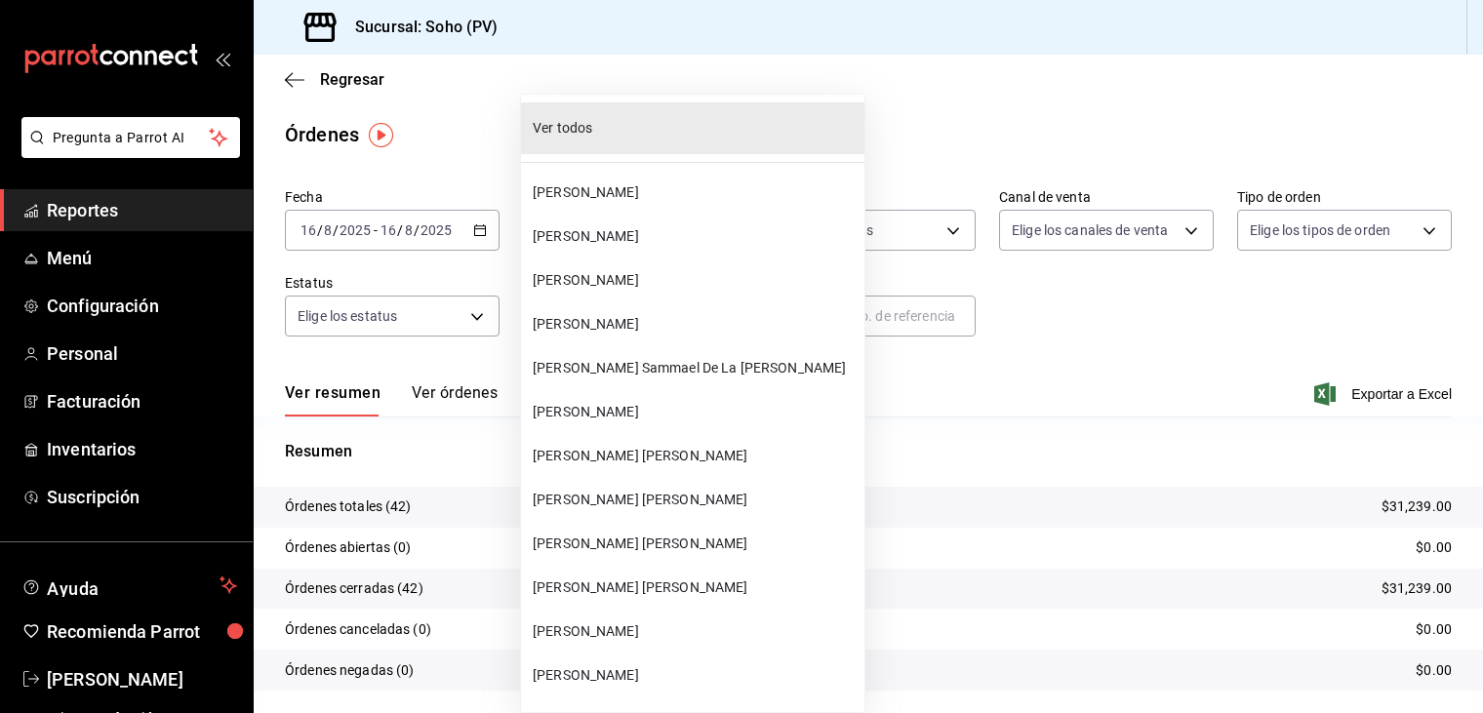
click at [616, 366] on span "[PERSON_NAME] Sammael De La [PERSON_NAME]" at bounding box center [695, 368] width 324 height 20
type input "28609ca3-6ac6-4c9f-b792-812c965fe4d2"
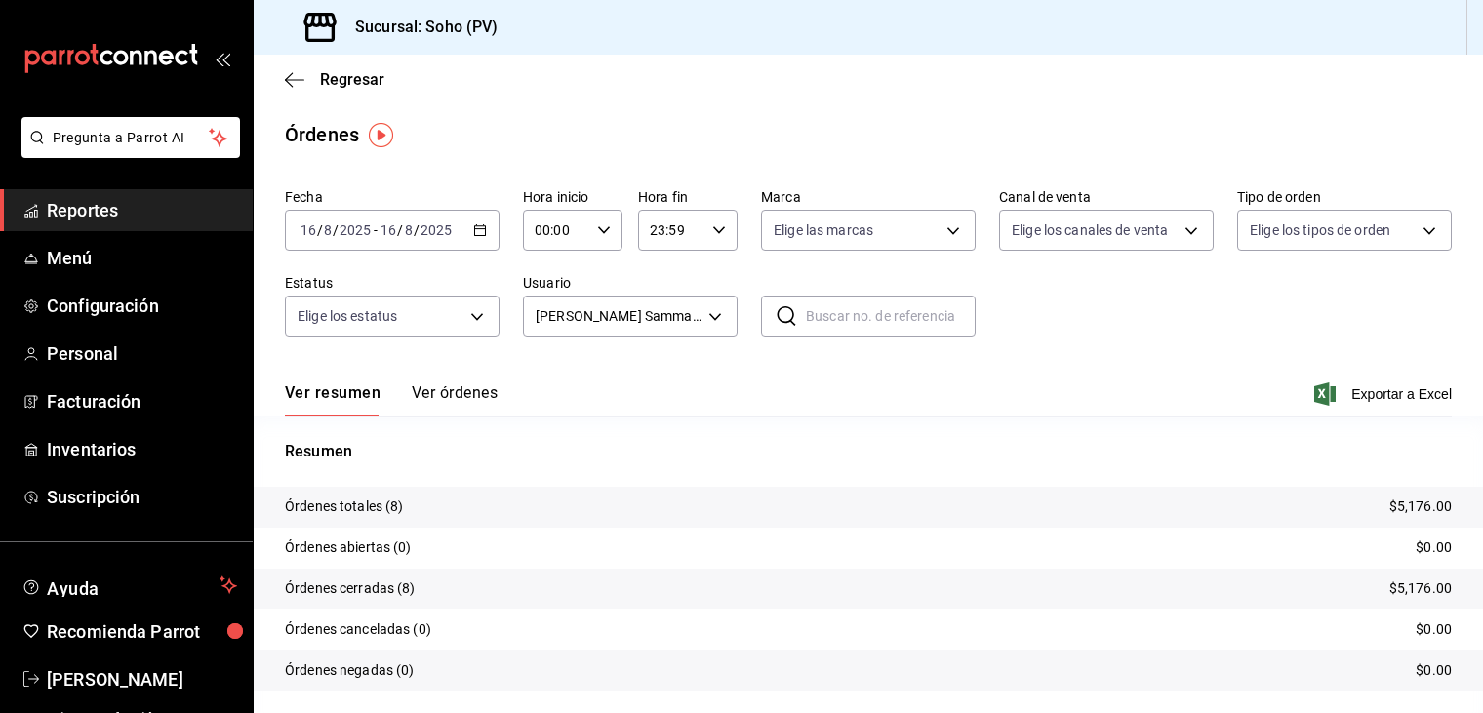
click at [463, 387] on button "Ver órdenes" at bounding box center [455, 399] width 86 height 33
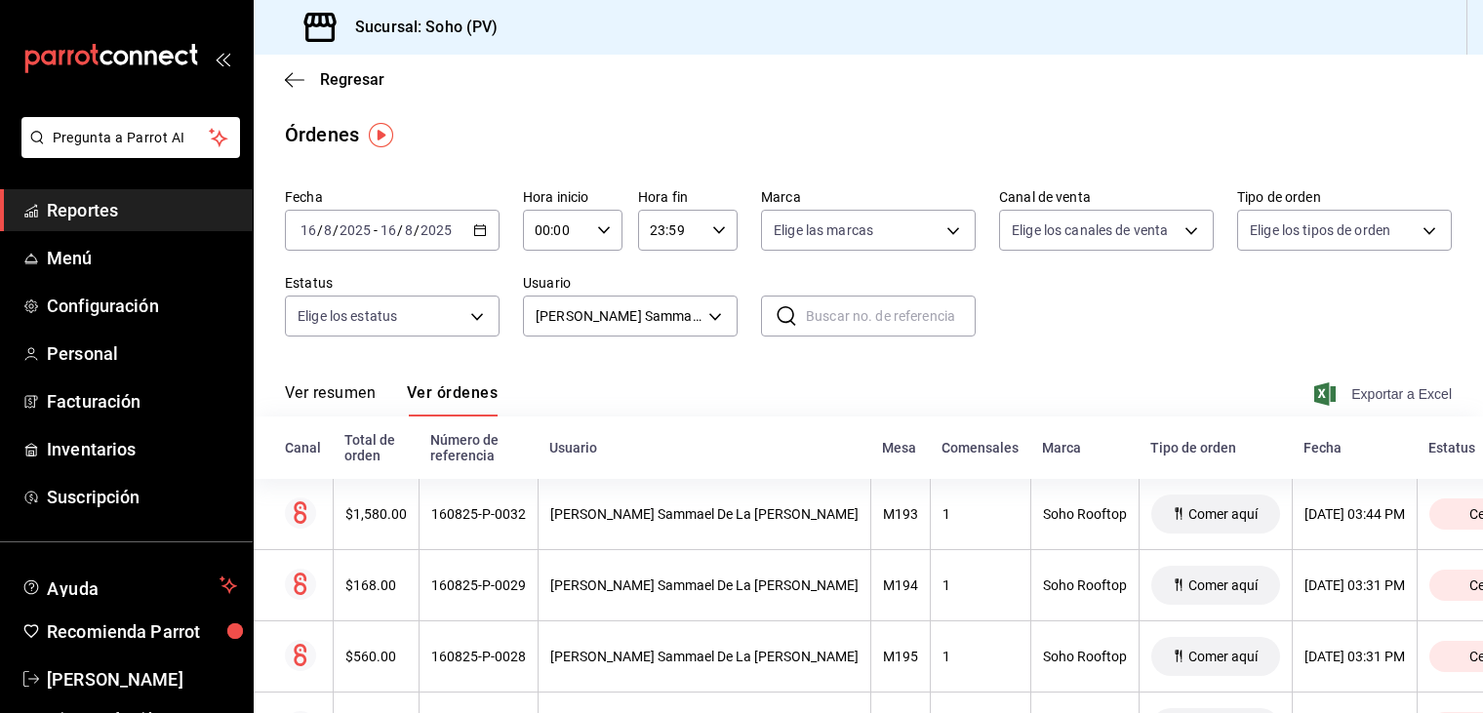
click at [1366, 394] on span "Exportar a Excel" at bounding box center [1385, 394] width 134 height 23
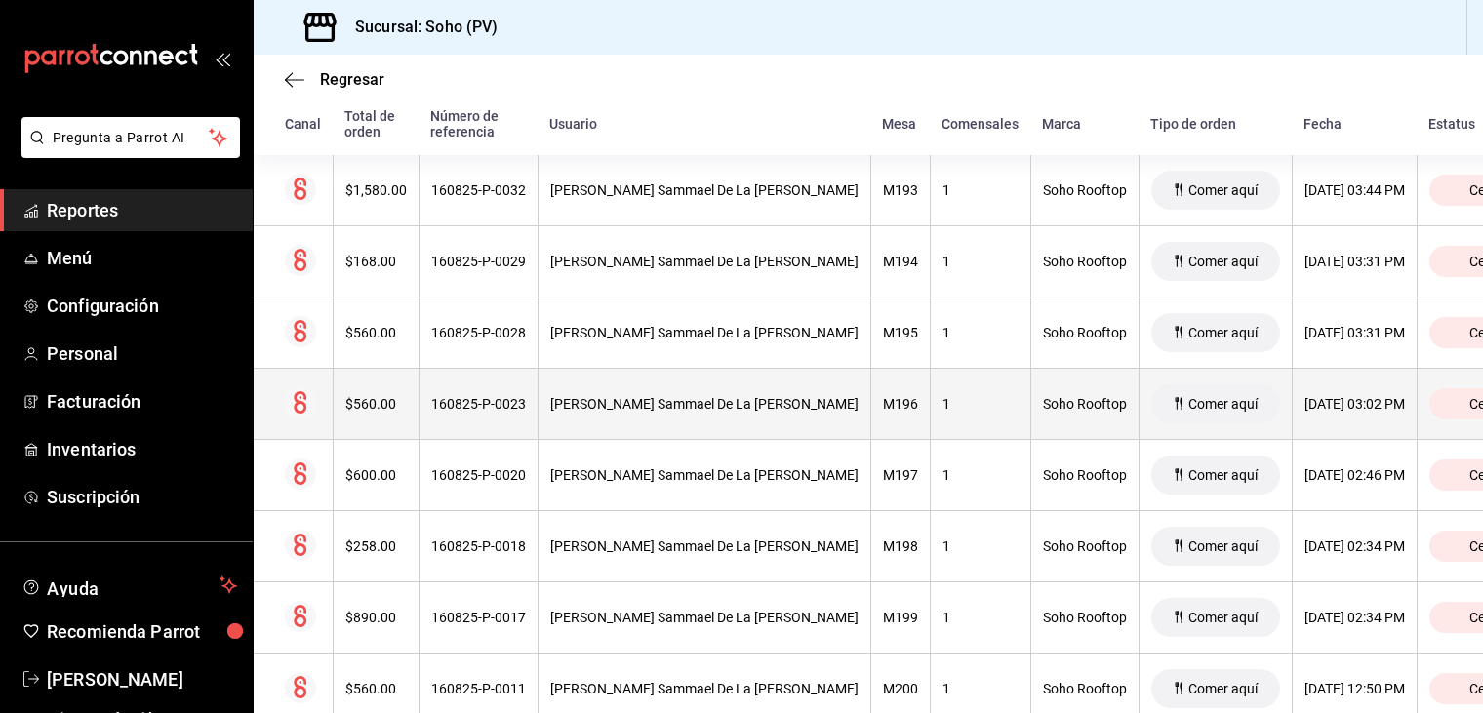
scroll to position [292, 0]
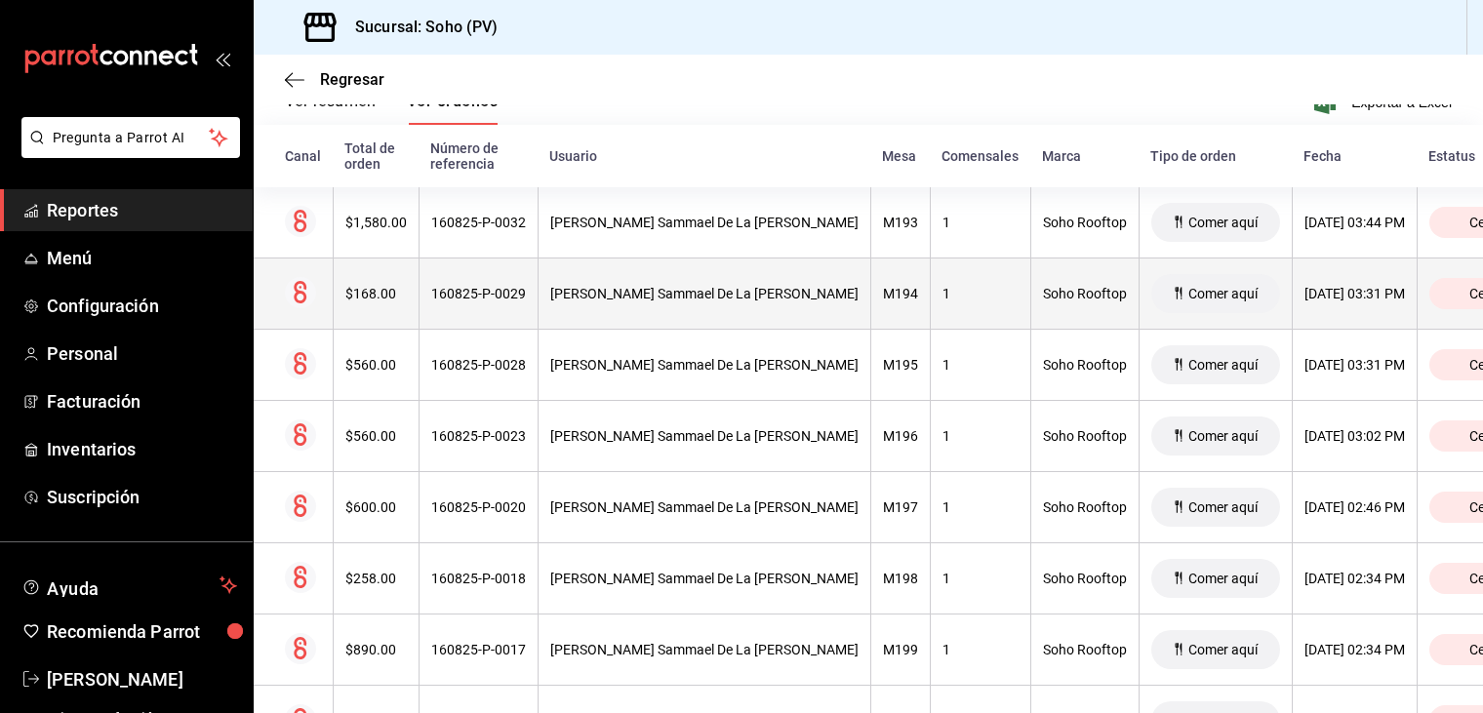
click at [660, 294] on div "[PERSON_NAME] Sammael De La [PERSON_NAME]" at bounding box center [704, 294] width 308 height 16
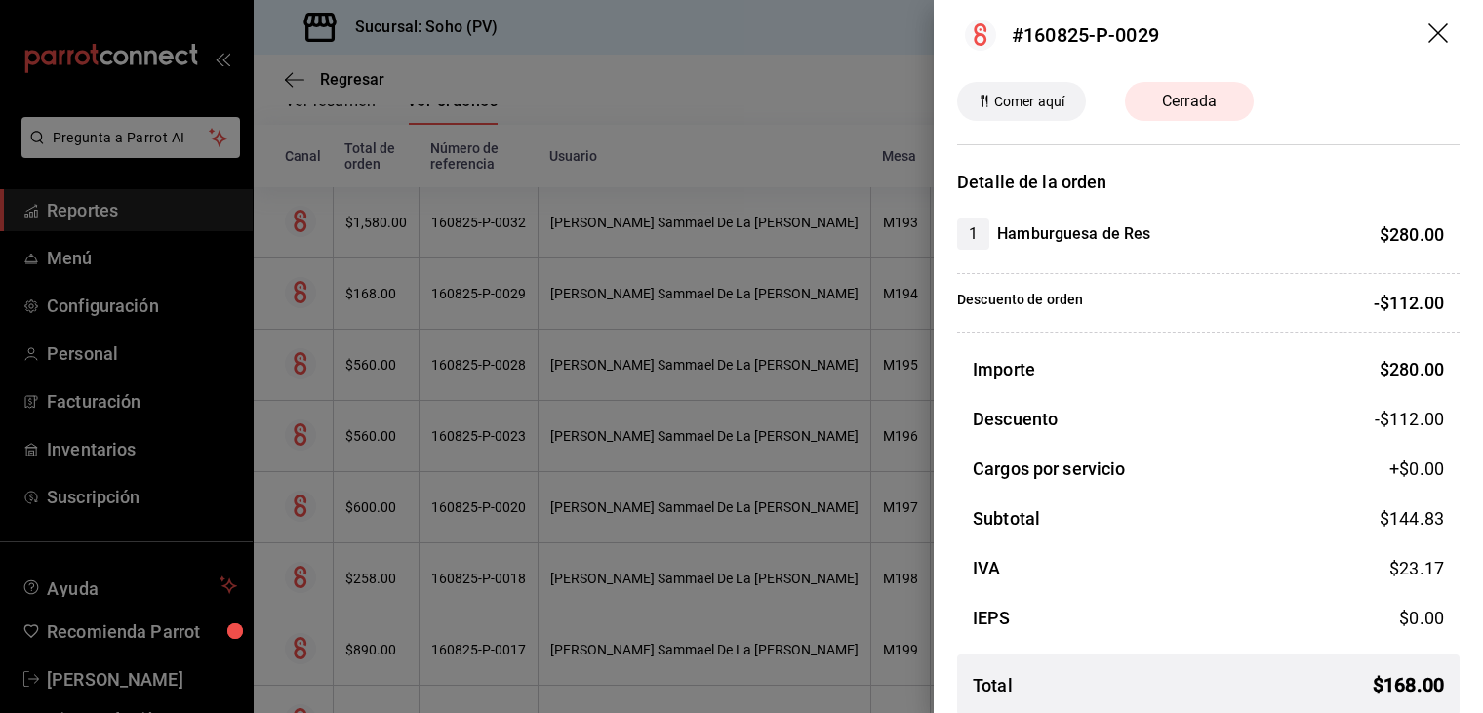
scroll to position [0, 0]
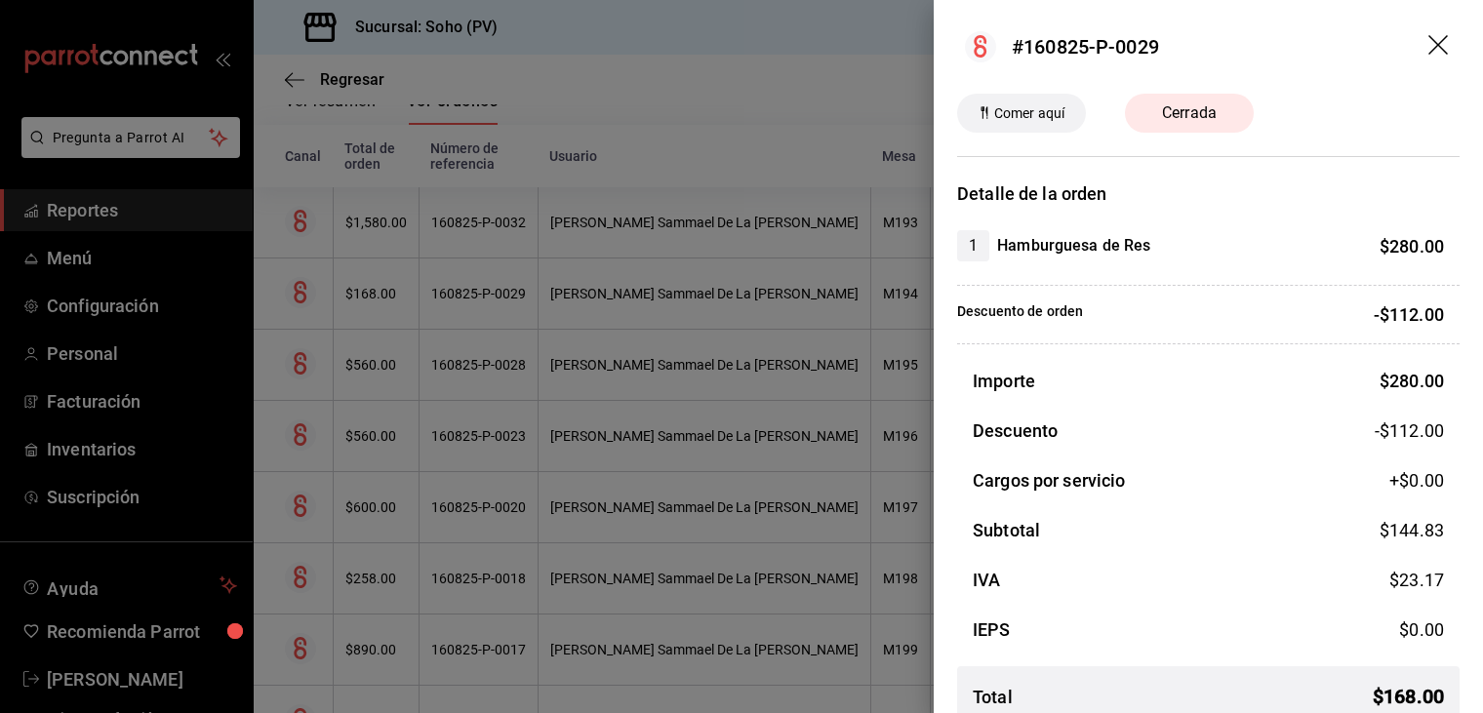
click at [1429, 42] on icon "drag" at bounding box center [1440, 46] width 23 height 23
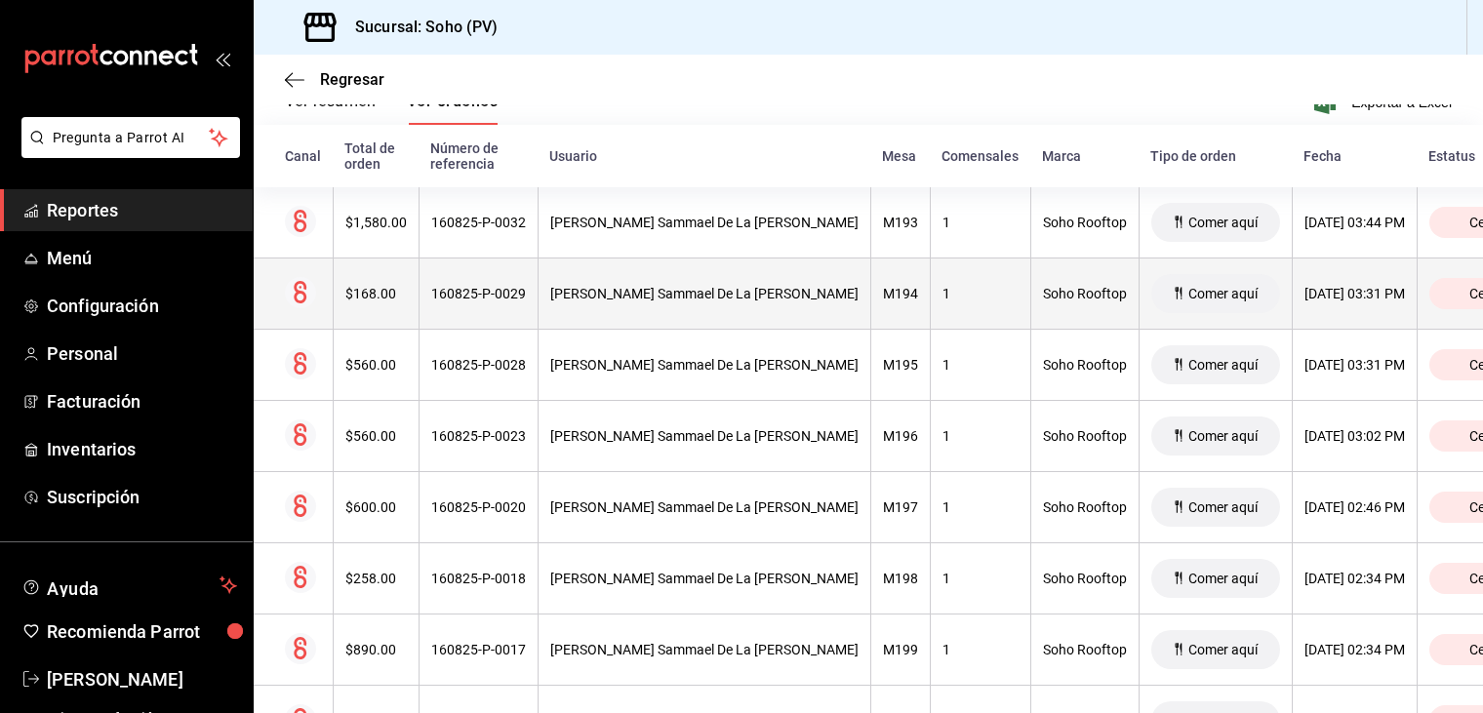
scroll to position [389, 0]
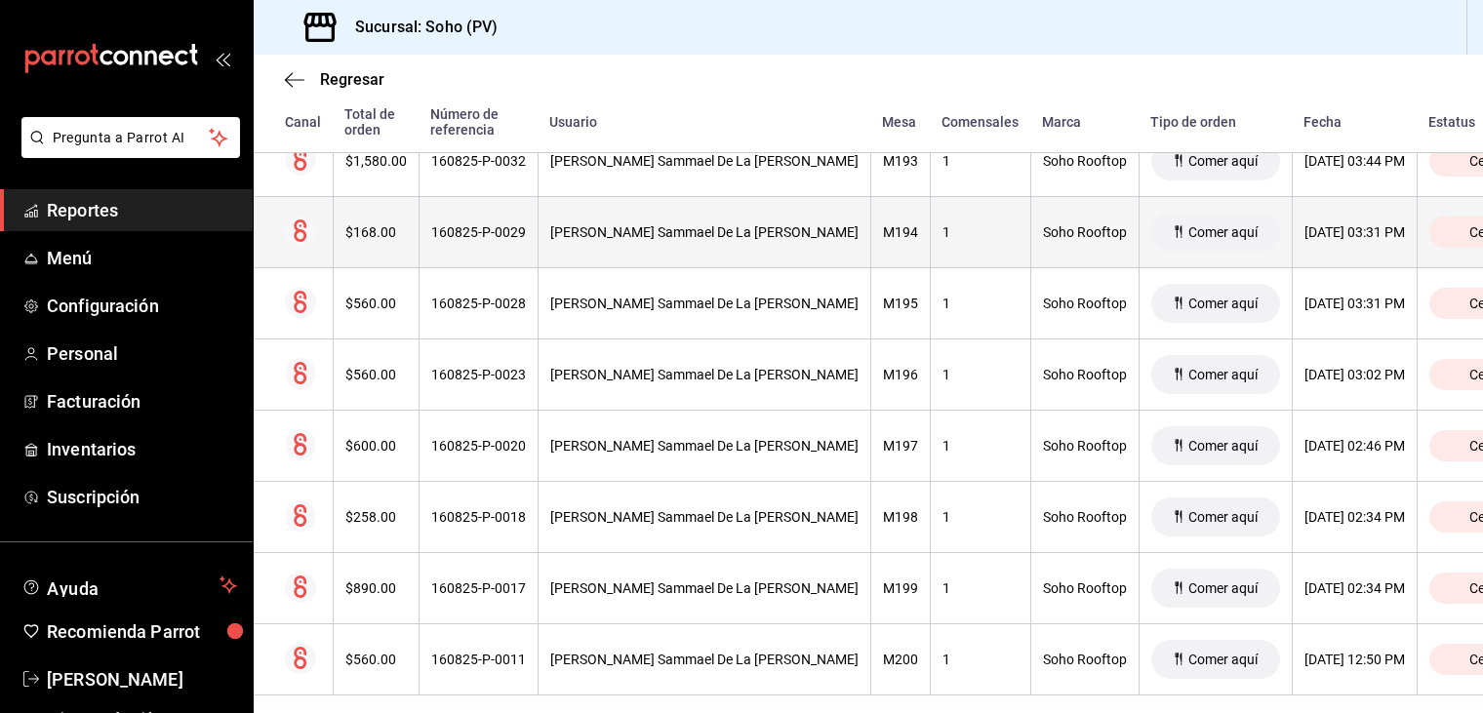
click at [543, 241] on th "[PERSON_NAME] Sammael De La [PERSON_NAME]" at bounding box center [704, 232] width 333 height 71
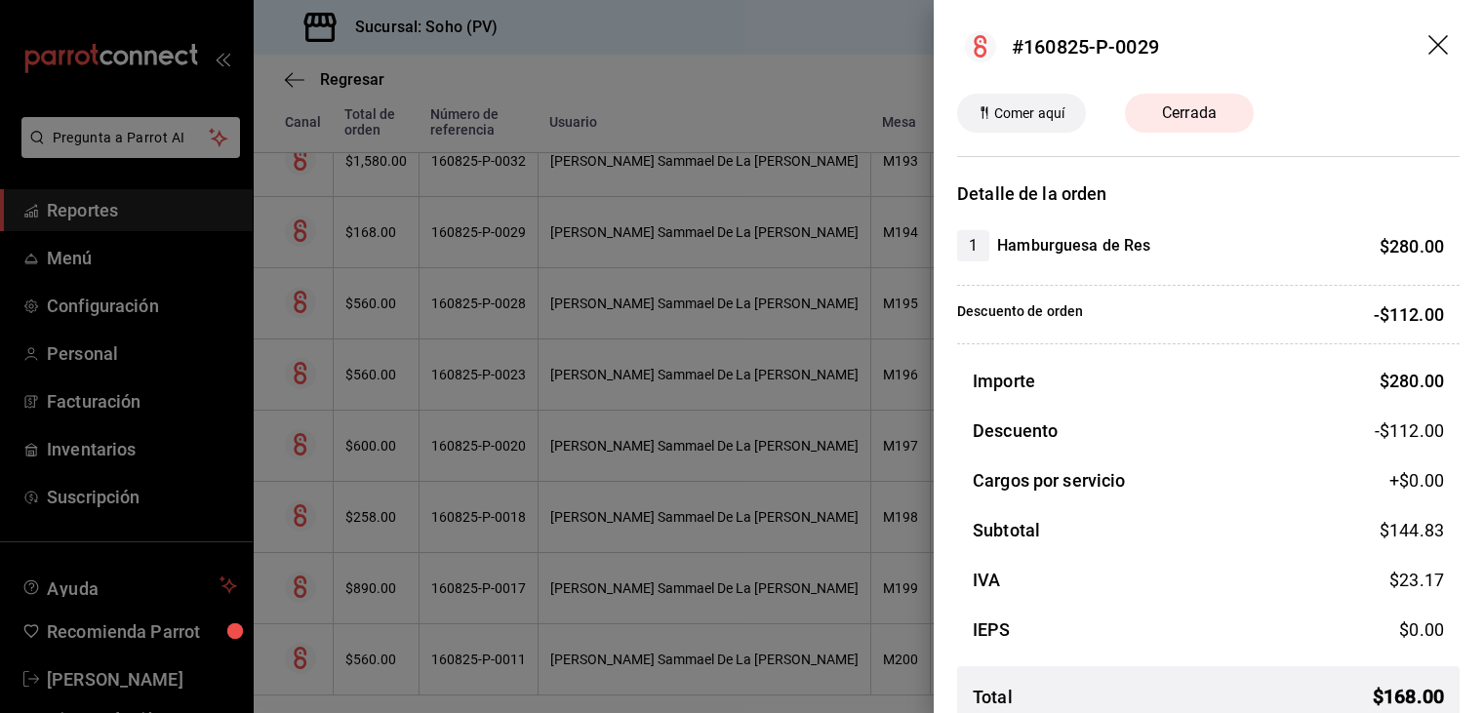
click at [1412, 52] on header "#160825-P-0029" at bounding box center [1208, 47] width 549 height 94
click at [1429, 40] on icon "drag" at bounding box center [1440, 46] width 23 height 23
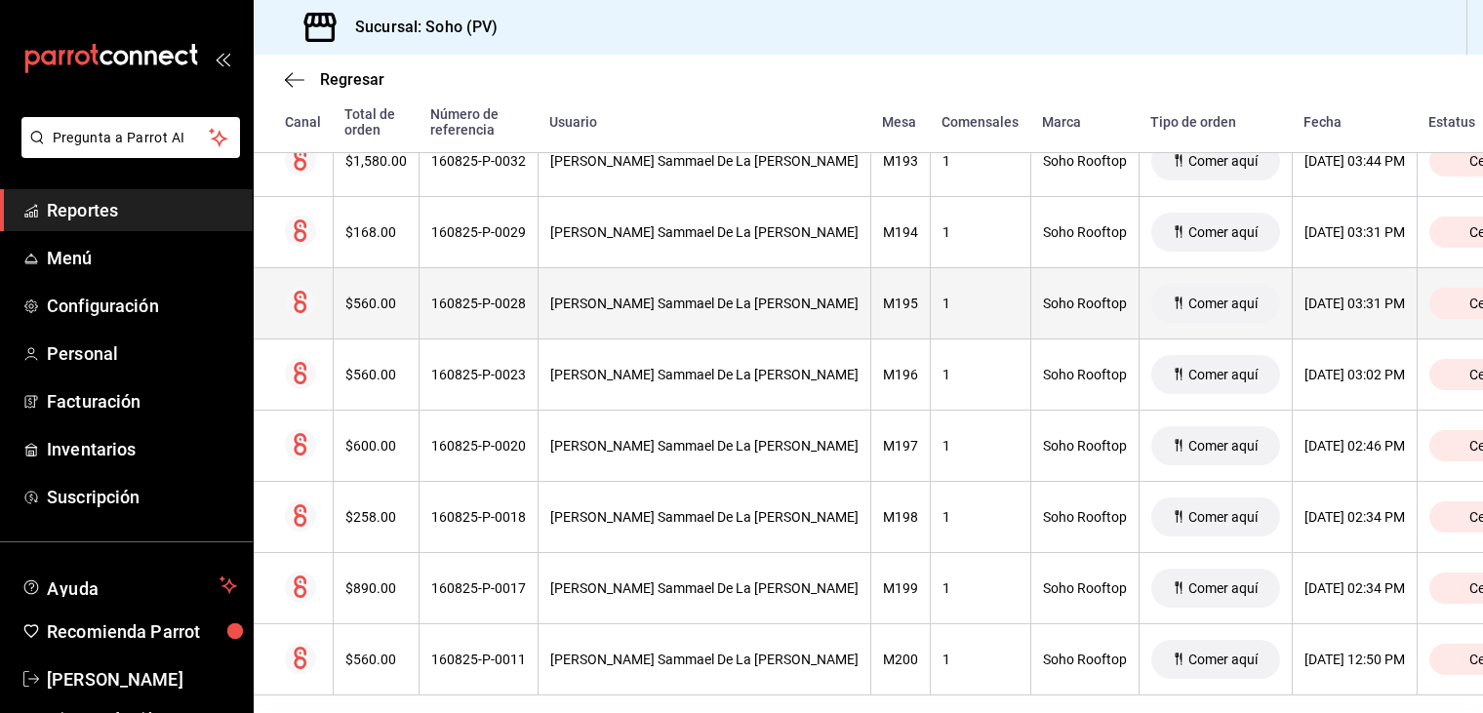
click at [671, 303] on div "[PERSON_NAME] Sammael De La [PERSON_NAME]" at bounding box center [704, 304] width 308 height 16
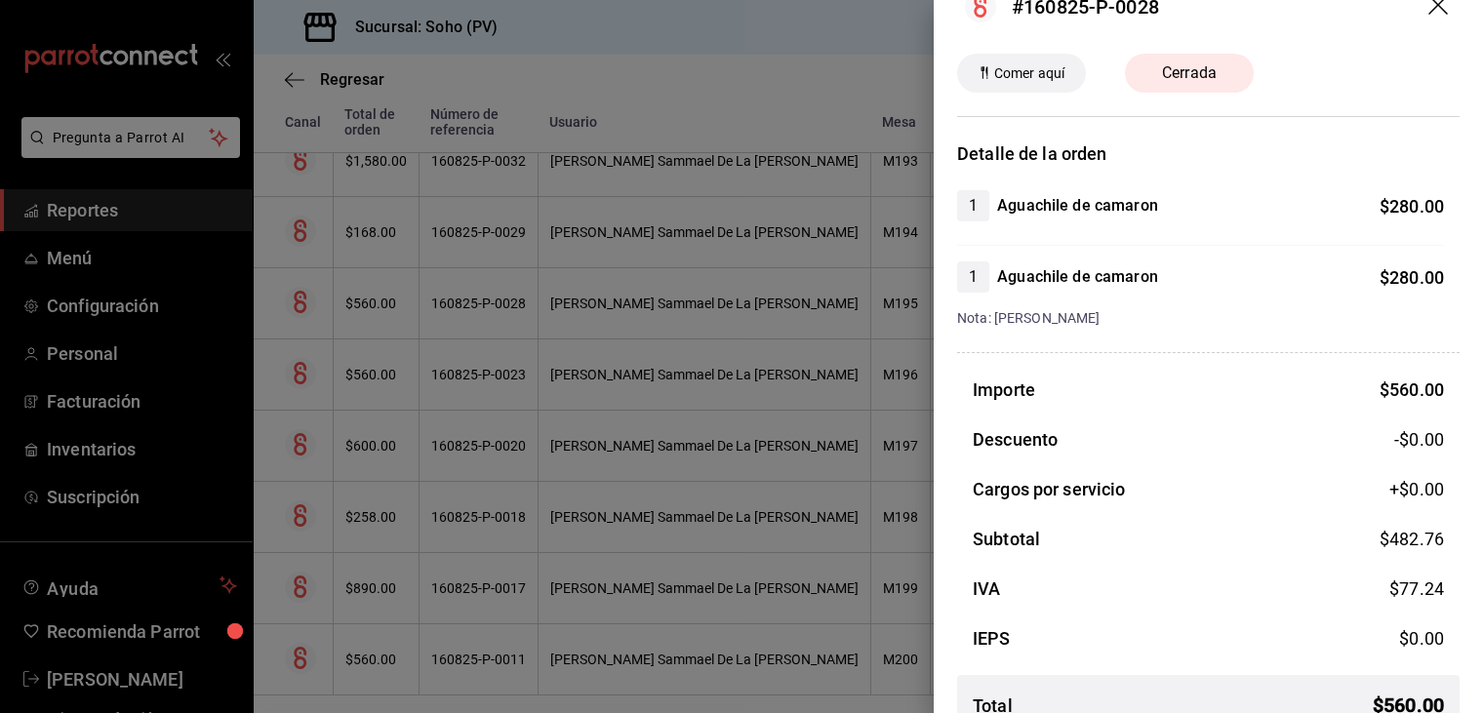
scroll to position [77, 0]
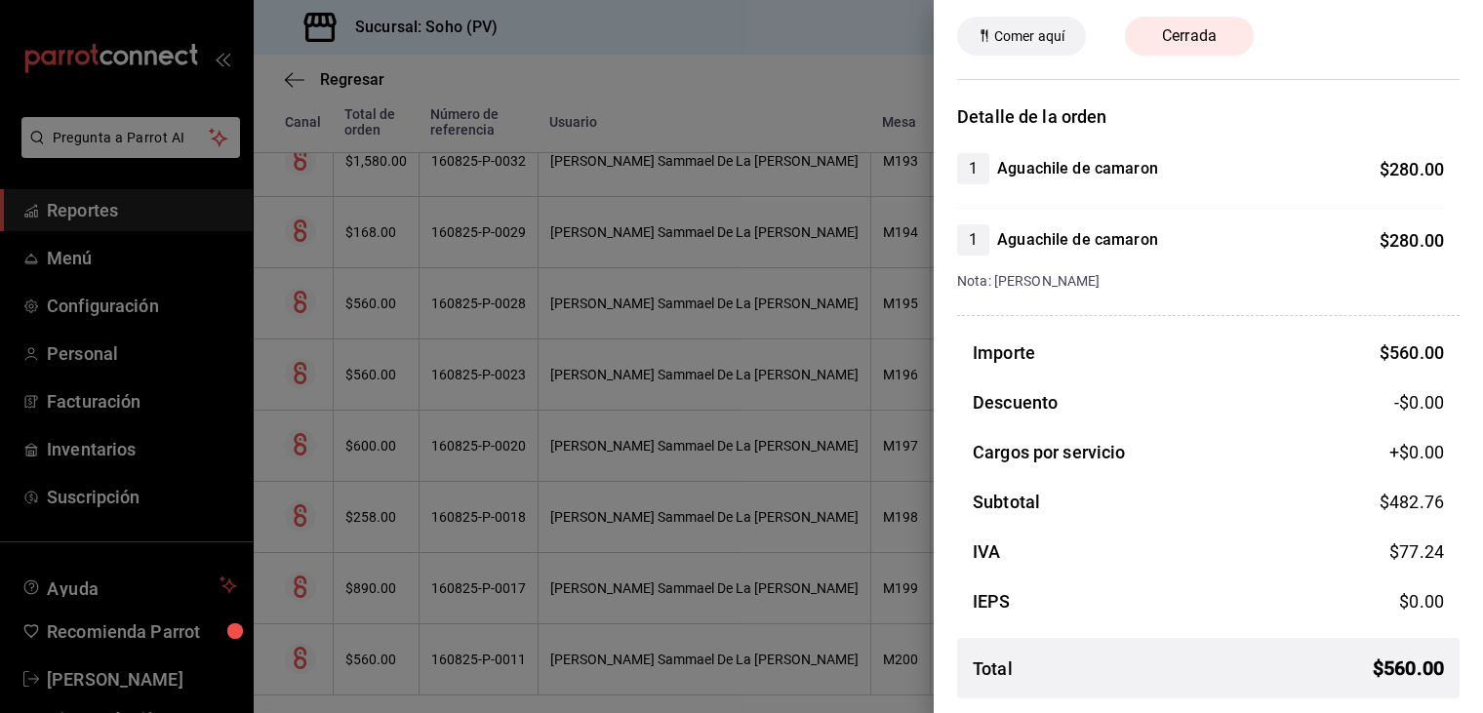
click at [639, 393] on div at bounding box center [741, 356] width 1483 height 713
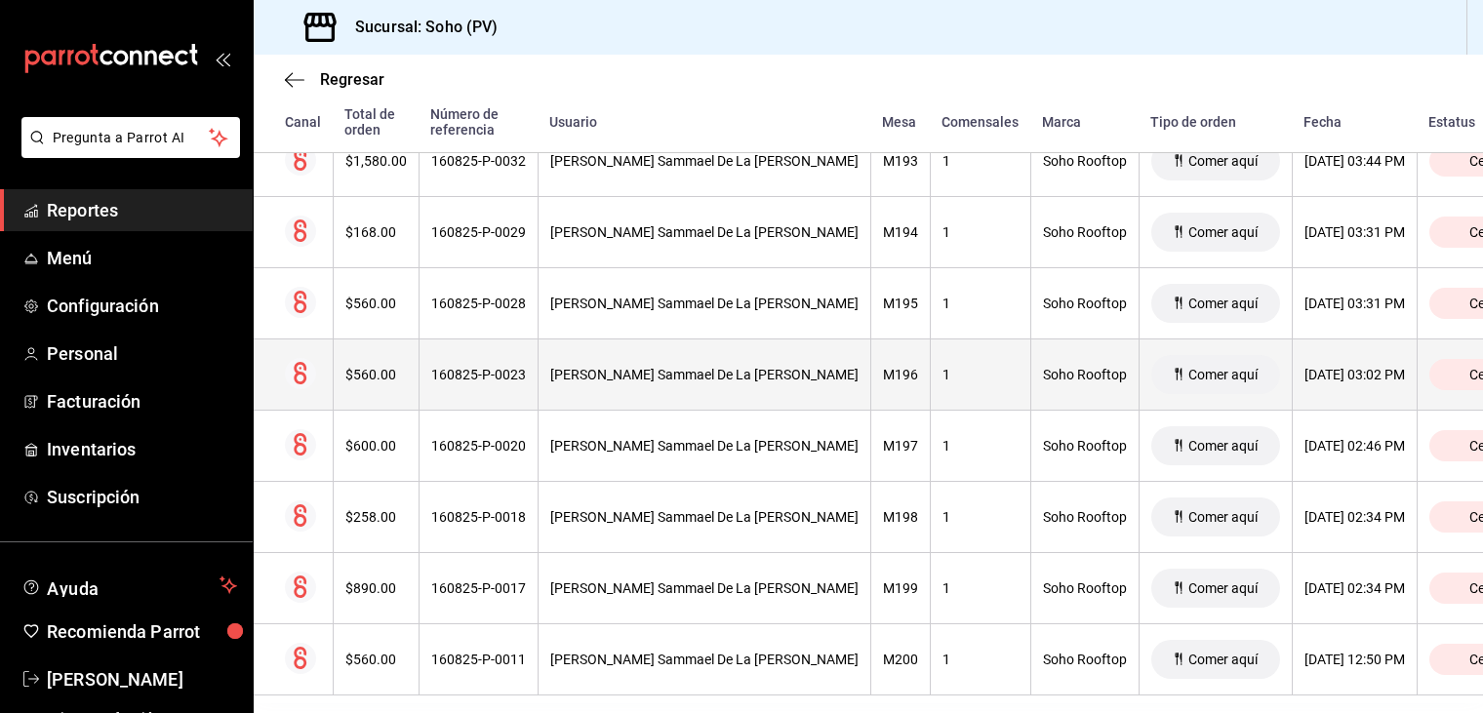
click at [386, 368] on div "$560.00" at bounding box center [375, 375] width 61 height 16
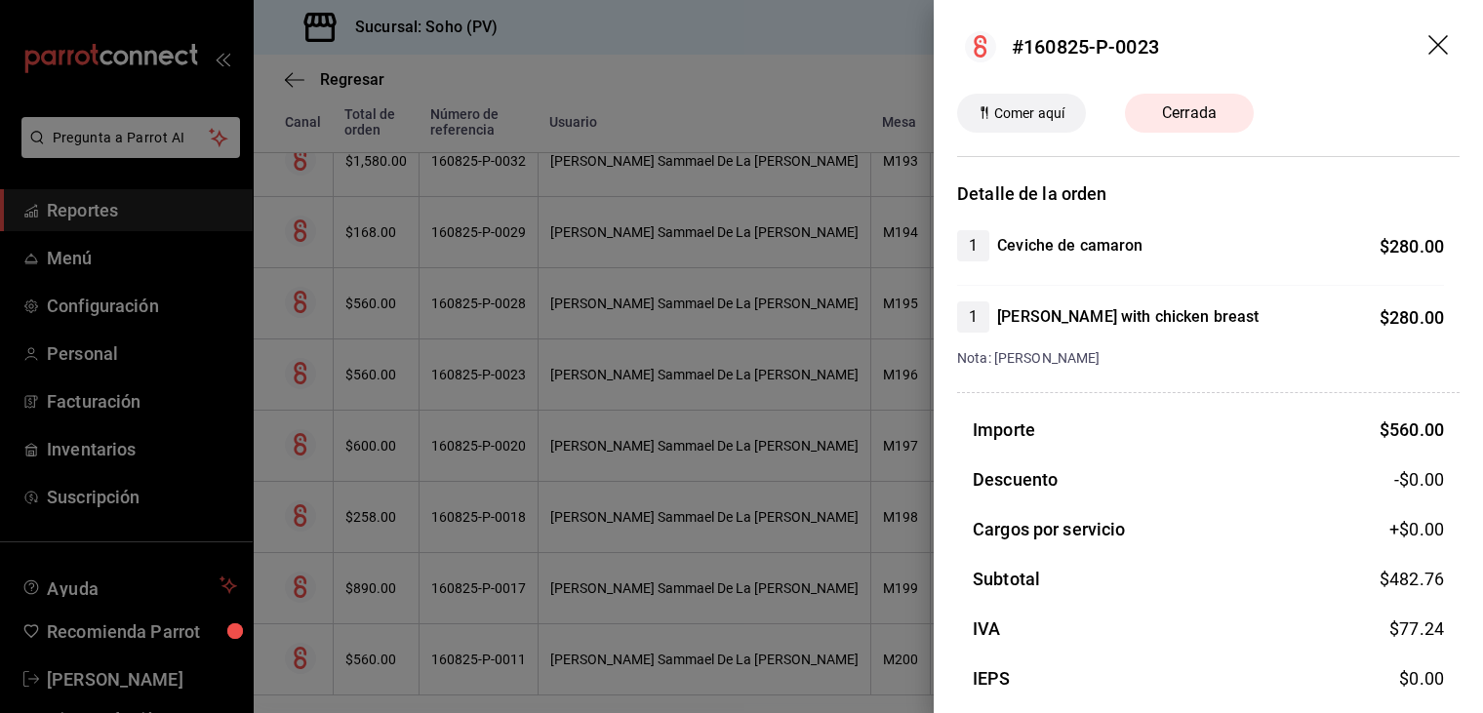
click at [723, 467] on div at bounding box center [741, 356] width 1483 height 713
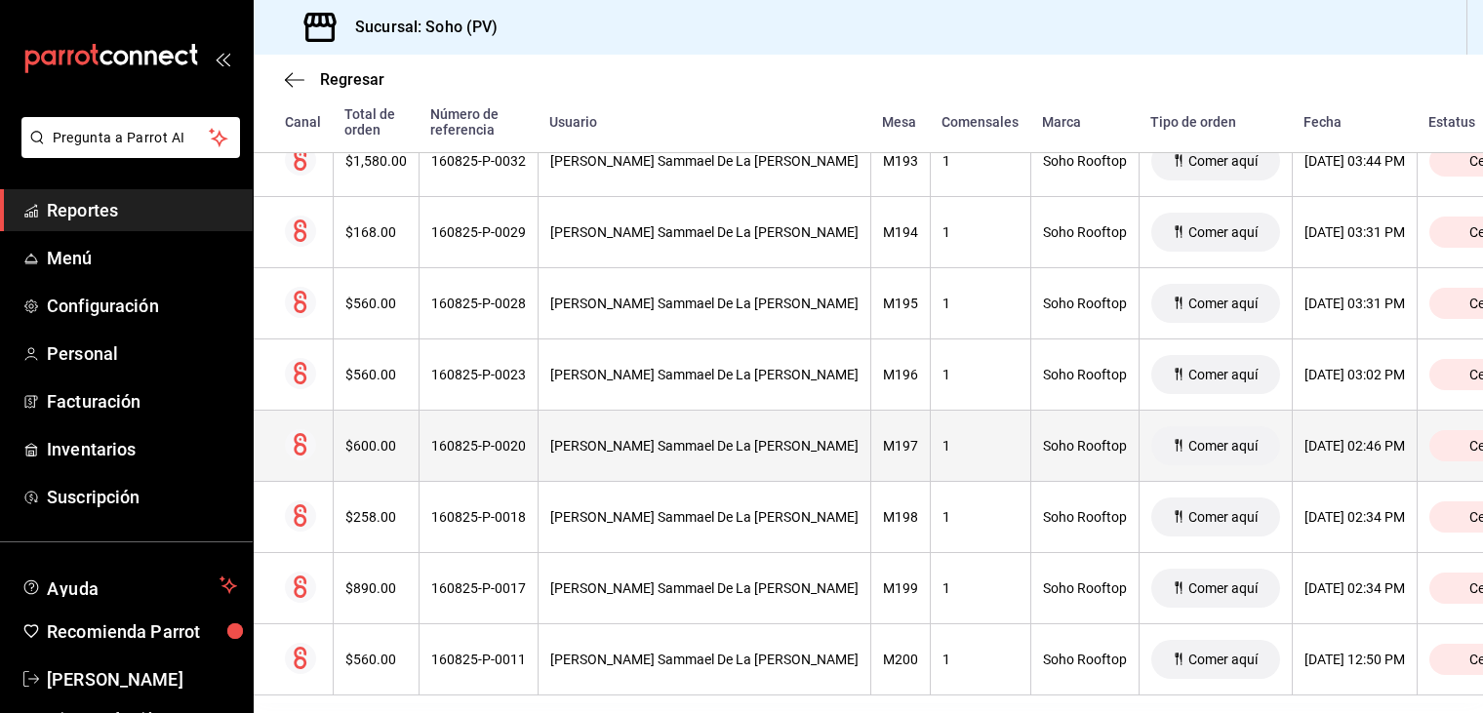
click at [386, 456] on th "$600.00" at bounding box center [376, 446] width 86 height 71
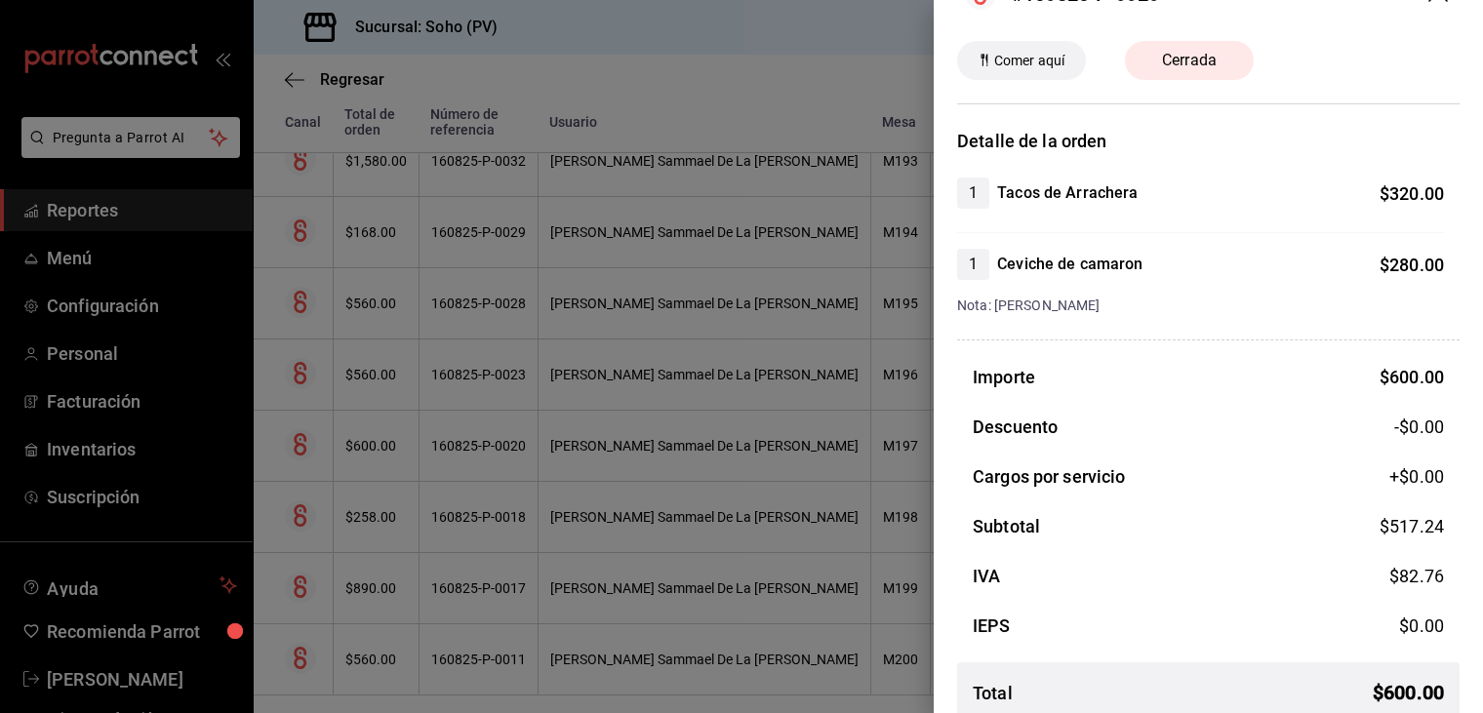
scroll to position [77, 0]
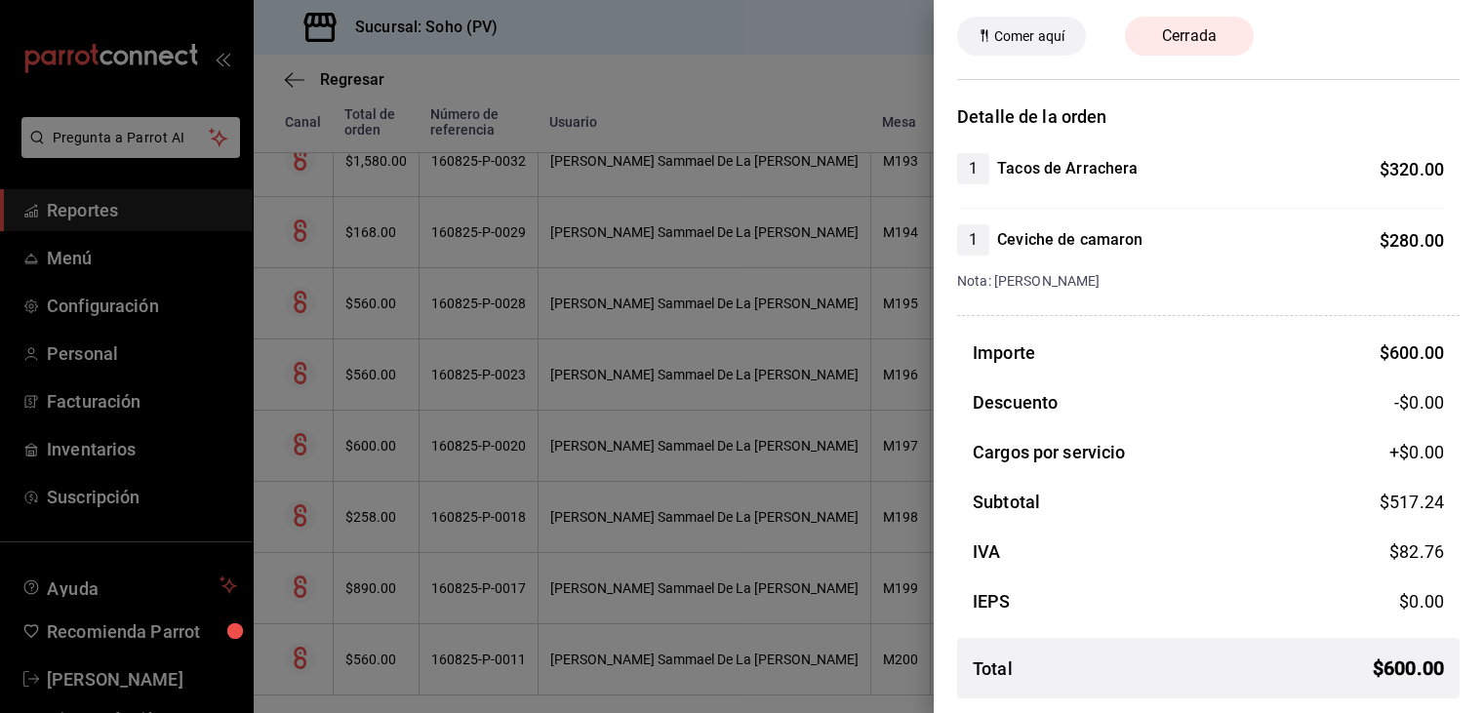
click at [664, 445] on div at bounding box center [741, 356] width 1483 height 713
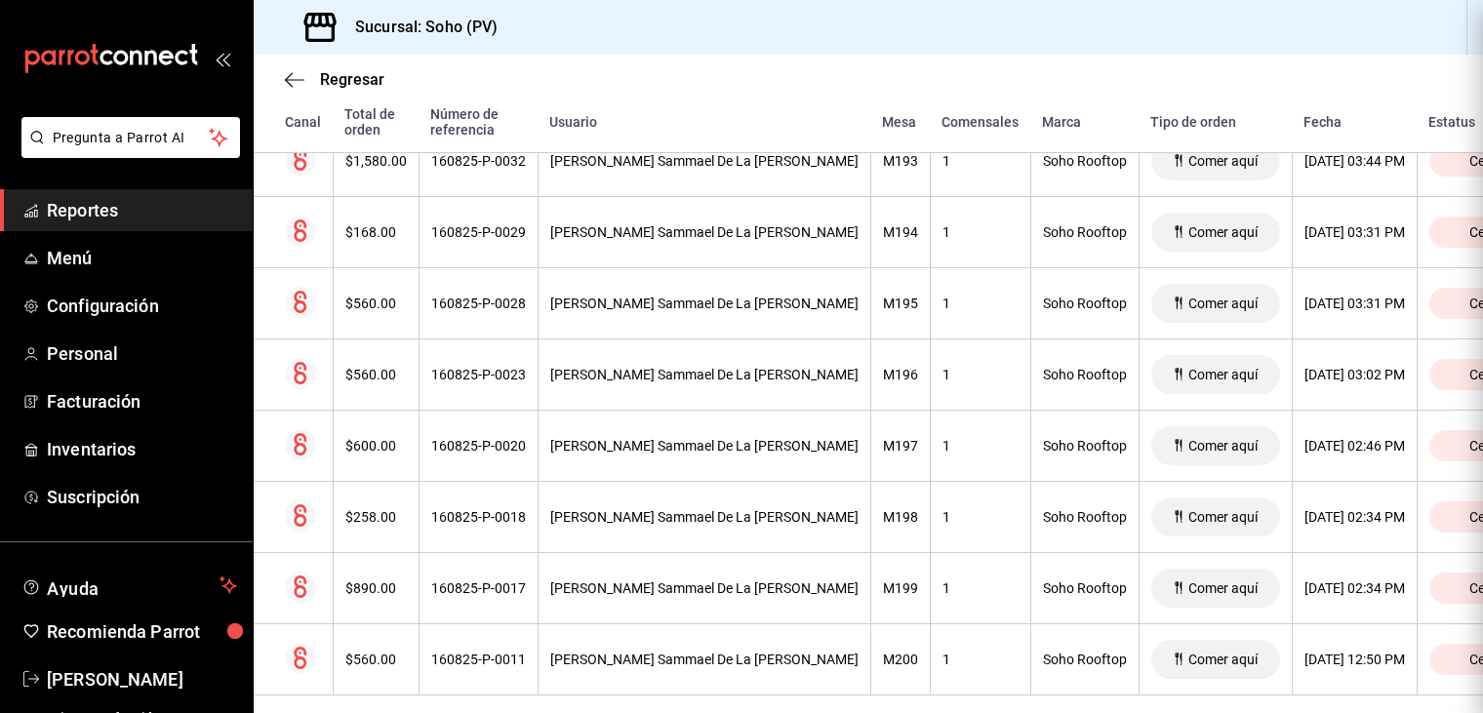
scroll to position [0, 0]
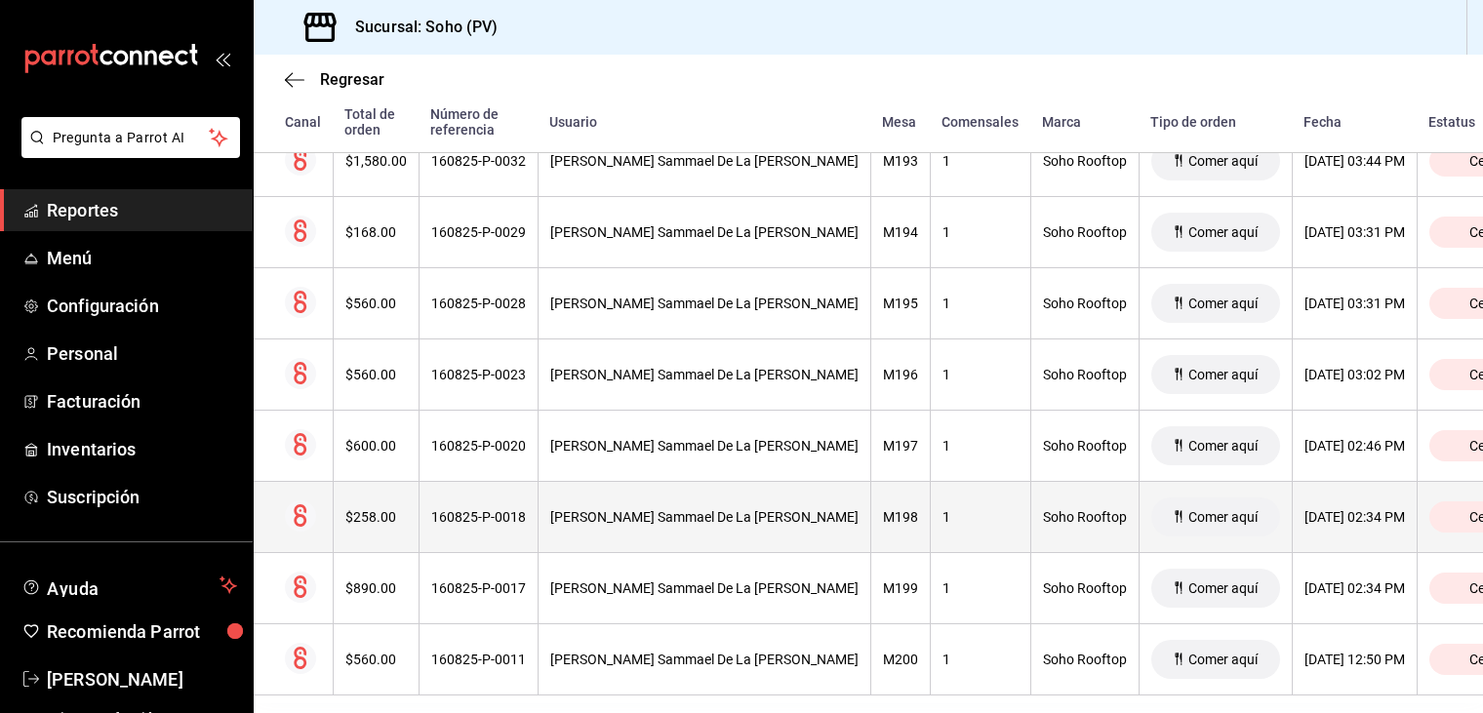
click at [419, 528] on th "160825-P-0018" at bounding box center [478, 517] width 119 height 71
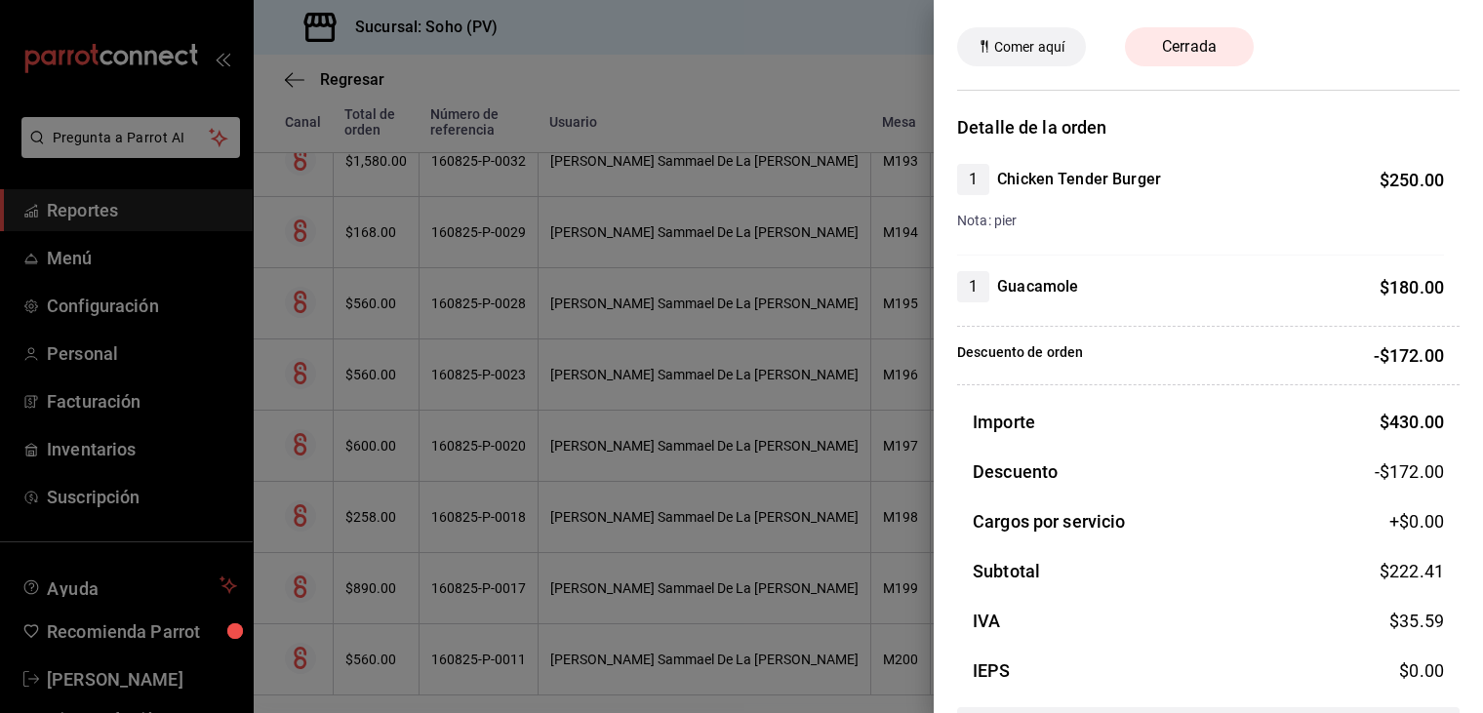
scroll to position [136, 0]
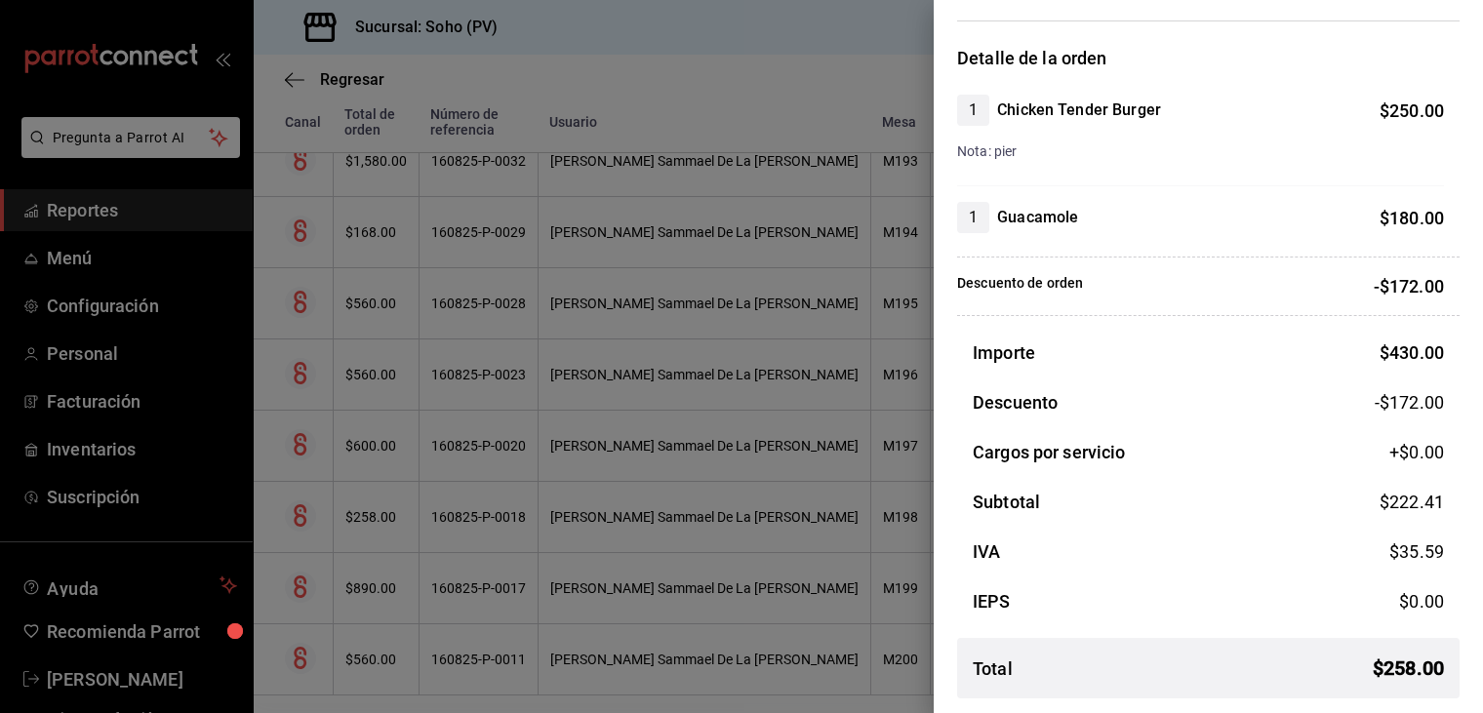
click at [566, 467] on div at bounding box center [741, 356] width 1483 height 713
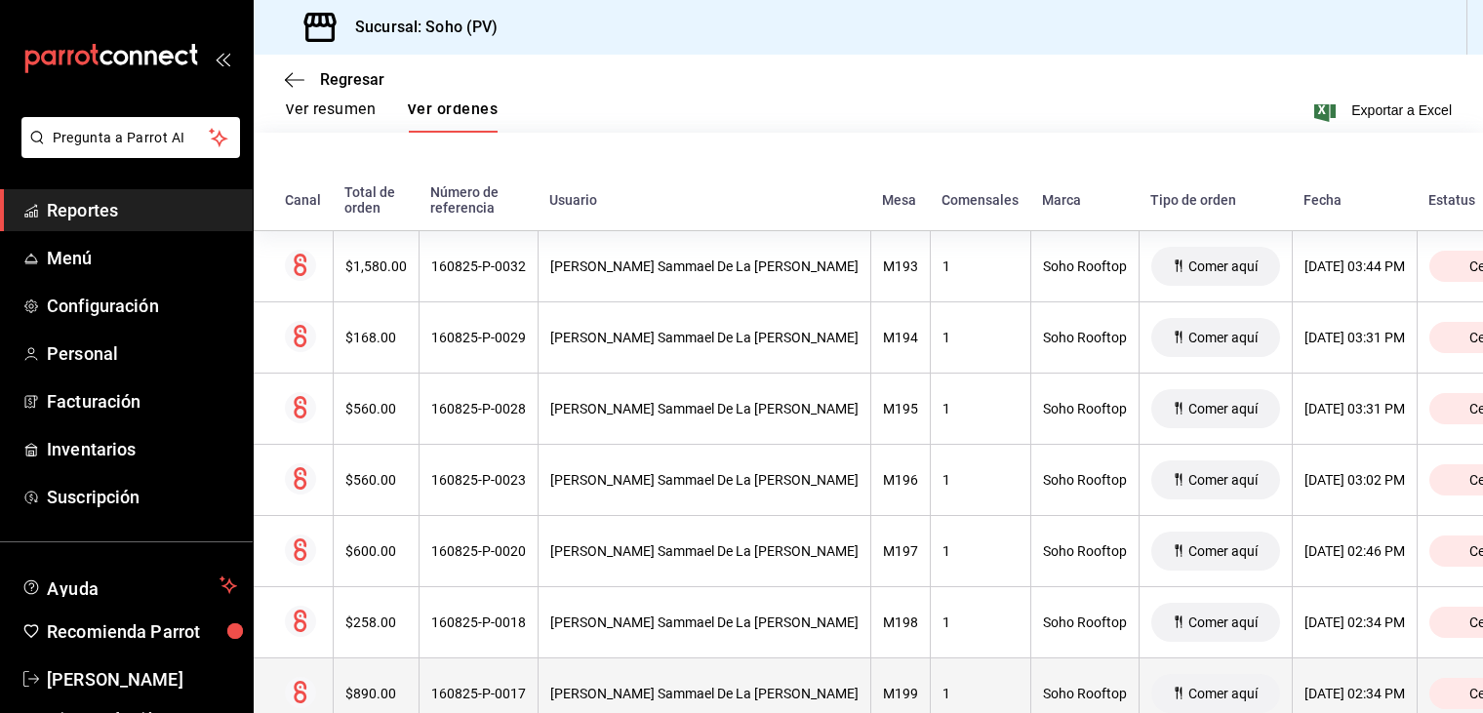
scroll to position [230, 0]
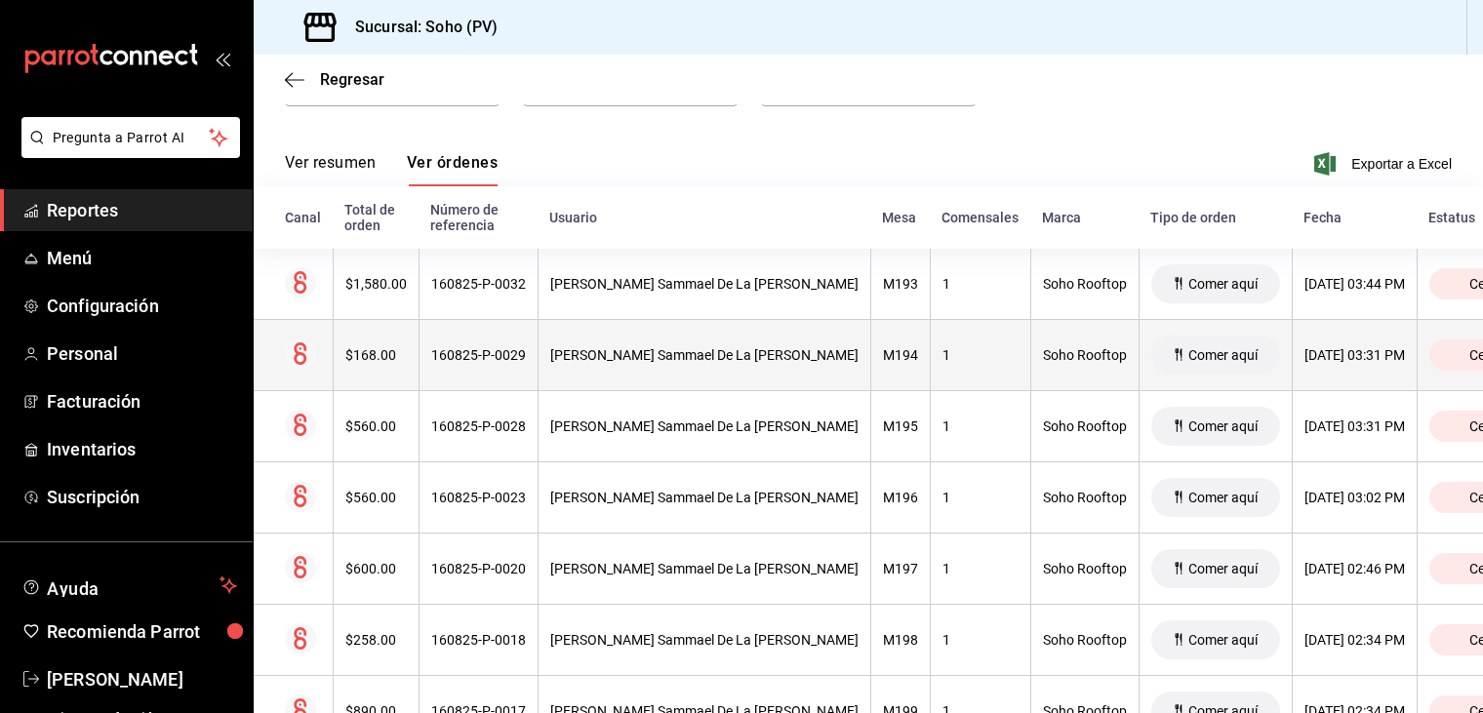
click at [546, 369] on th "[PERSON_NAME] Sammael De La [PERSON_NAME]" at bounding box center [704, 355] width 333 height 71
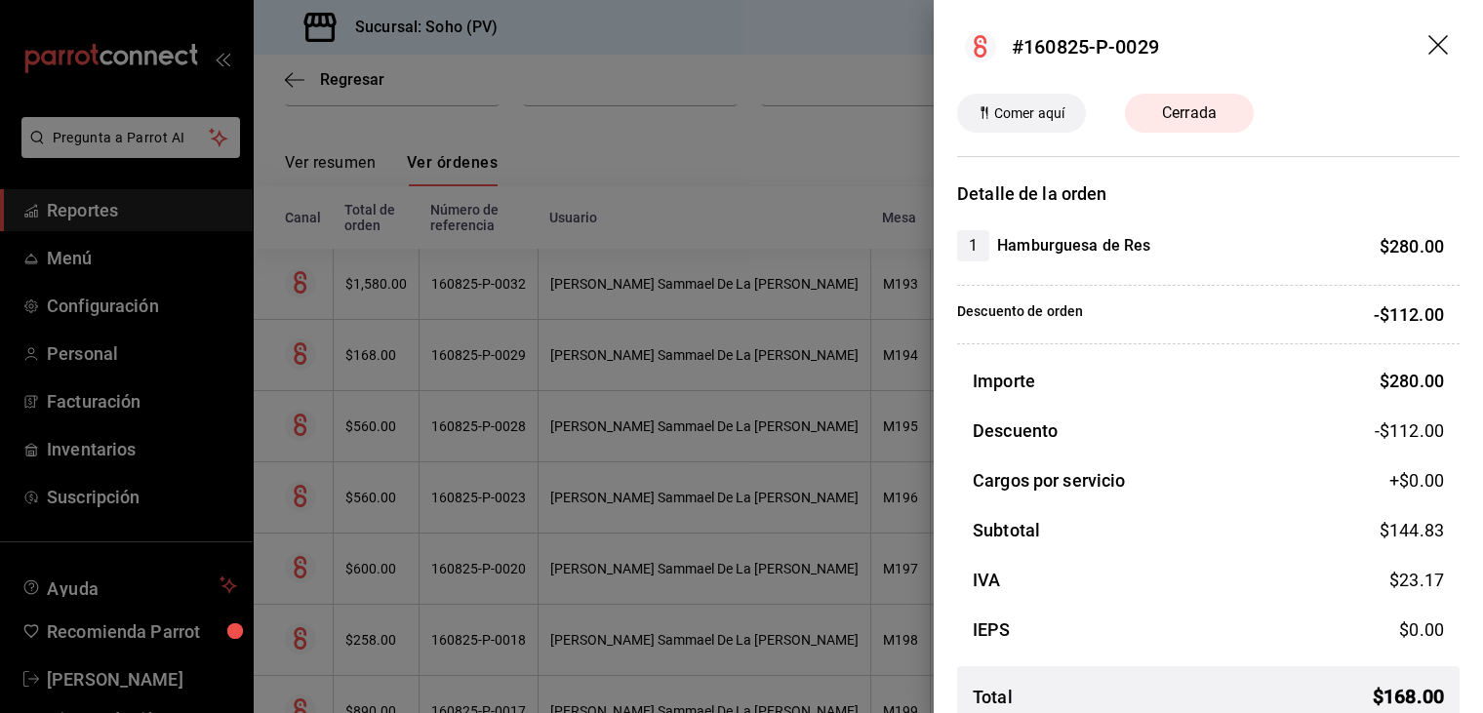
click at [1429, 49] on icon "drag" at bounding box center [1440, 46] width 23 height 23
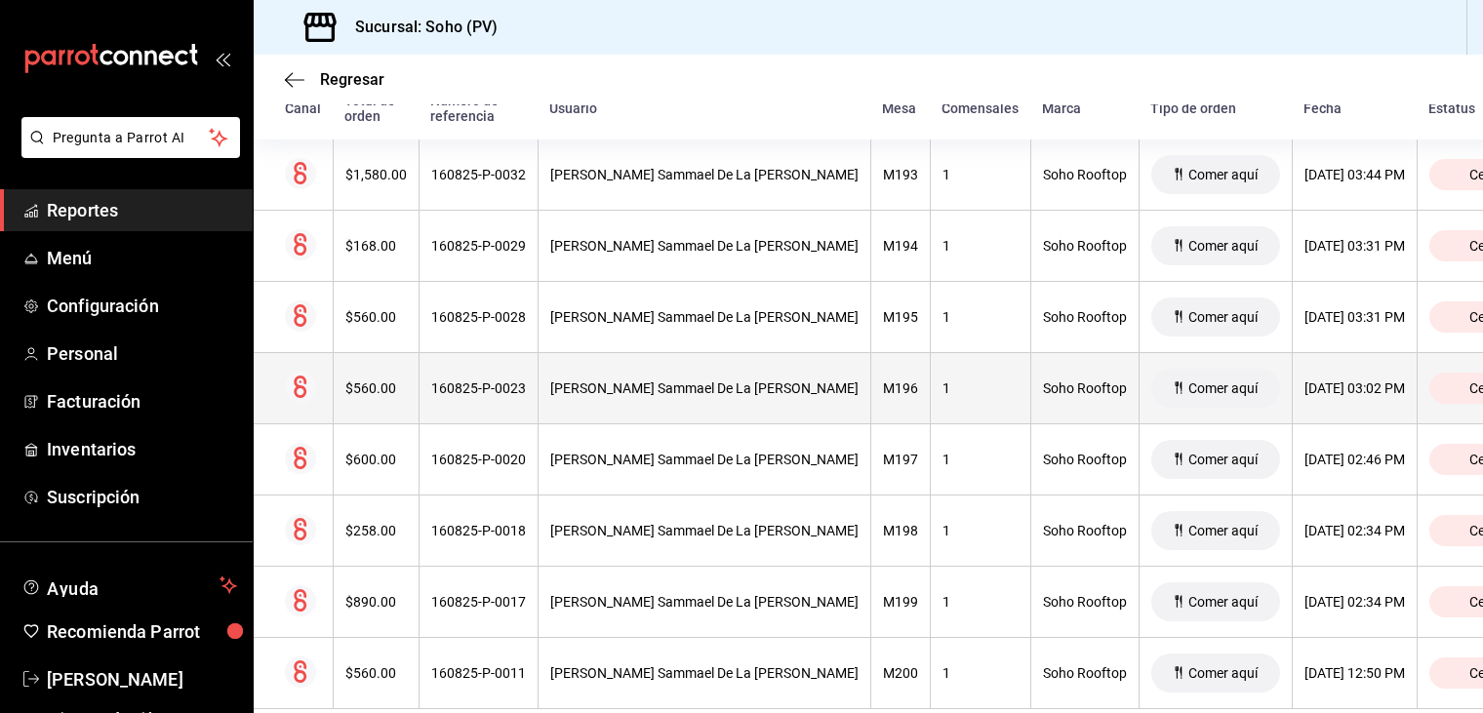
scroll to position [292, 0]
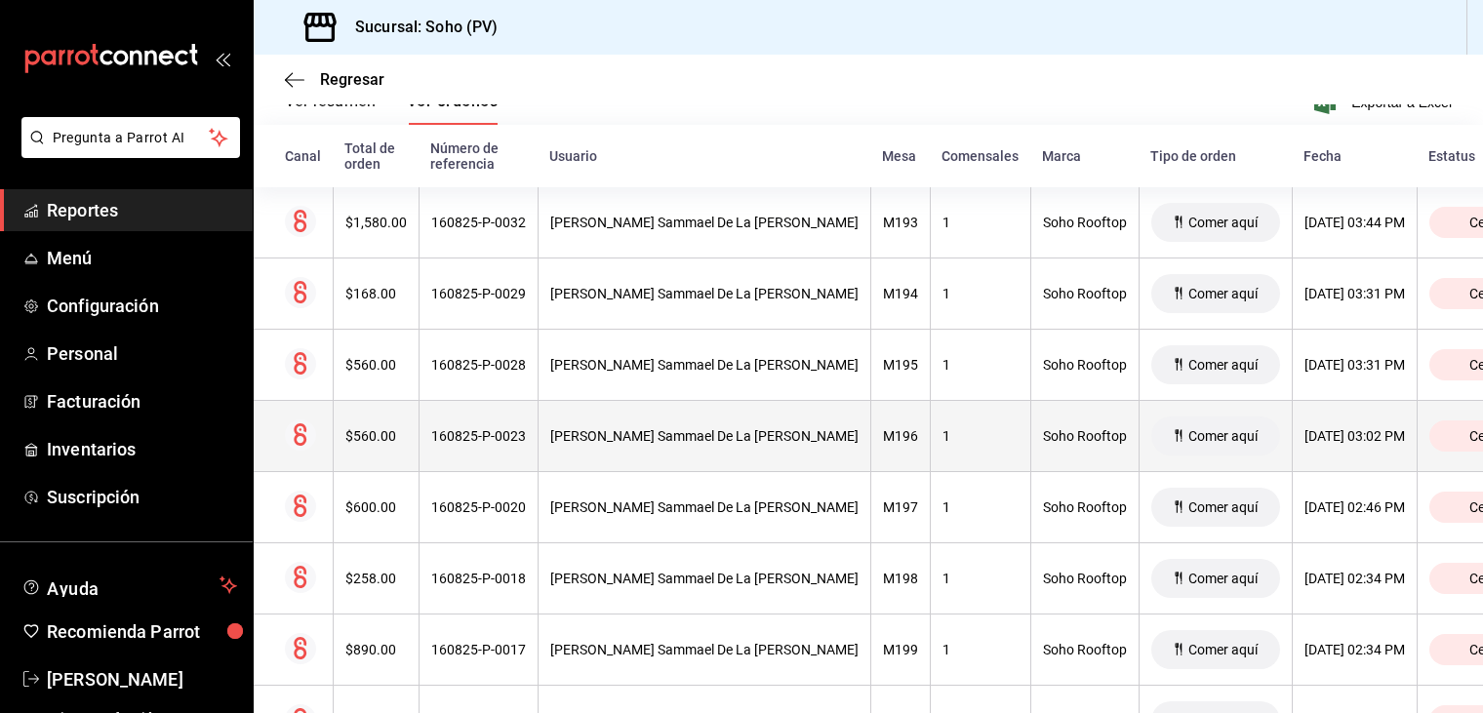
click at [359, 446] on th "$560.00" at bounding box center [376, 436] width 86 height 71
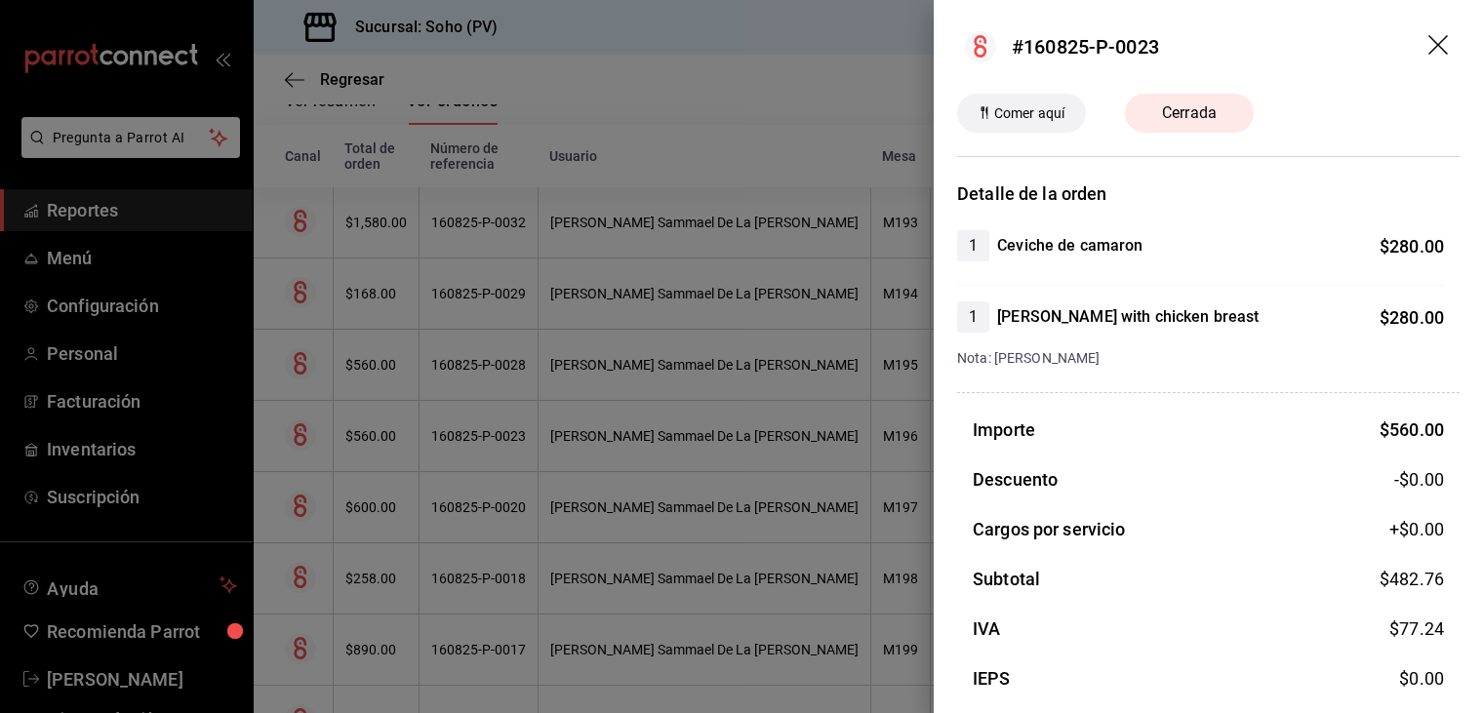
click at [545, 462] on div at bounding box center [741, 356] width 1483 height 713
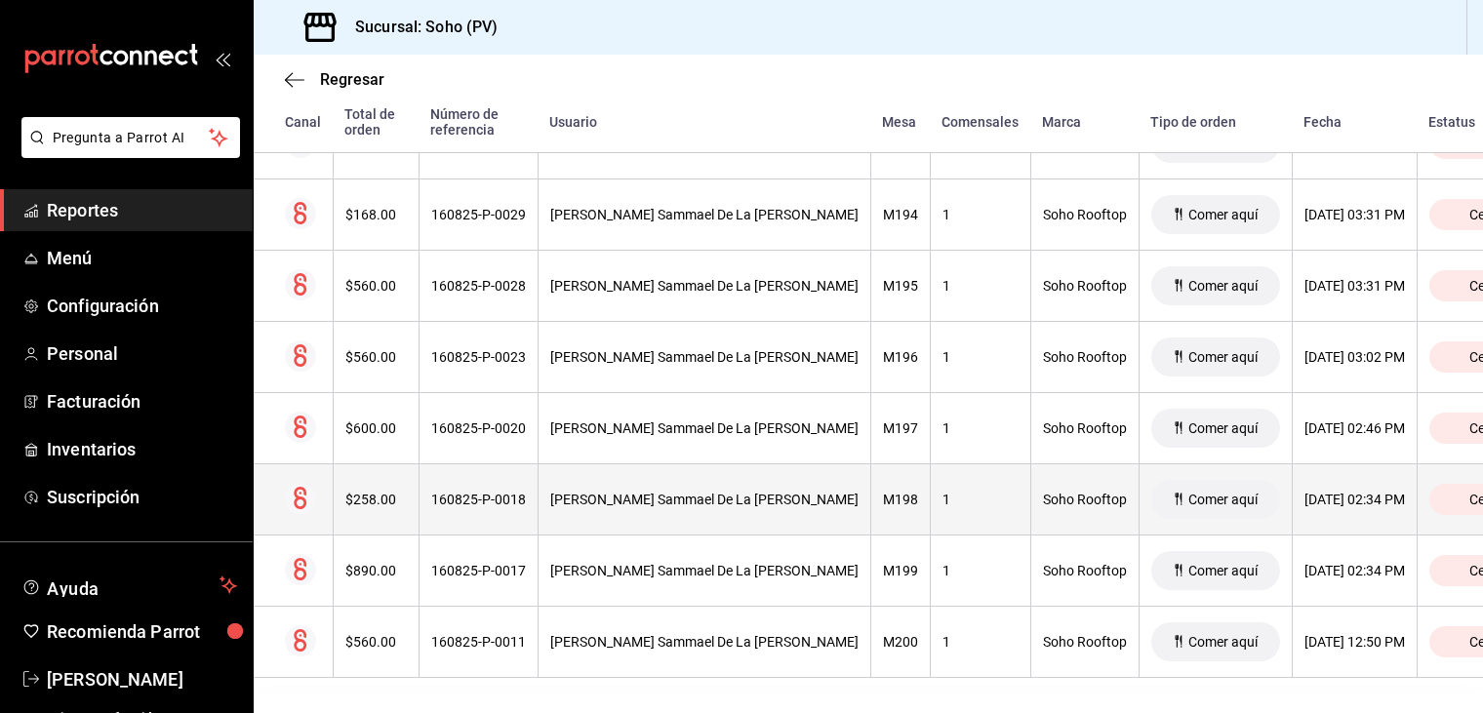
scroll to position [425, 0]
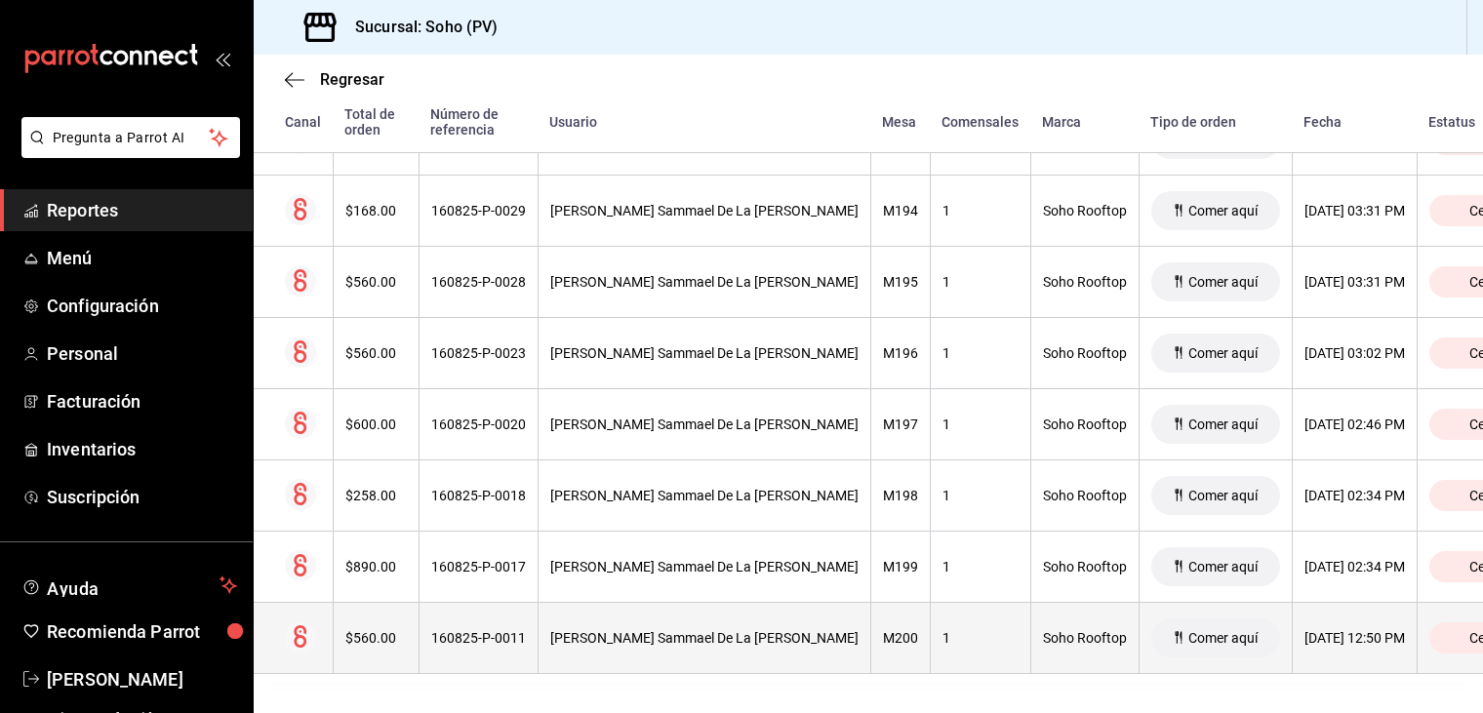
click at [387, 630] on div "$560.00" at bounding box center [375, 638] width 61 height 16
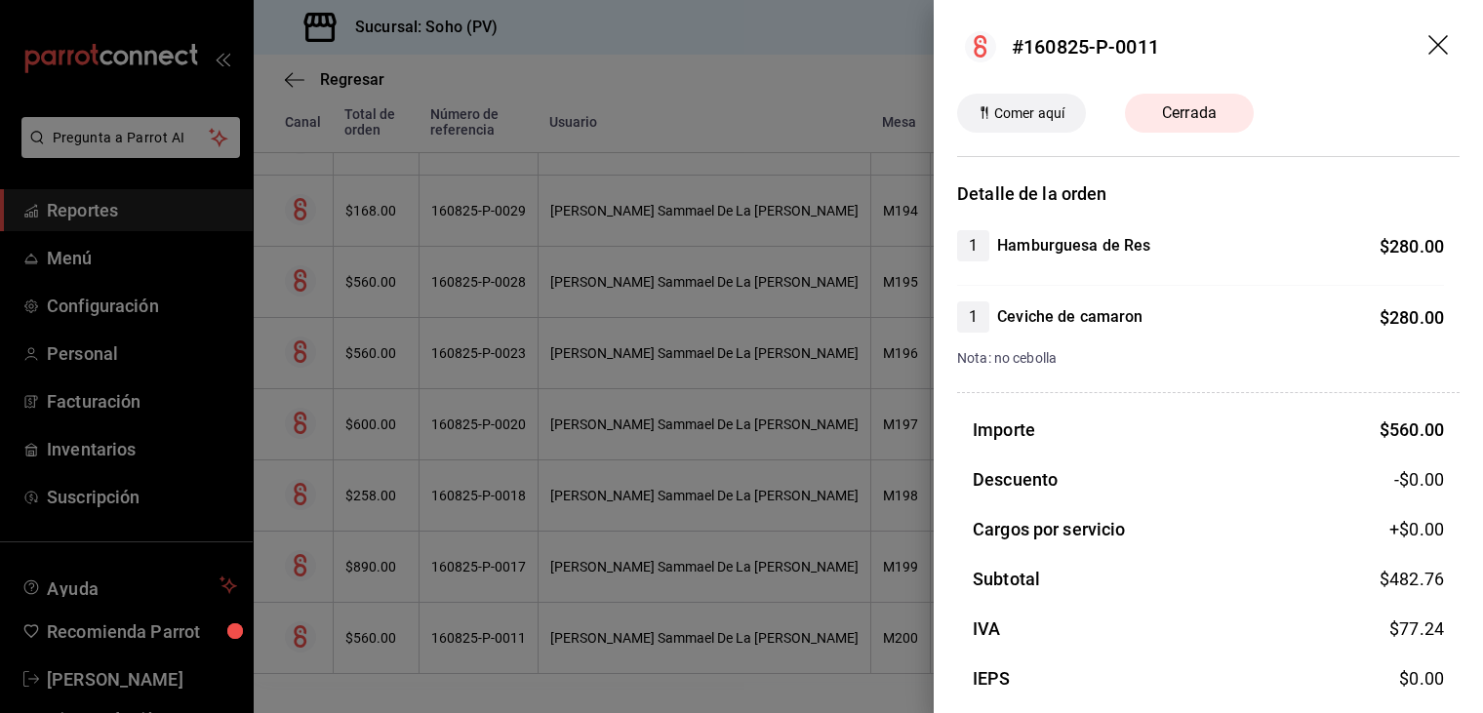
click at [507, 561] on div at bounding box center [741, 356] width 1483 height 713
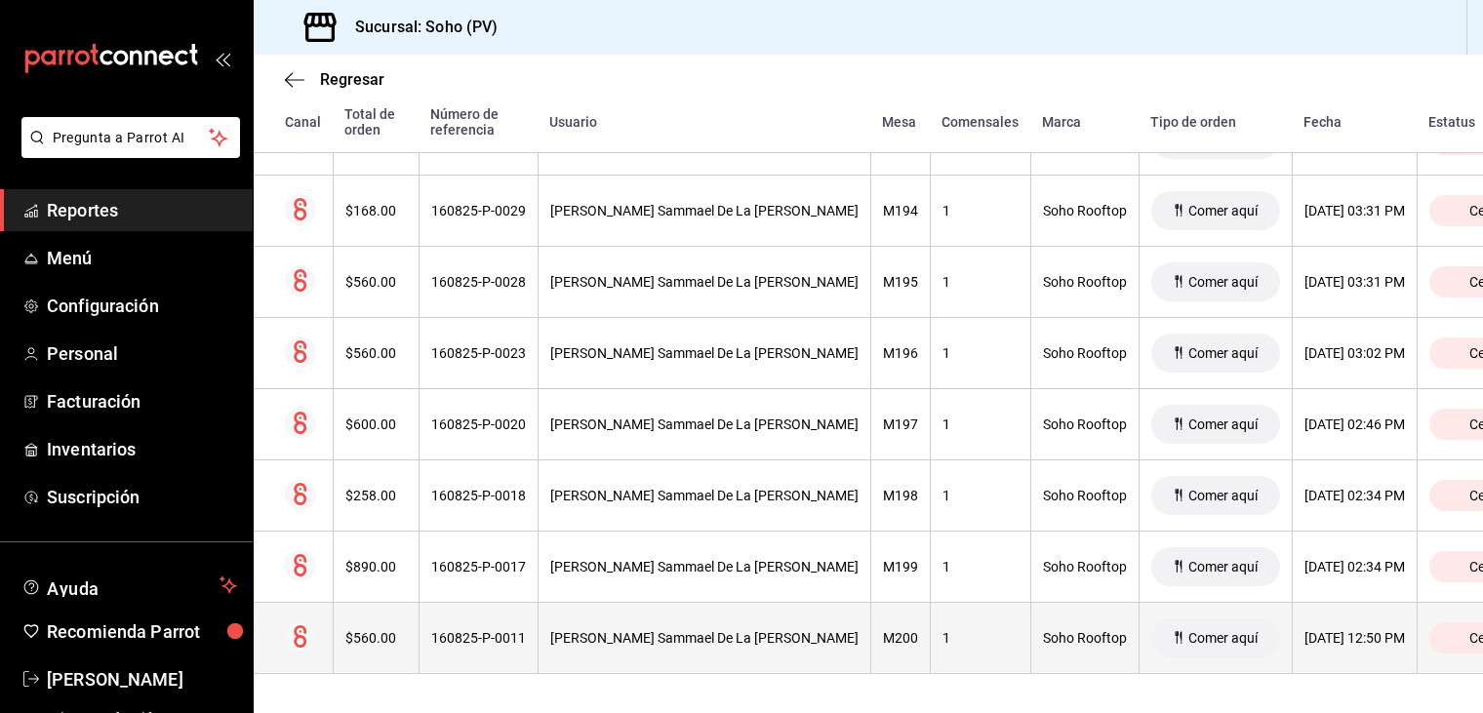
click at [376, 612] on th "$560.00" at bounding box center [376, 638] width 86 height 71
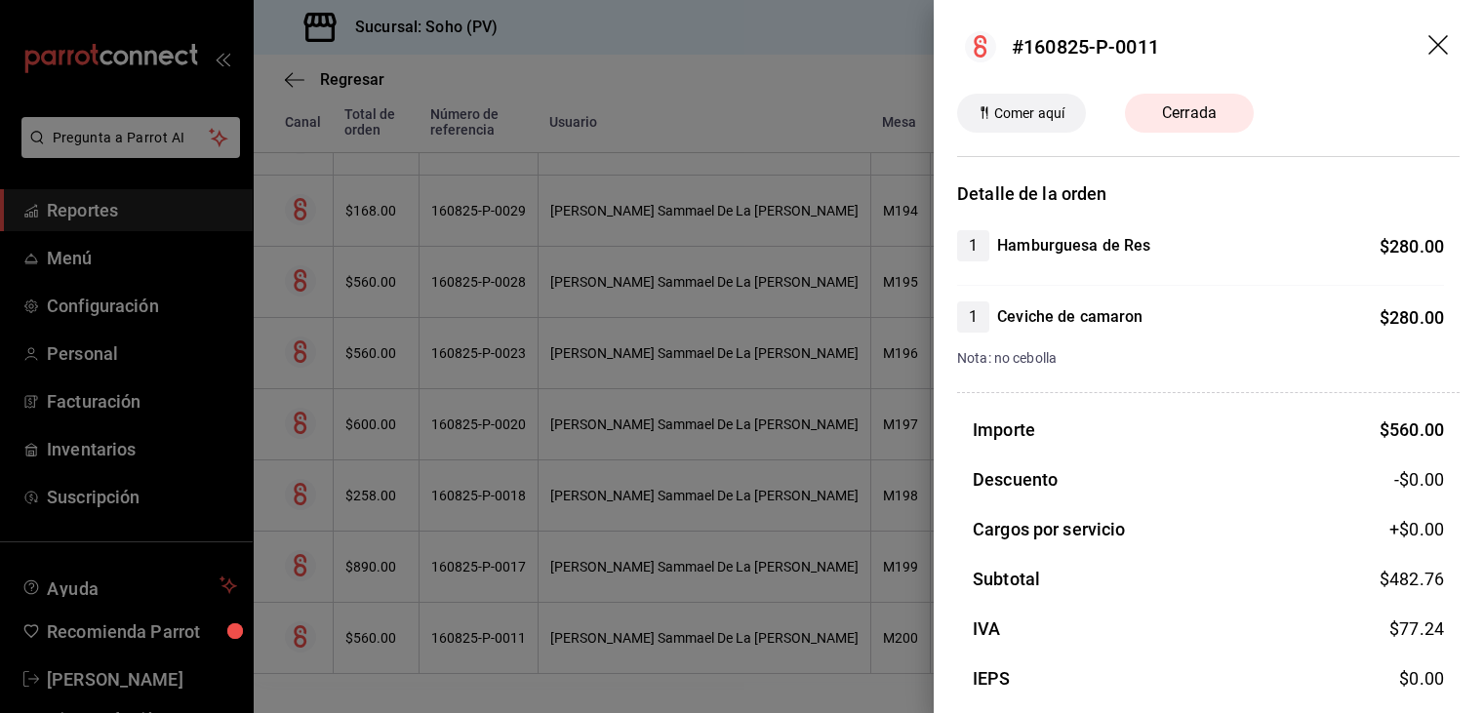
click at [375, 558] on div at bounding box center [741, 356] width 1483 height 713
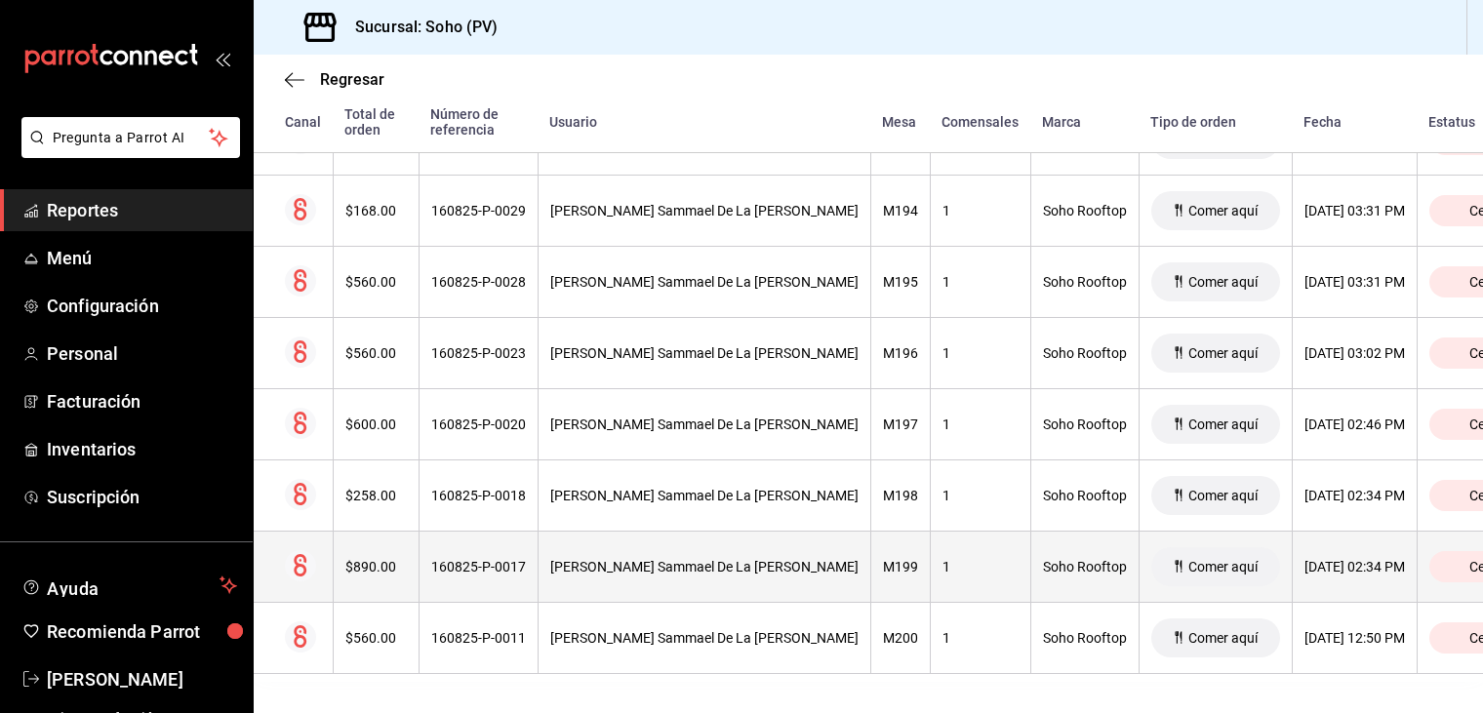
click at [377, 559] on div "$890.00" at bounding box center [375, 567] width 61 height 16
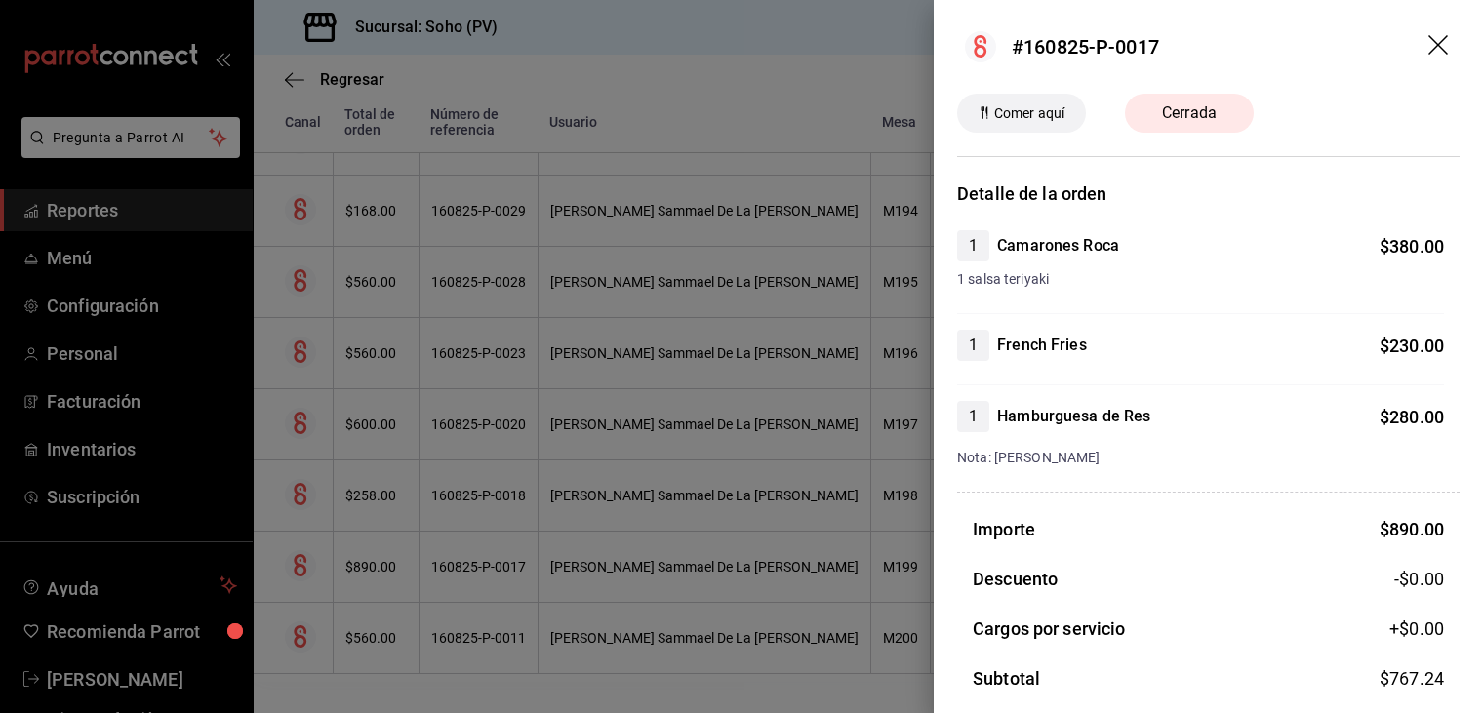
click at [392, 509] on div at bounding box center [741, 356] width 1483 height 713
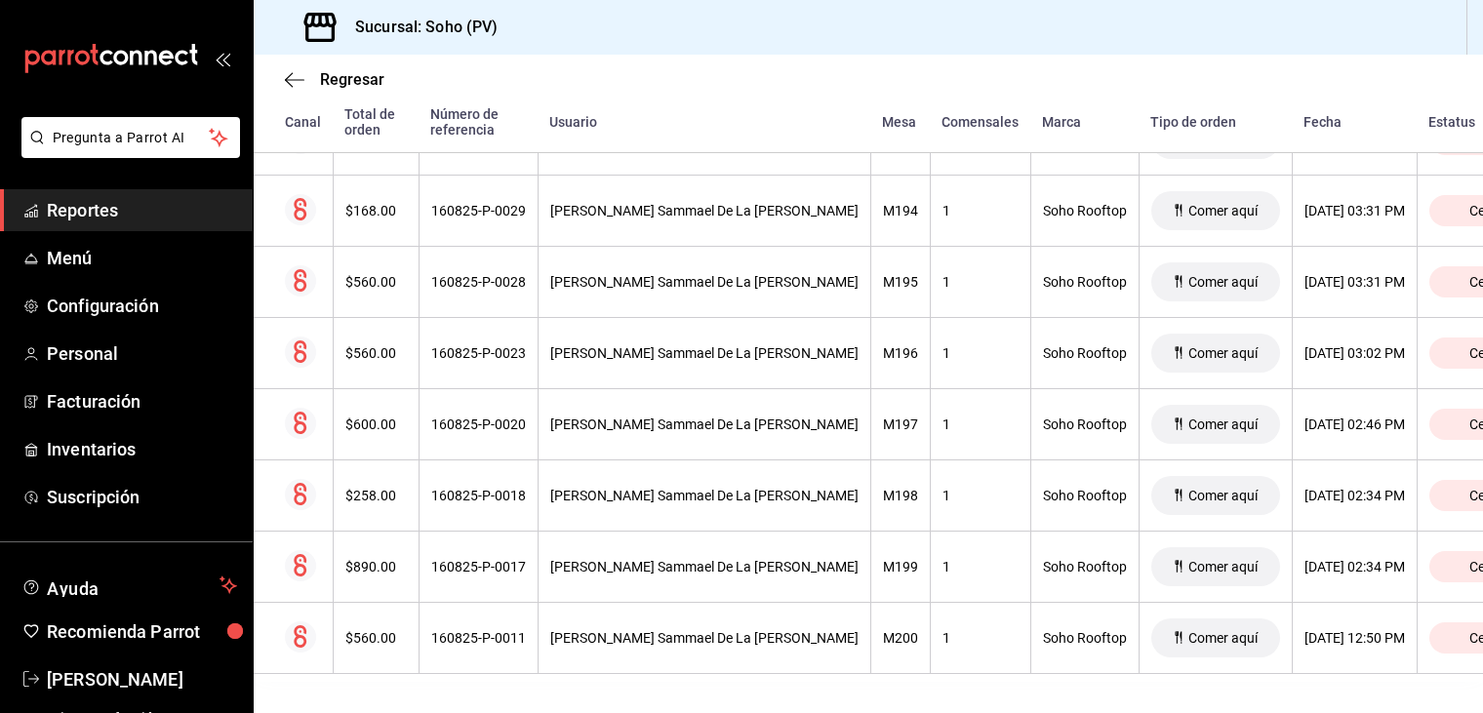
click at [390, 503] on th "$258.00" at bounding box center [376, 496] width 86 height 71
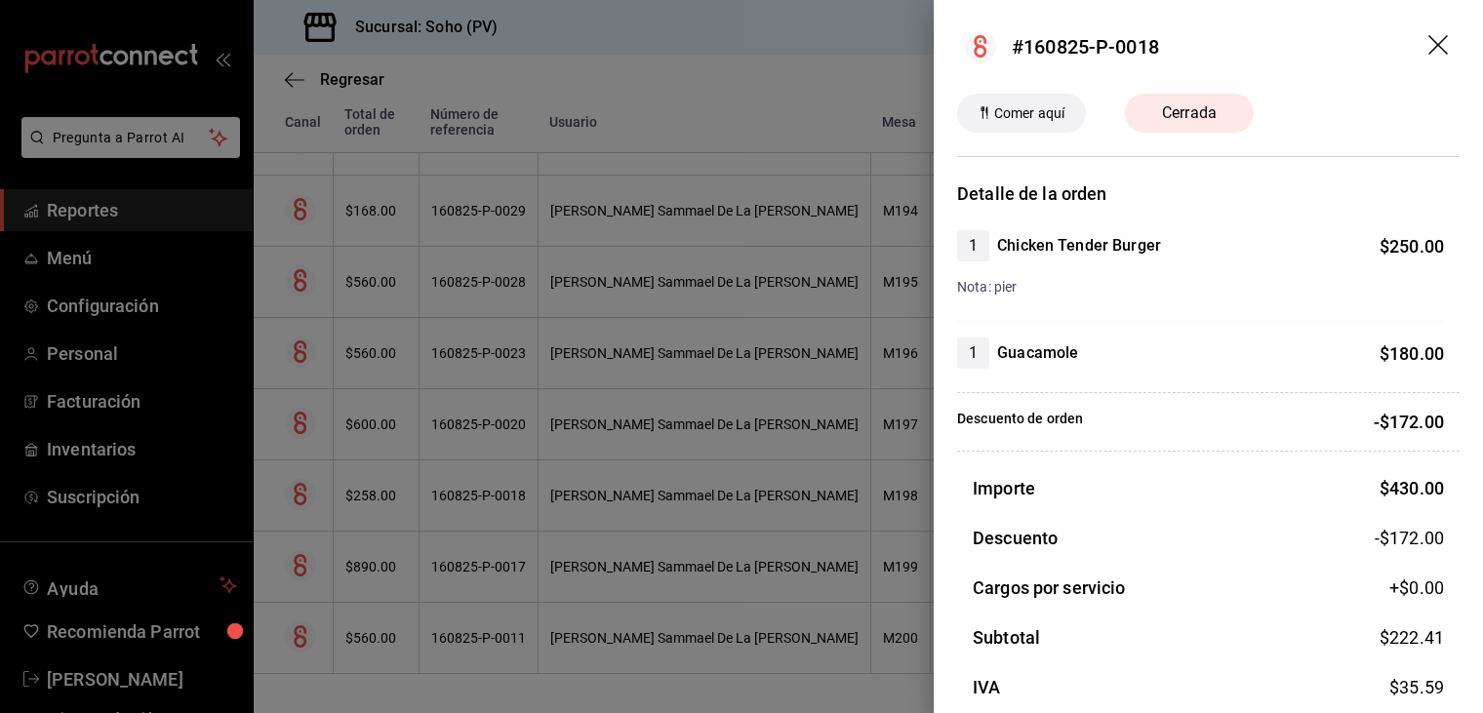
click at [372, 425] on div at bounding box center [741, 356] width 1483 height 713
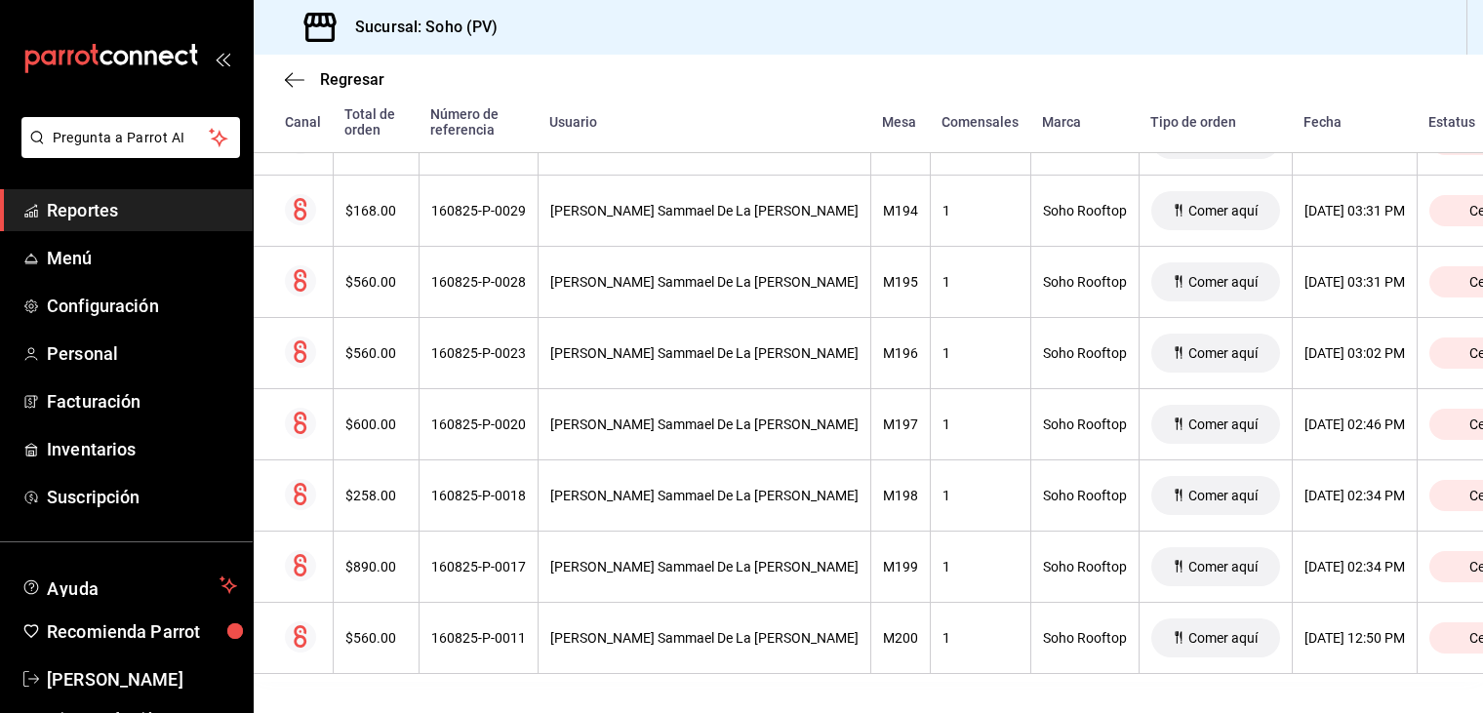
click at [372, 425] on th "$600.00" at bounding box center [376, 424] width 86 height 71
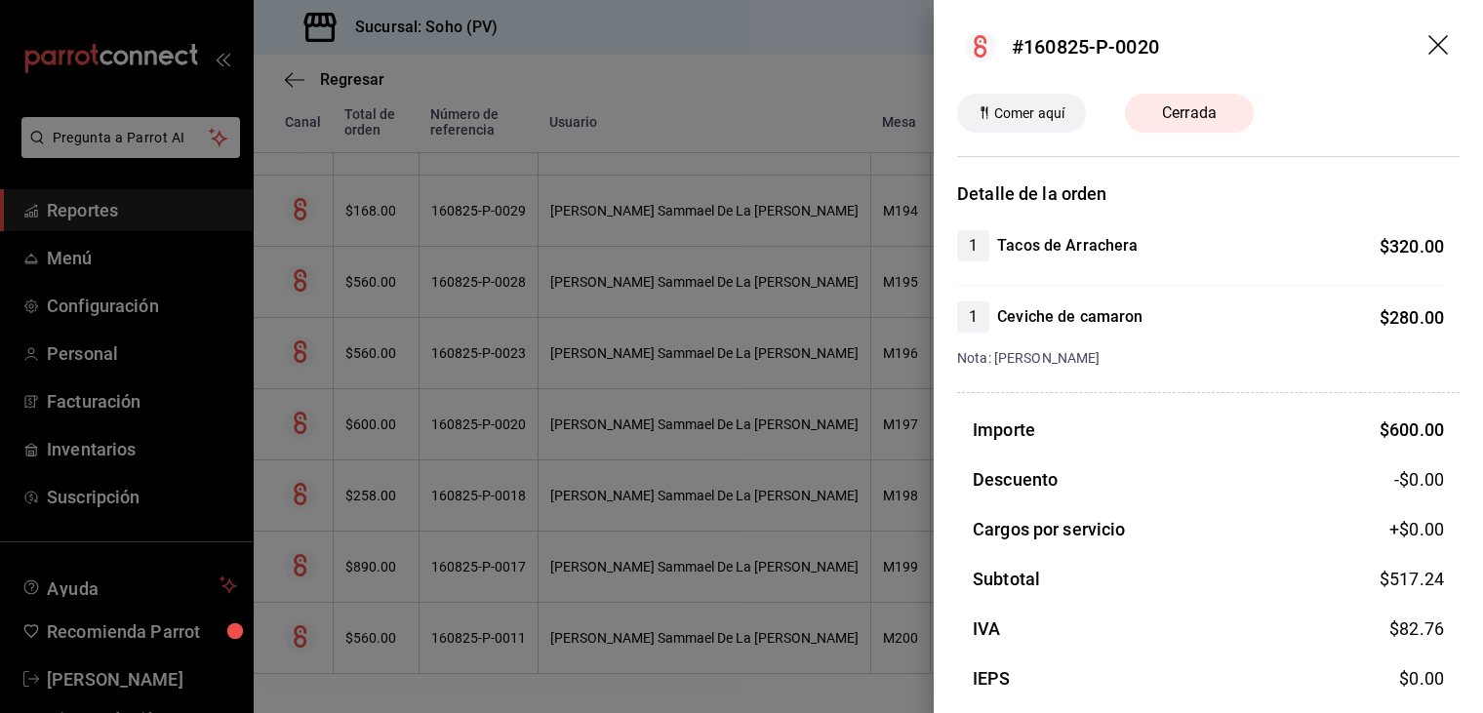
click at [363, 346] on div at bounding box center [741, 356] width 1483 height 713
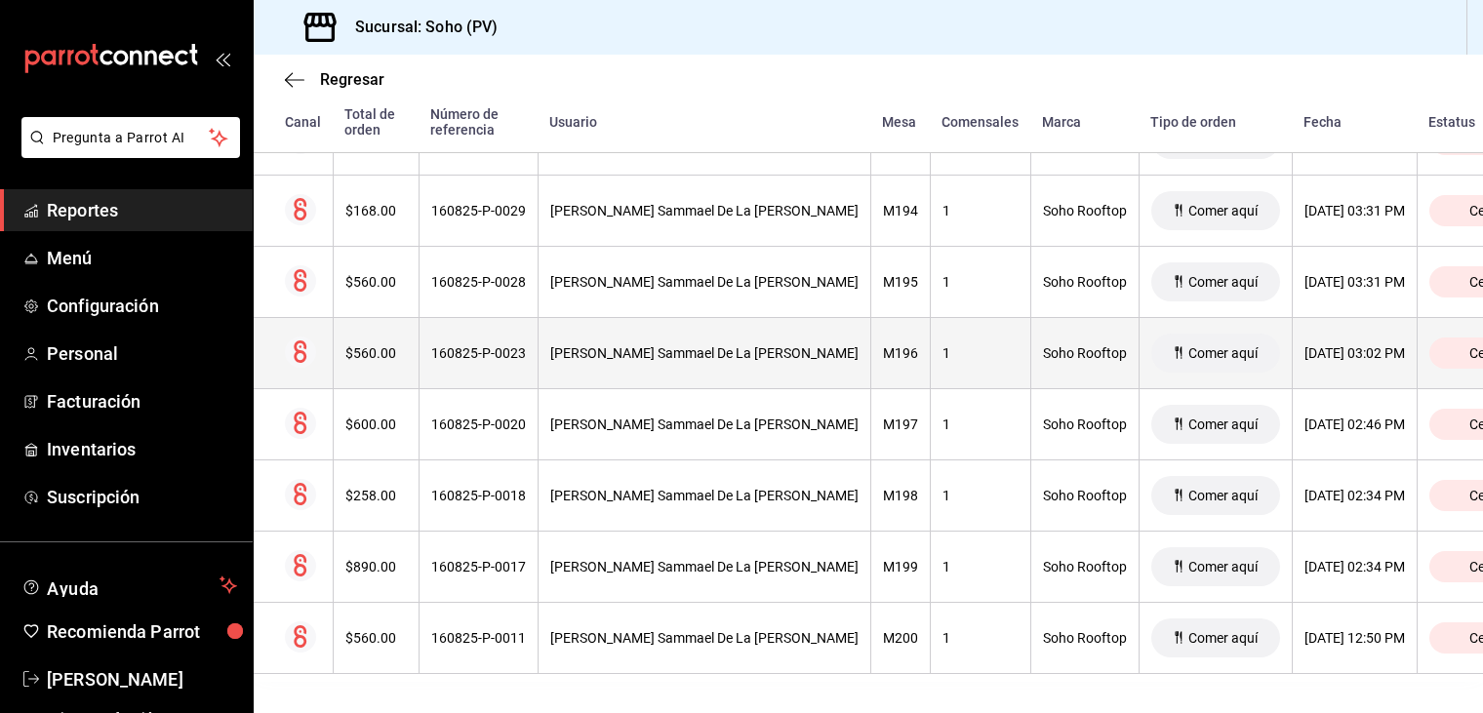
click at [368, 346] on div "$560.00" at bounding box center [375, 353] width 61 height 16
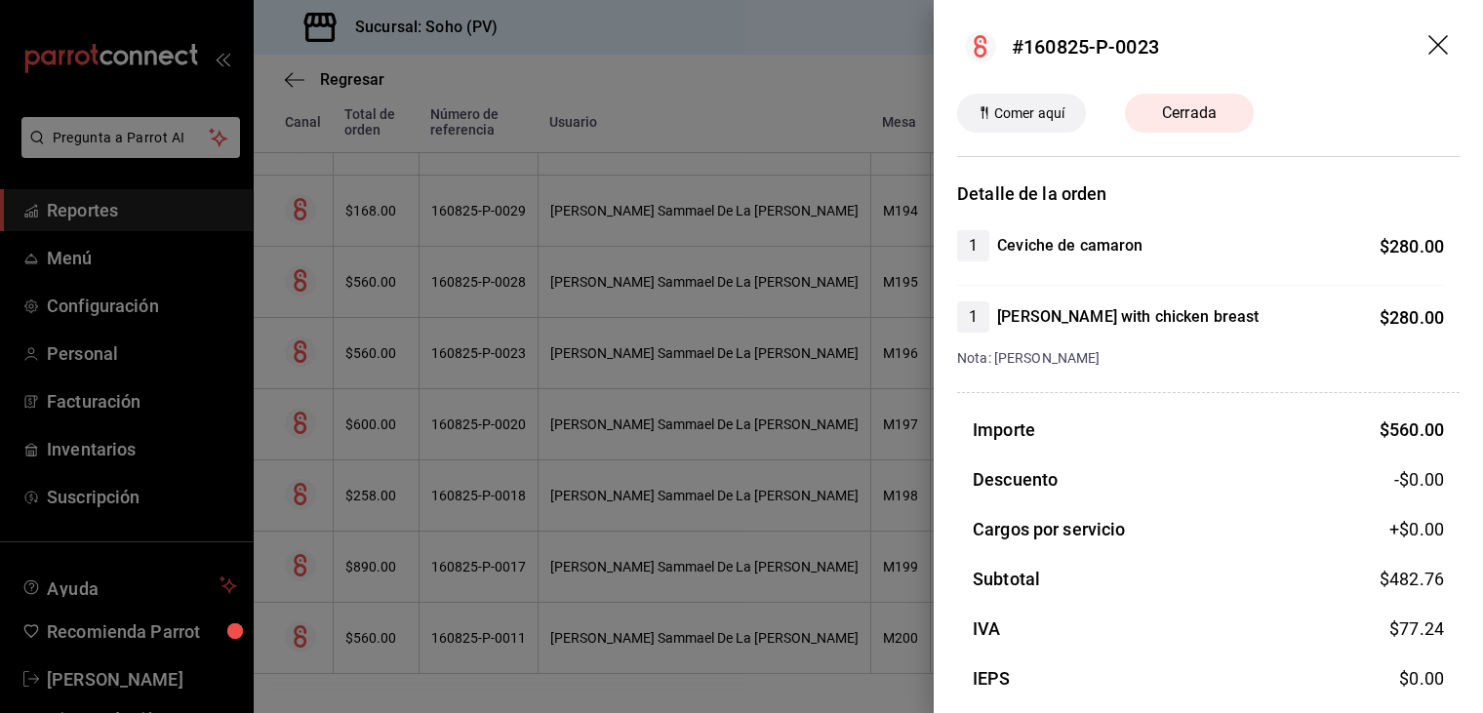
click at [1429, 44] on icon "drag" at bounding box center [1440, 46] width 23 height 23
